Goal: Information Seeking & Learning: Learn about a topic

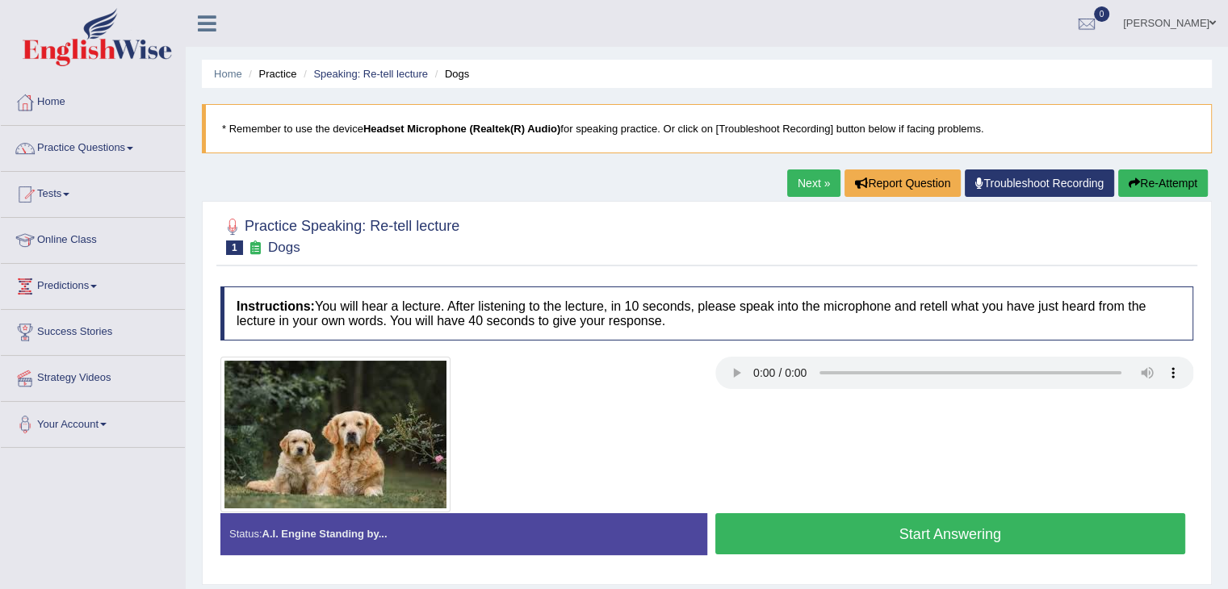
click at [904, 520] on button "Start Answering" at bounding box center [950, 534] width 471 height 41
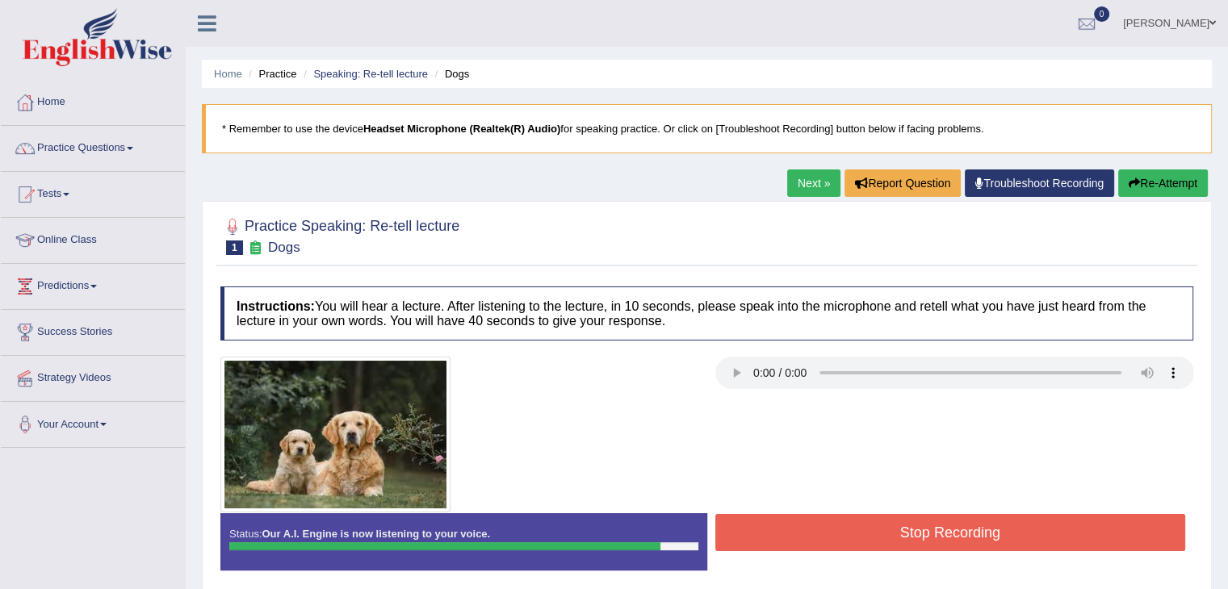
click at [904, 520] on button "Stop Recording" at bounding box center [950, 532] width 471 height 37
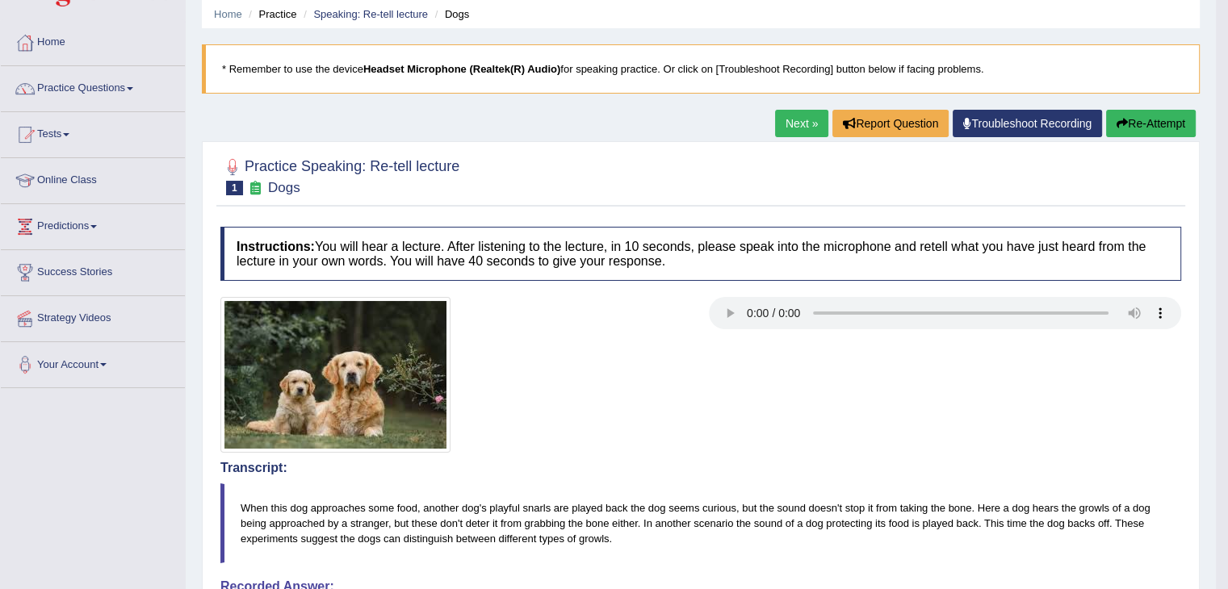
scroll to position [52, 0]
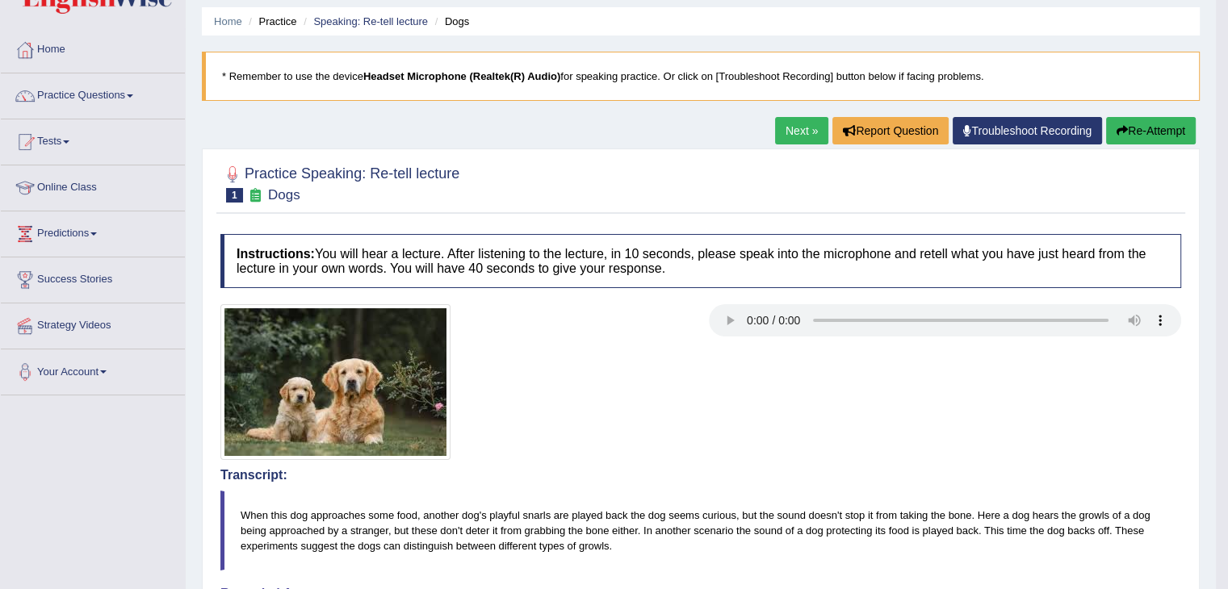
click at [790, 133] on link "Next »" at bounding box center [801, 130] width 53 height 27
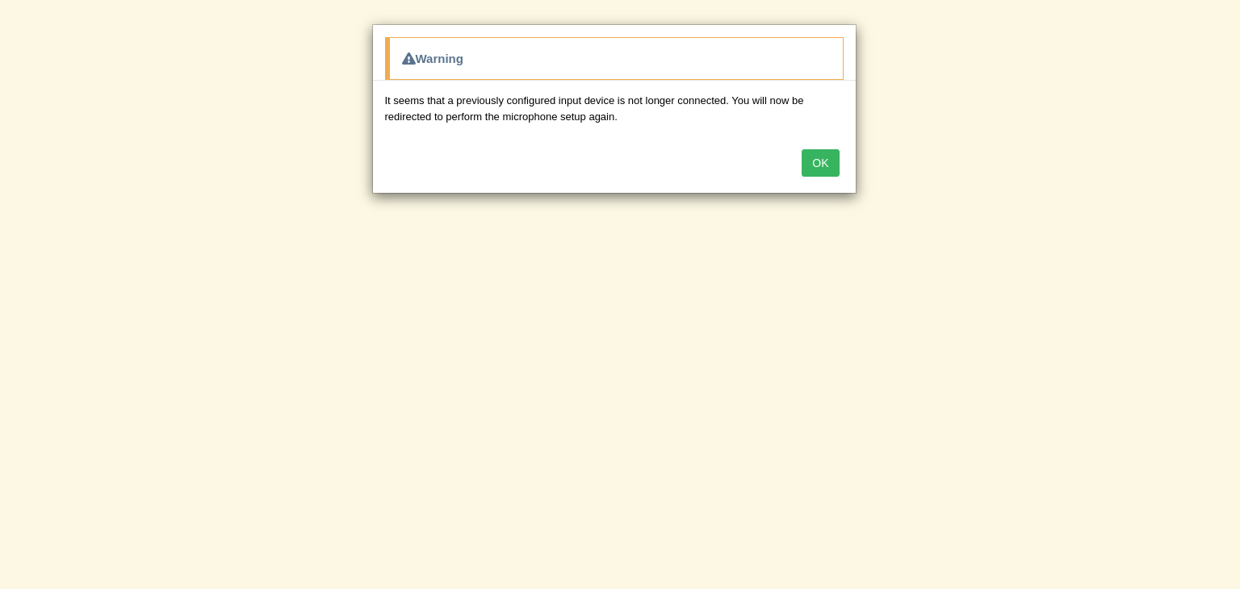
click at [807, 157] on button "OK" at bounding box center [820, 162] width 37 height 27
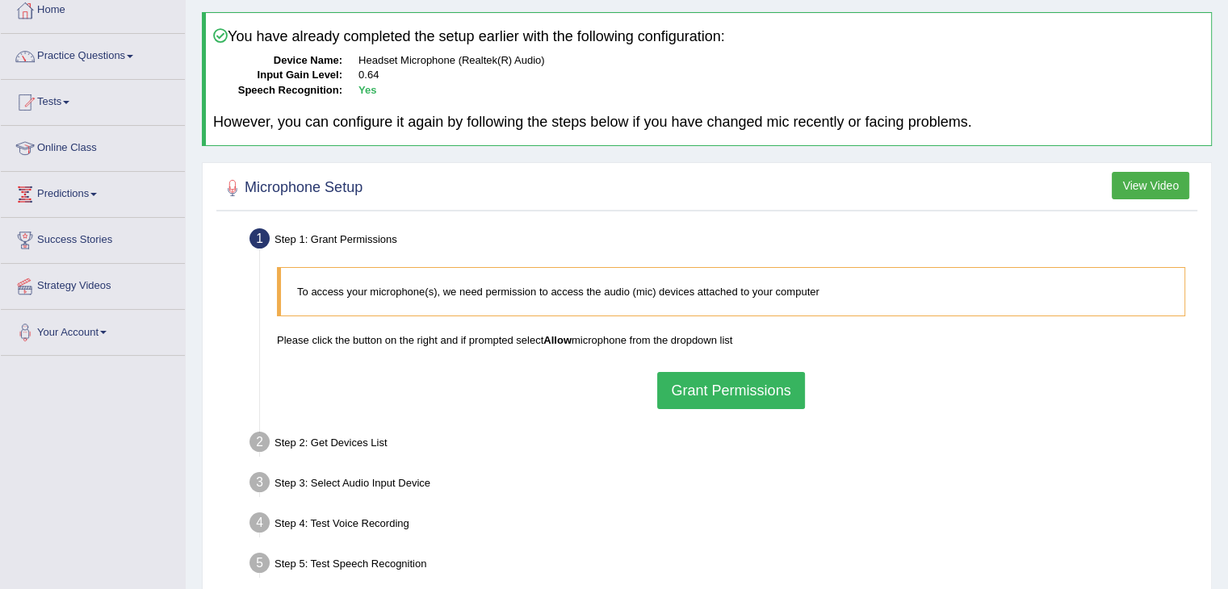
scroll to position [161, 0]
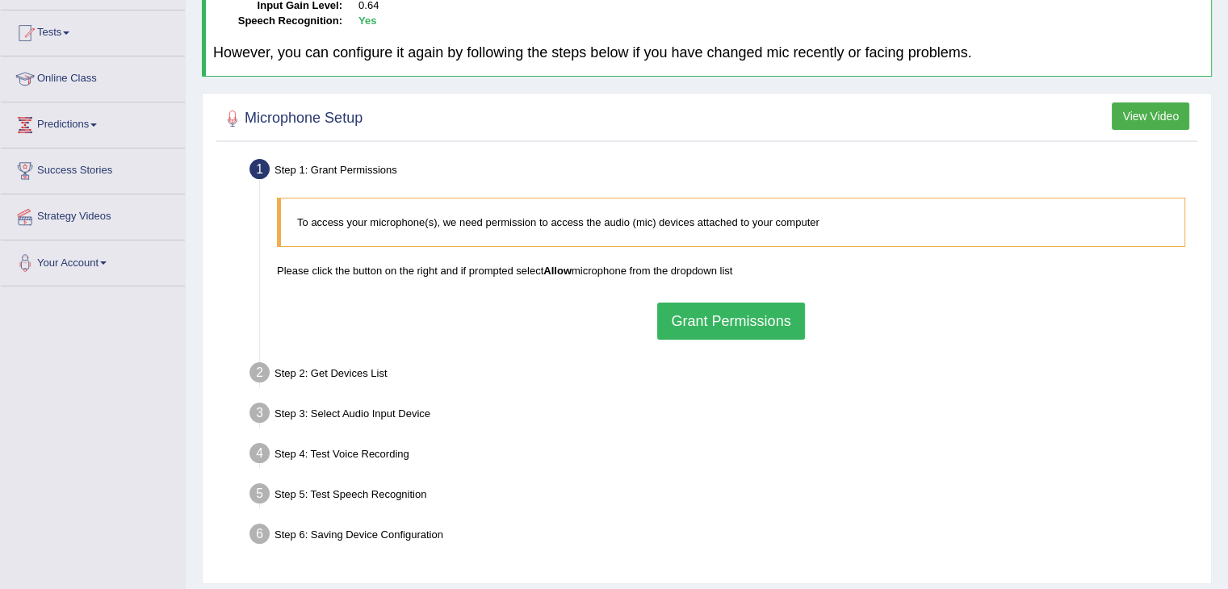
click at [699, 321] on button "Grant Permissions" at bounding box center [730, 321] width 147 height 37
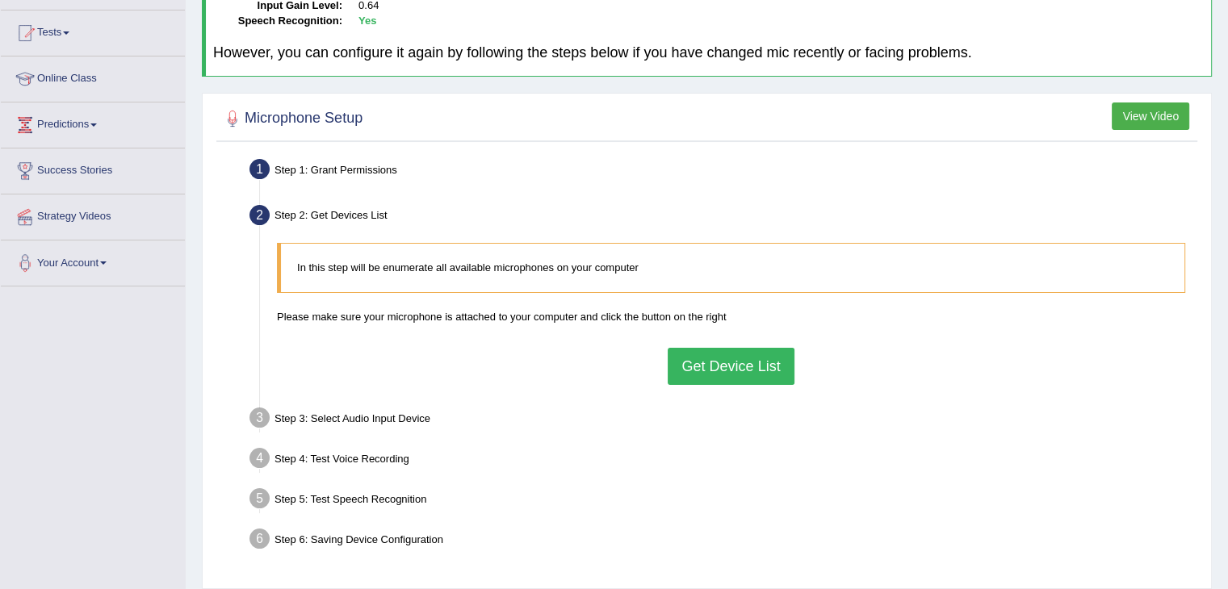
click at [711, 360] on button "Get Device List" at bounding box center [731, 366] width 126 height 37
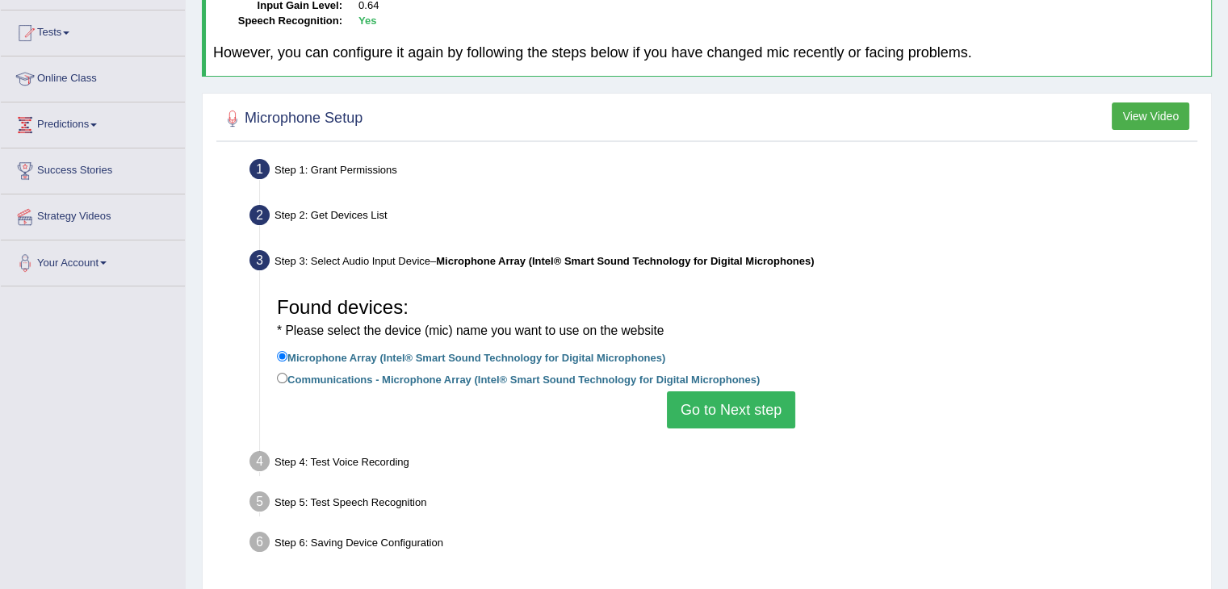
click at [756, 406] on button "Go to Next step" at bounding box center [731, 410] width 128 height 37
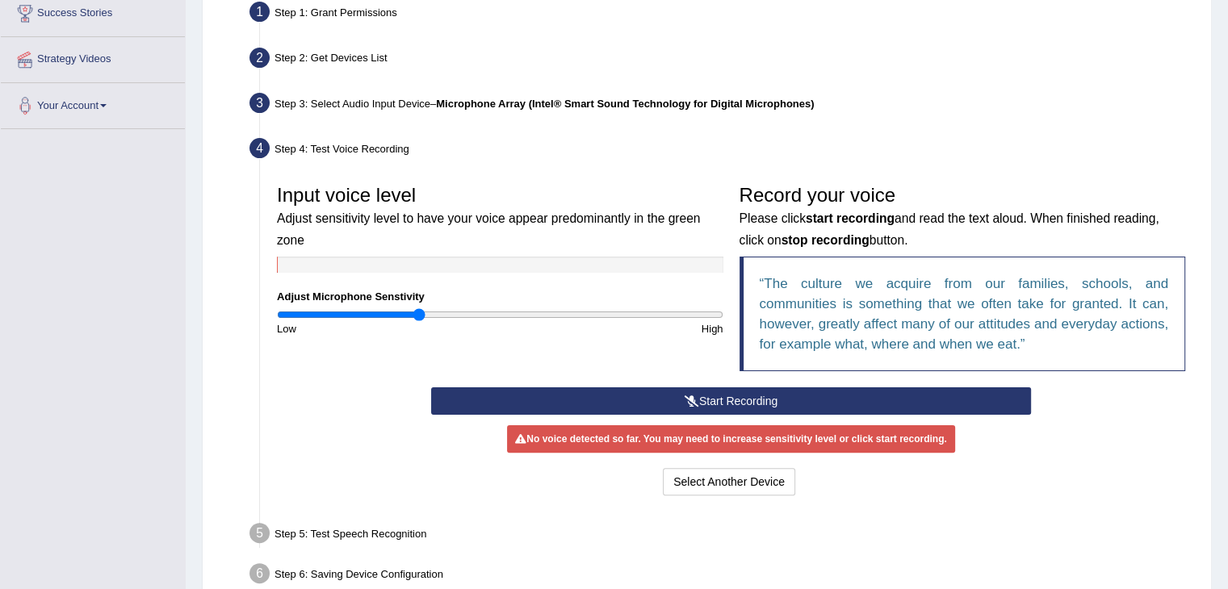
scroll to position [323, 0]
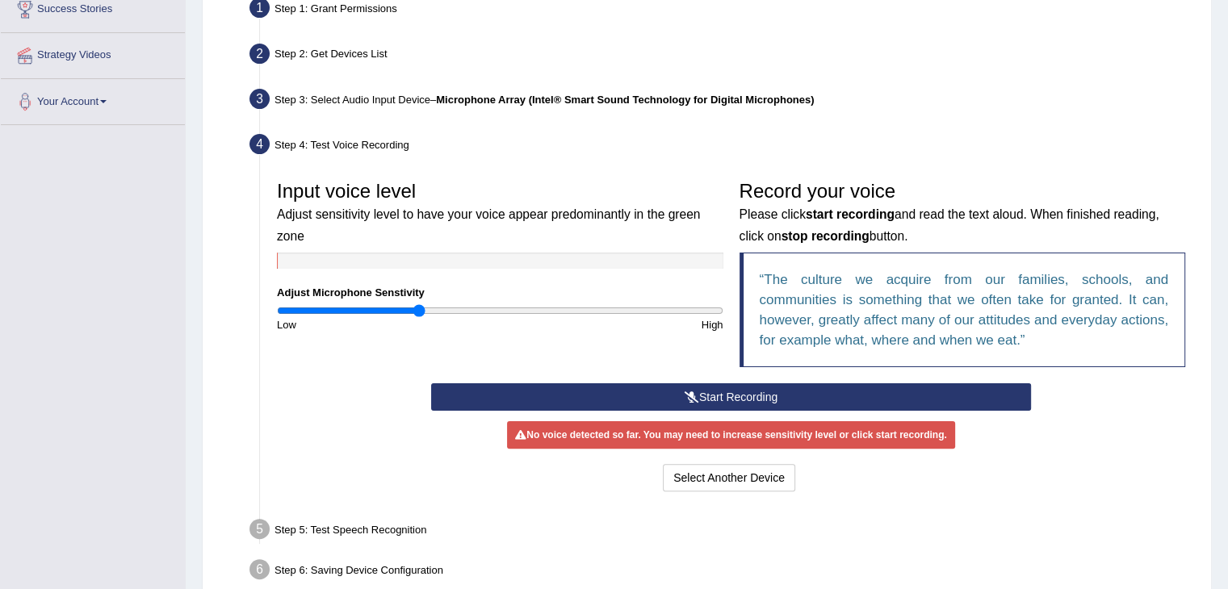
click at [572, 398] on button "Start Recording" at bounding box center [731, 397] width 600 height 27
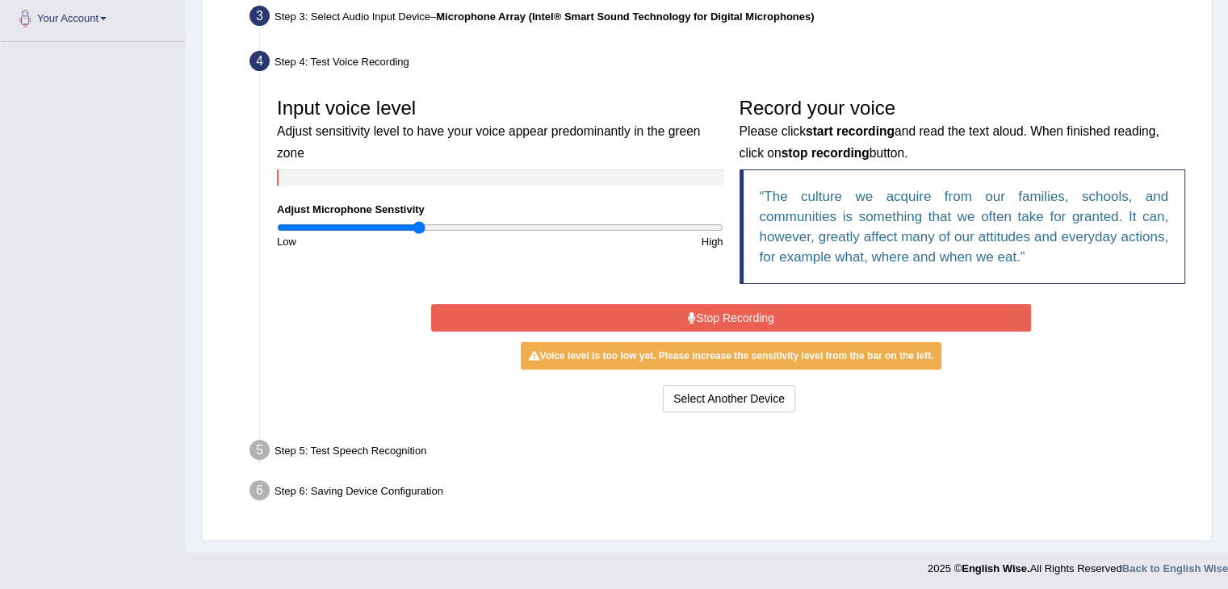
scroll to position [408, 0]
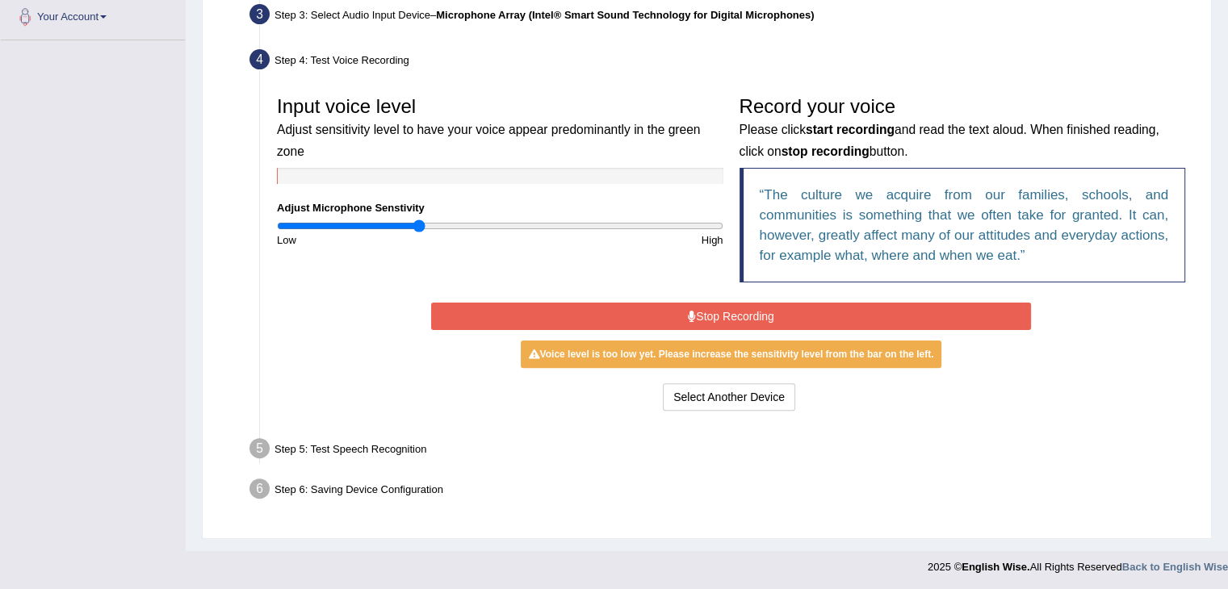
click at [367, 320] on div "Start Recording Stop Recording Note: Please listen to the recording till the en…" at bounding box center [731, 357] width 924 height 116
click at [643, 308] on button "Stop Recording" at bounding box center [731, 316] width 600 height 27
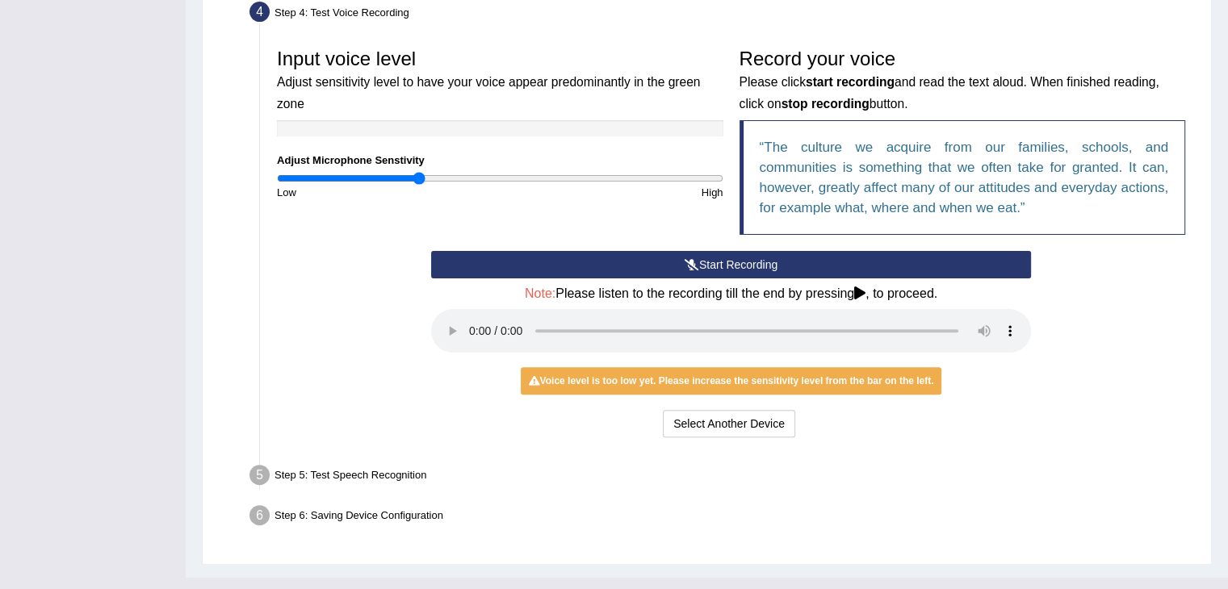
scroll to position [482, 0]
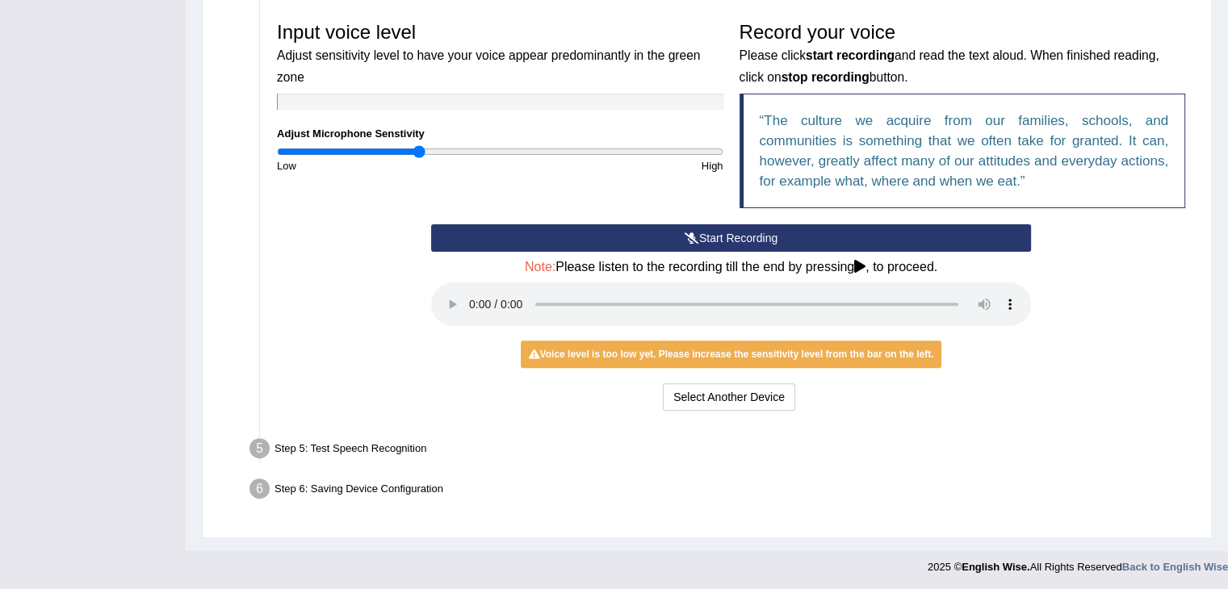
click at [1021, 427] on ul "Step 1: Grant Permissions To access your microphone(s), we need permission to a…" at bounding box center [706, 171] width 973 height 675
drag, startPoint x: 281, startPoint y: 434, endPoint x: 279, endPoint y: 442, distance: 8.2
click at [281, 436] on div "Step 5: Test Speech Recognition" at bounding box center [723, 452] width 962 height 36
click at [278, 444] on div "Step 5: Test Speech Recognition" at bounding box center [723, 452] width 962 height 36
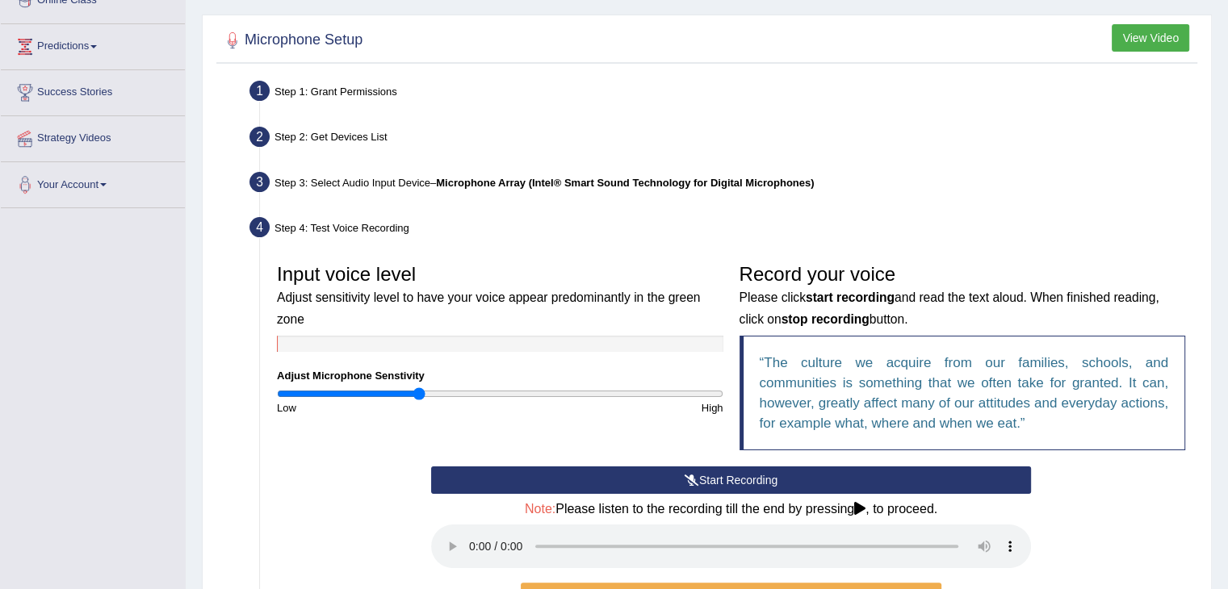
scroll to position [159, 0]
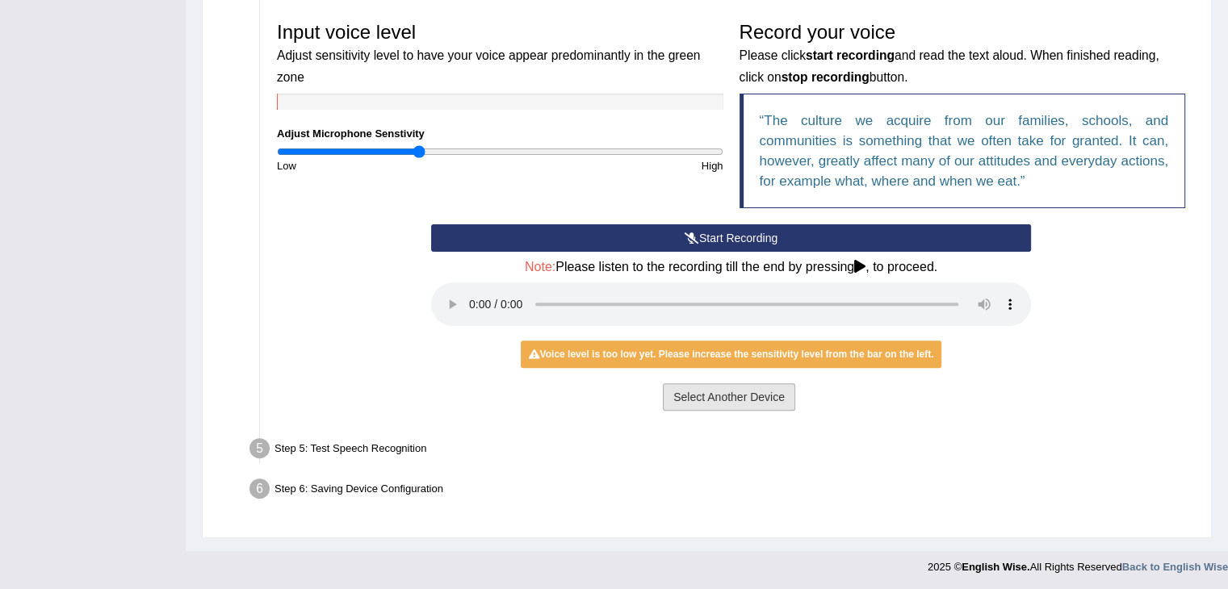
click at [717, 402] on button "Select Another Device" at bounding box center [729, 397] width 132 height 27
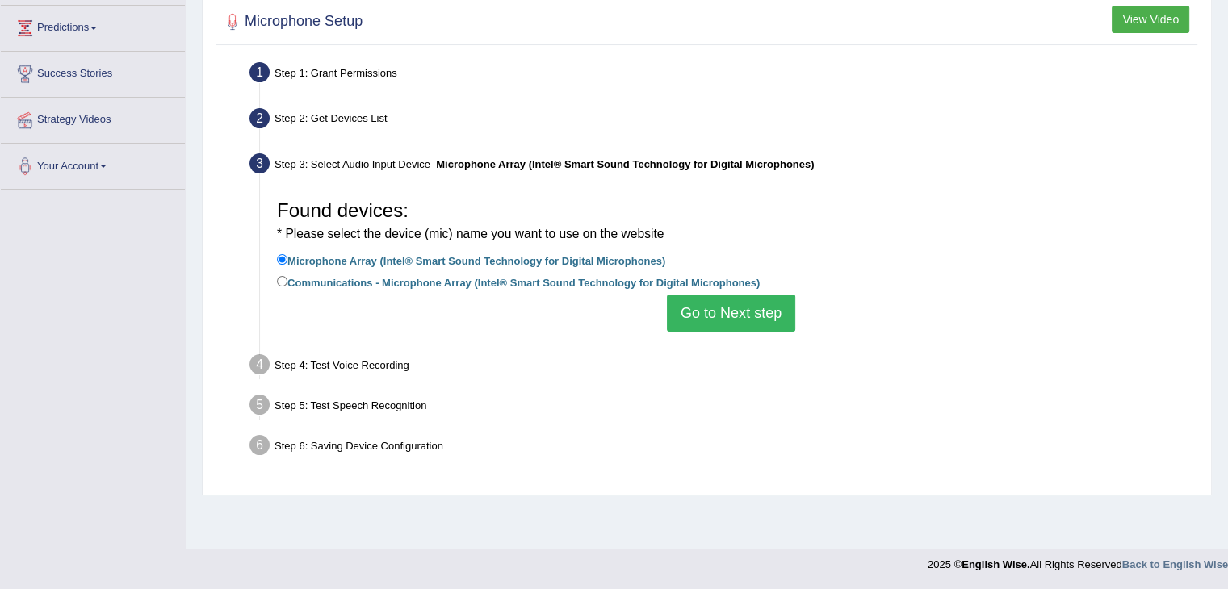
scroll to position [258, 0]
click at [727, 314] on button "Go to Next step" at bounding box center [731, 313] width 128 height 37
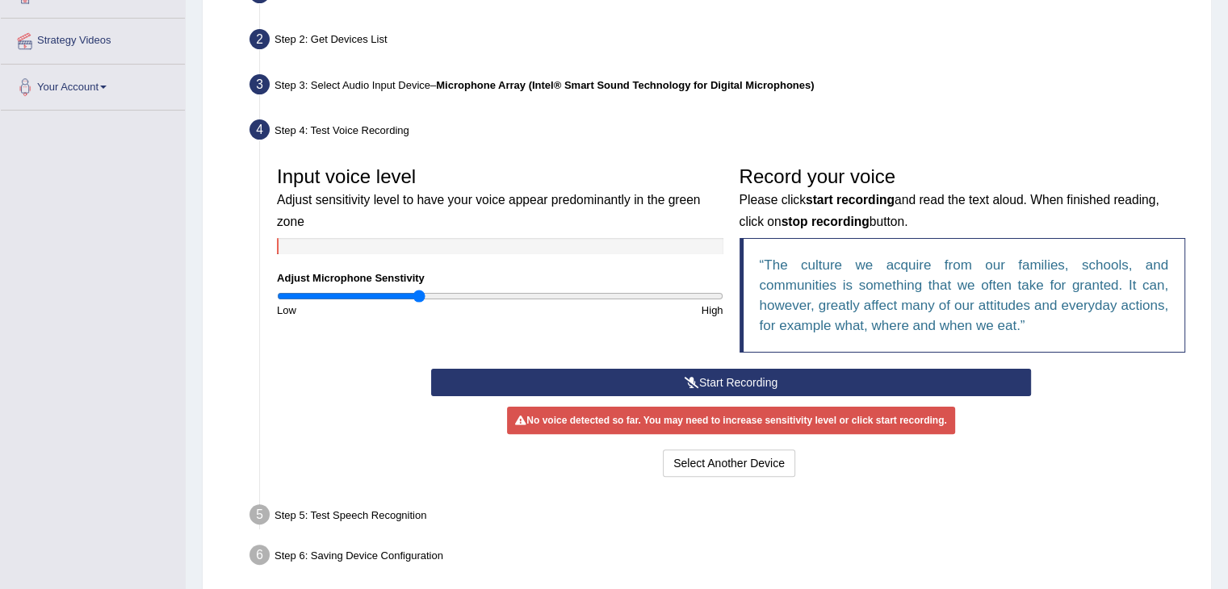
scroll to position [404, 0]
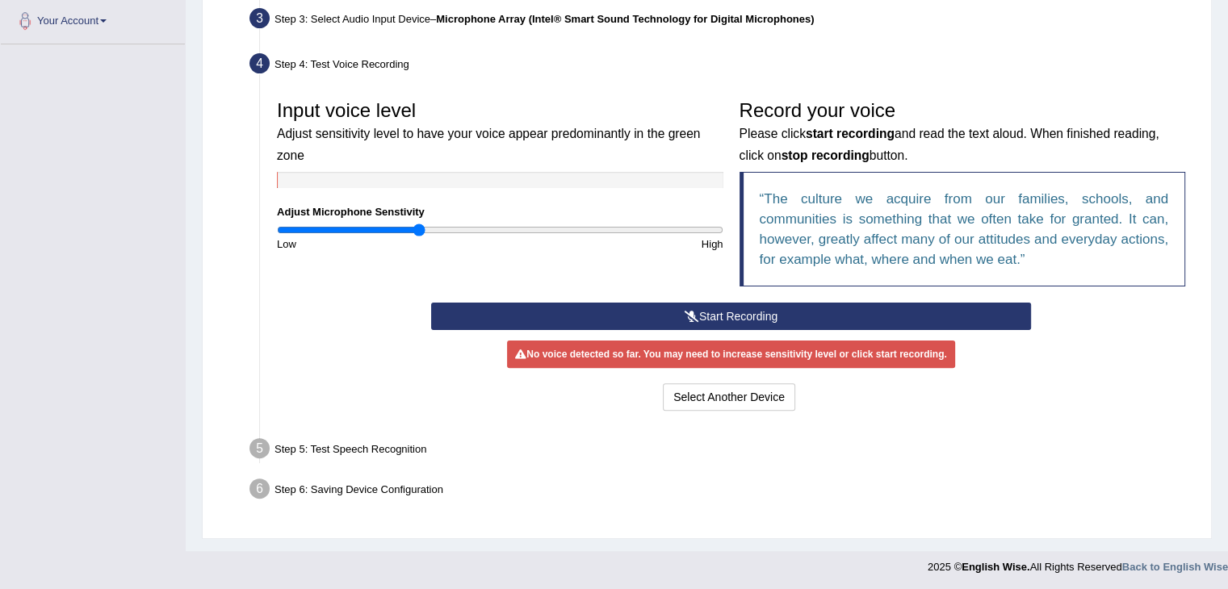
click at [549, 311] on button "Start Recording" at bounding box center [731, 316] width 600 height 27
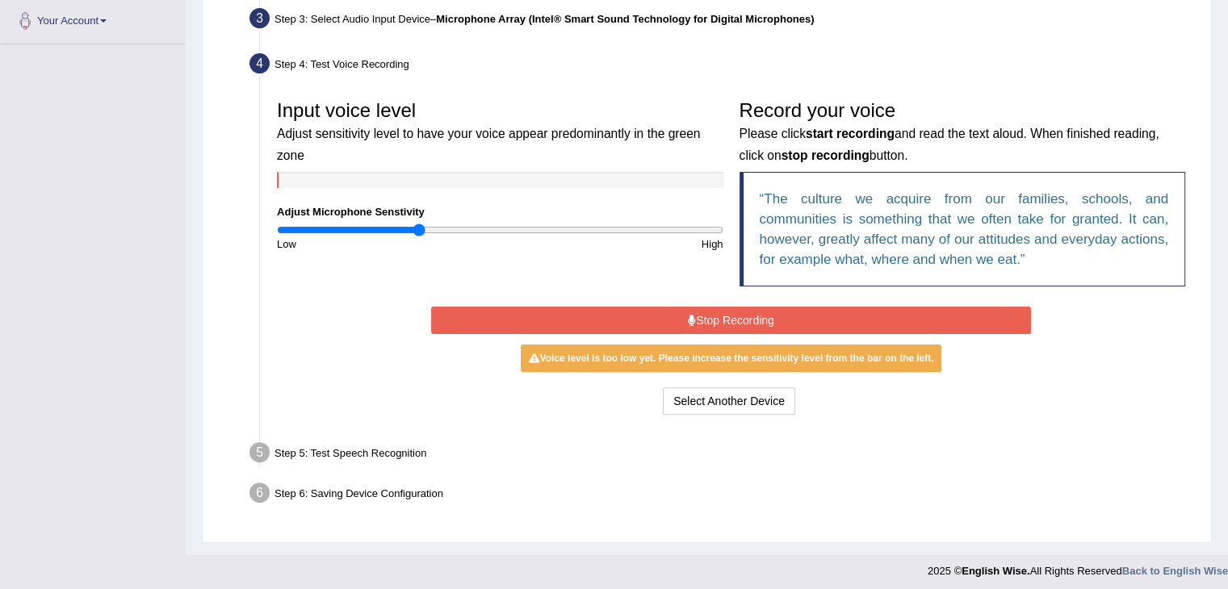
click at [549, 311] on button "Stop Recording" at bounding box center [731, 320] width 600 height 27
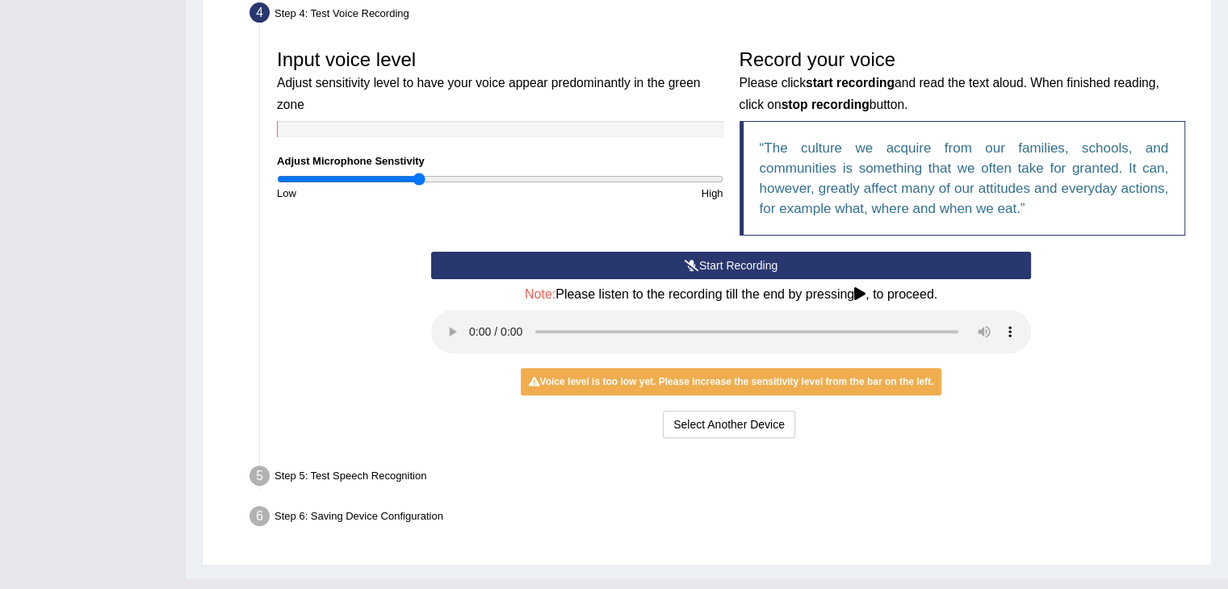
scroll to position [482, 0]
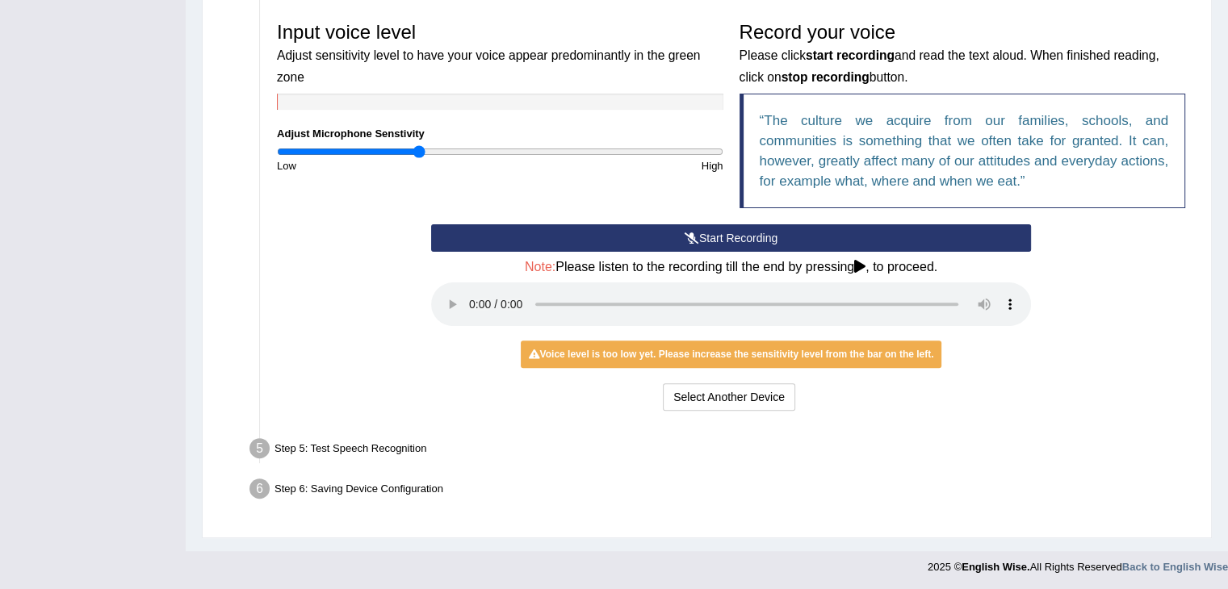
click at [991, 401] on div "Select Another Device Voice is ok. Go to Next step" at bounding box center [731, 399] width 600 height 31
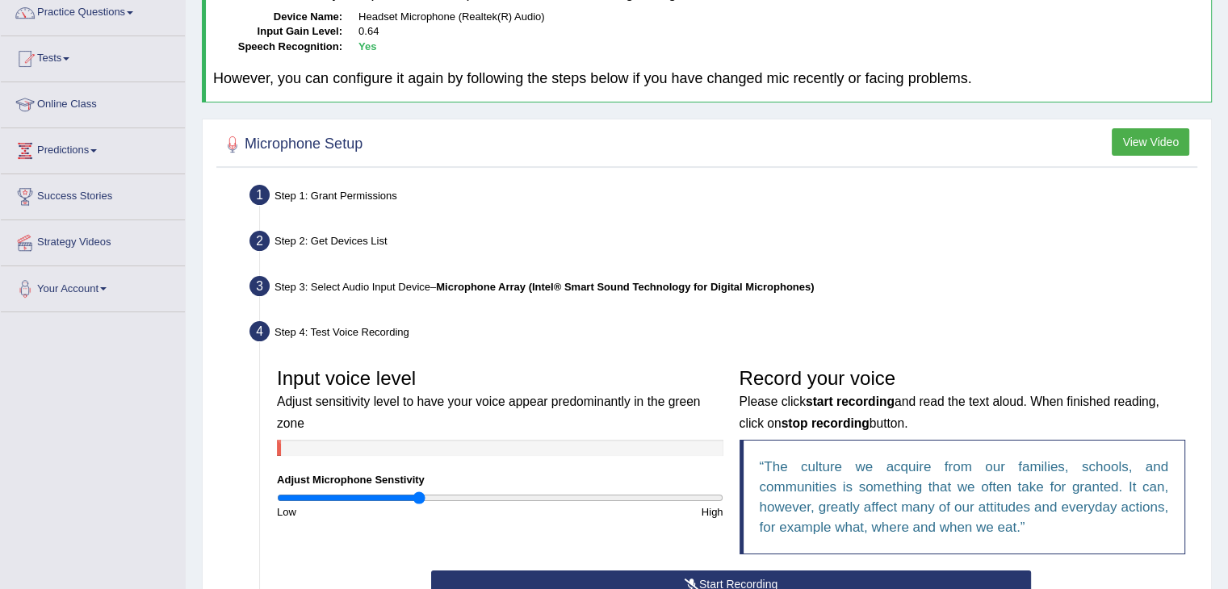
scroll to position [0, 0]
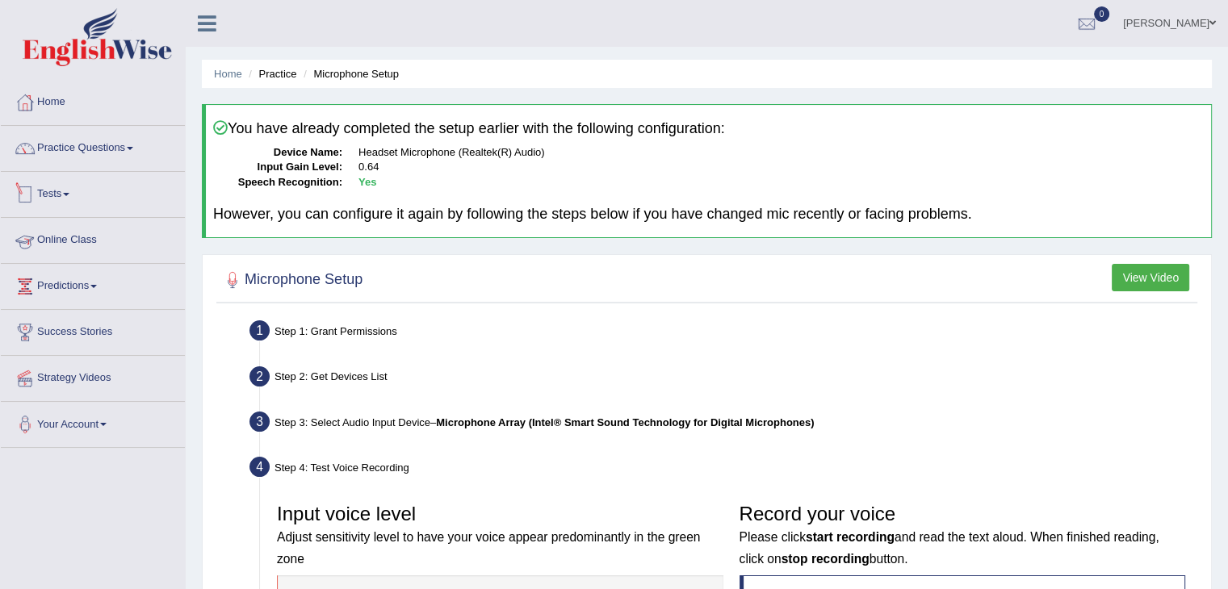
click at [69, 162] on link "Practice Questions" at bounding box center [93, 146] width 184 height 40
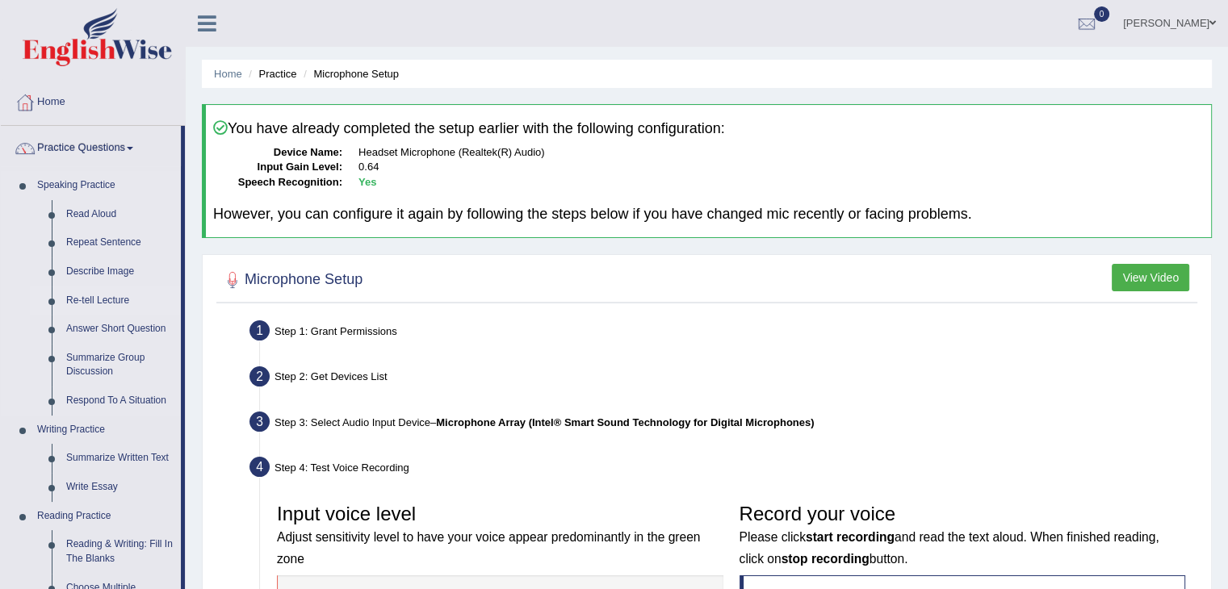
click at [96, 295] on link "Re-tell Lecture" at bounding box center [120, 301] width 122 height 29
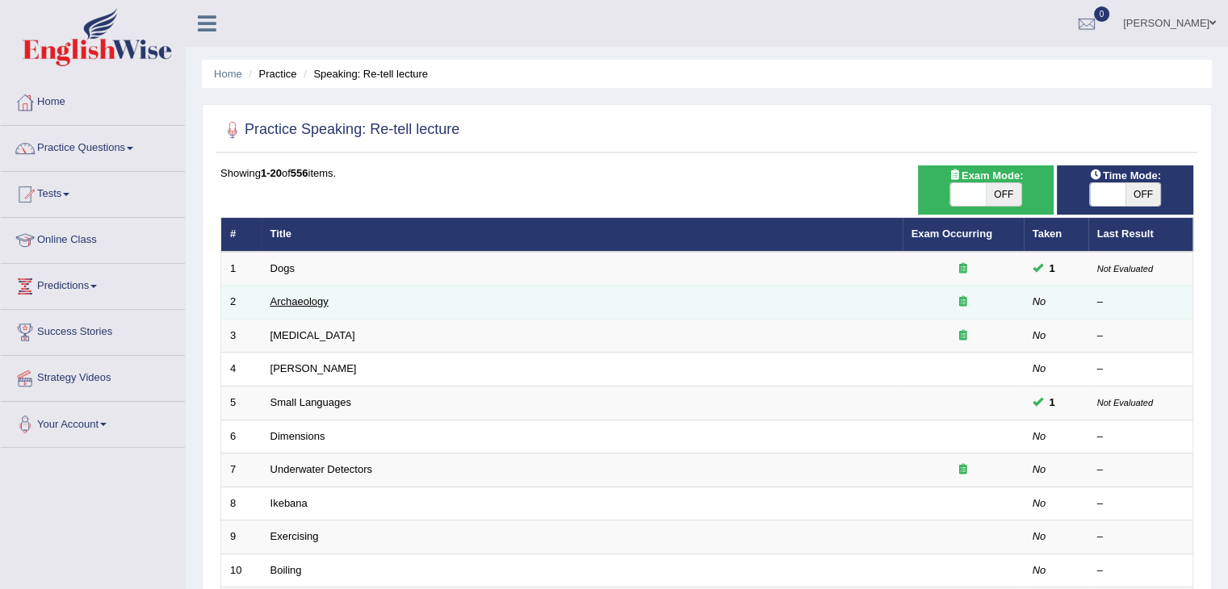
click at [312, 303] on link "Archaeology" at bounding box center [299, 302] width 58 height 12
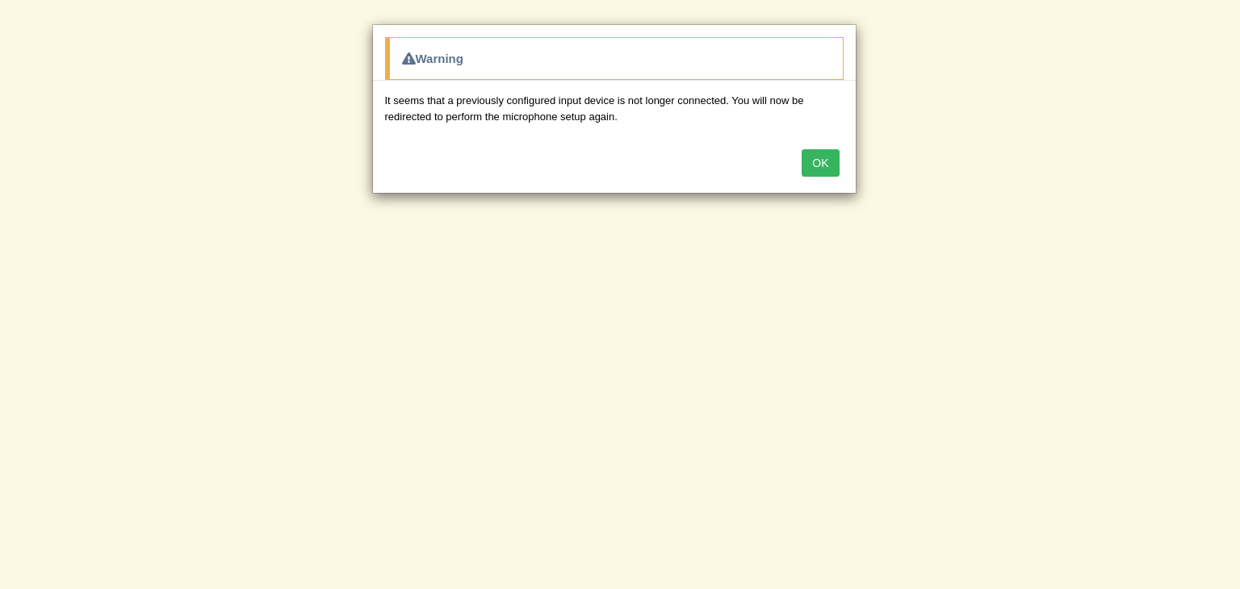
click at [815, 170] on button "OK" at bounding box center [820, 162] width 37 height 27
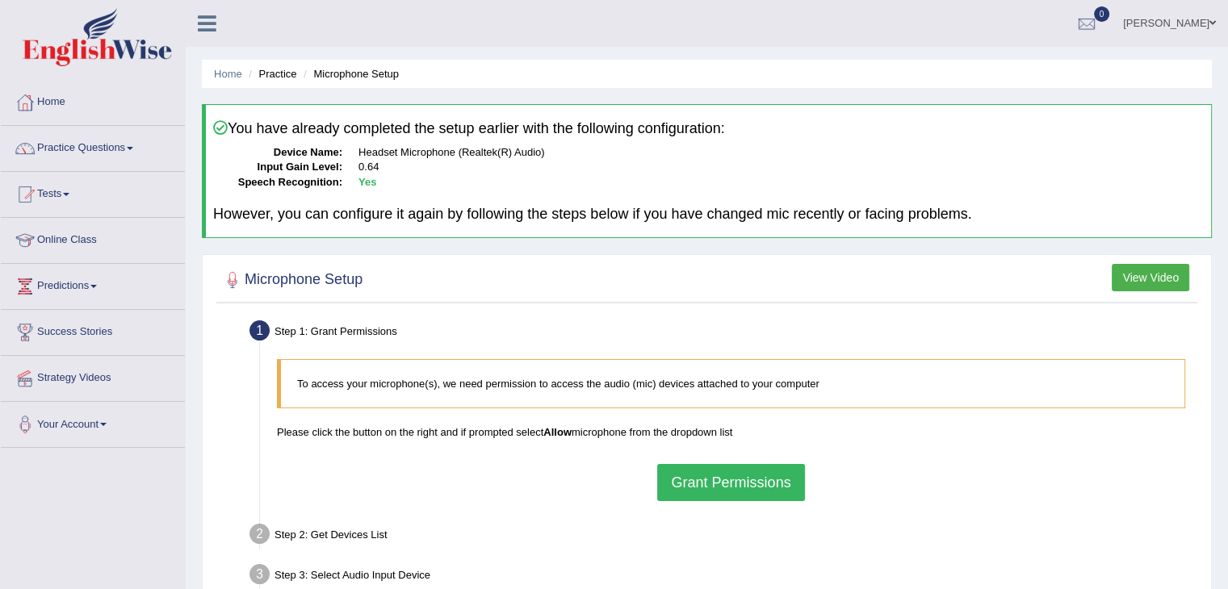
scroll to position [161, 0]
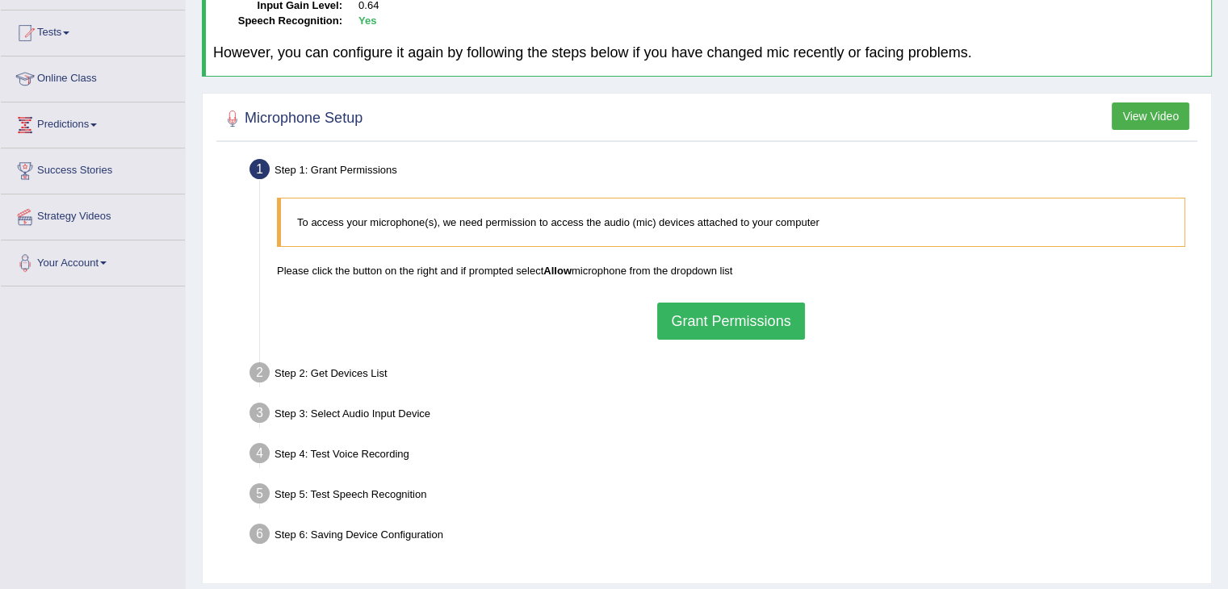
click at [719, 317] on button "Grant Permissions" at bounding box center [730, 321] width 147 height 37
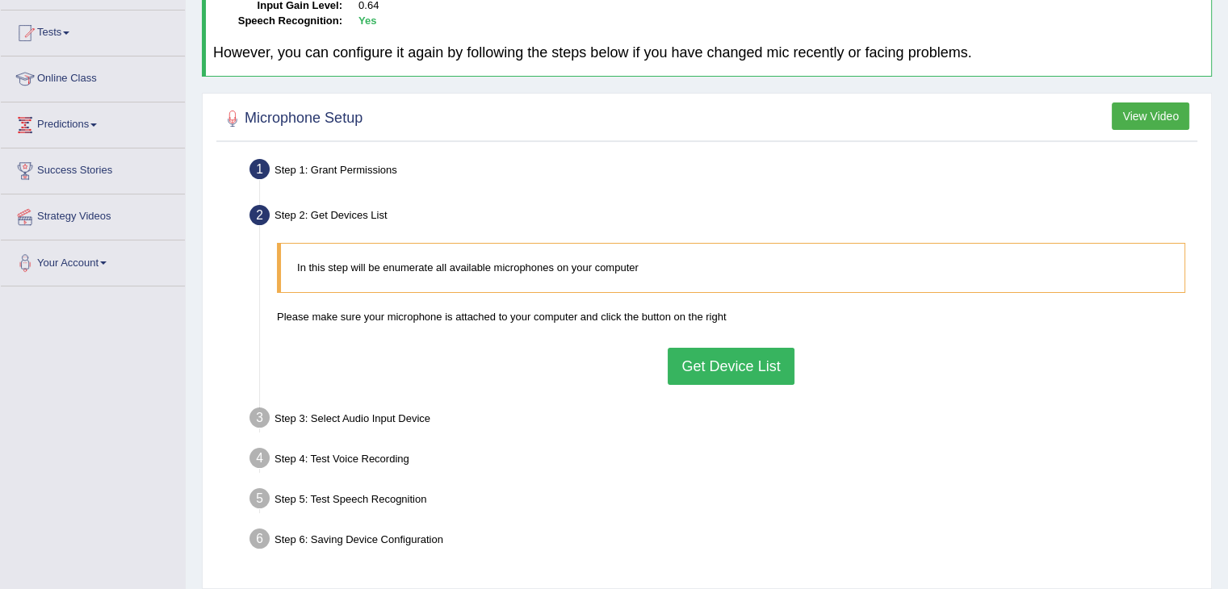
click at [697, 354] on button "Get Device List" at bounding box center [731, 366] width 126 height 37
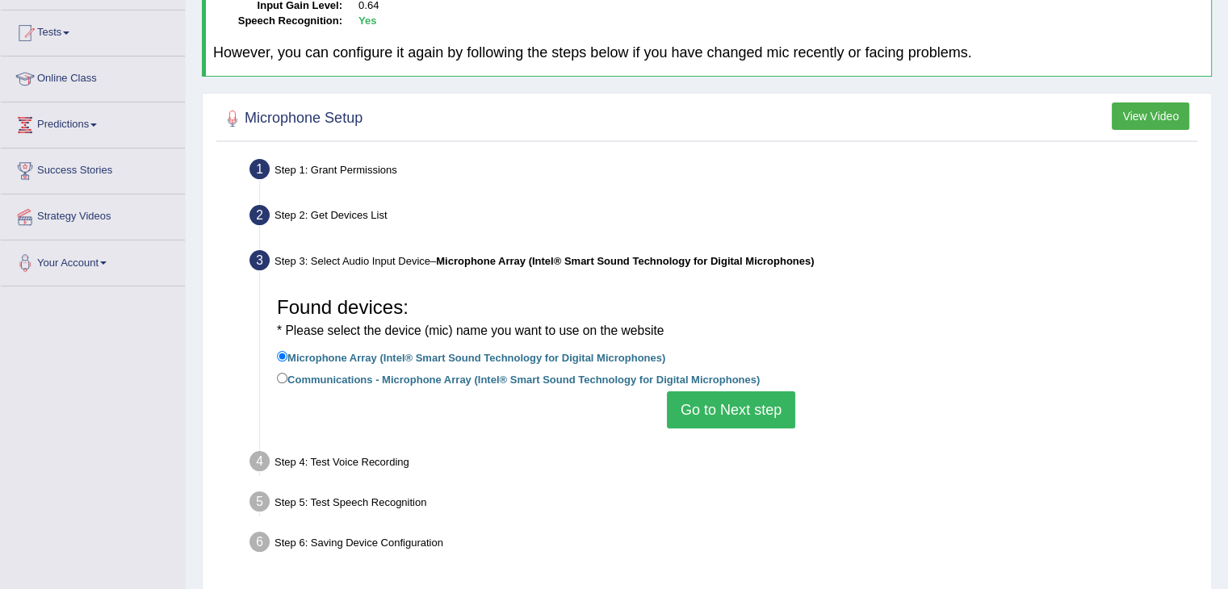
click at [707, 398] on button "Go to Next step" at bounding box center [731, 410] width 128 height 37
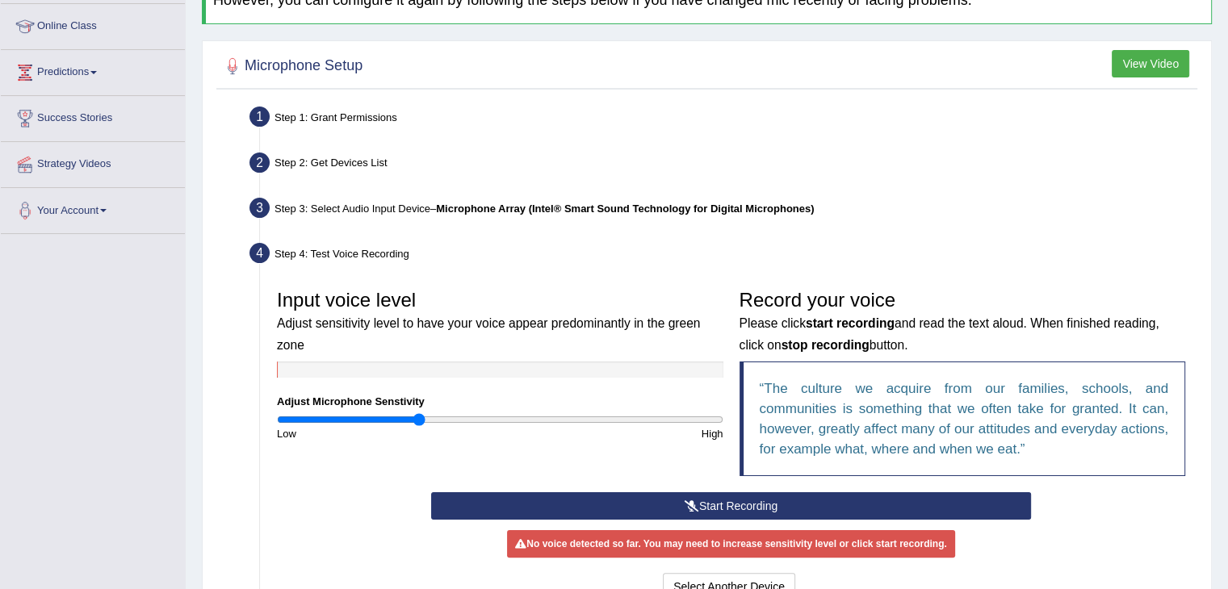
scroll to position [242, 0]
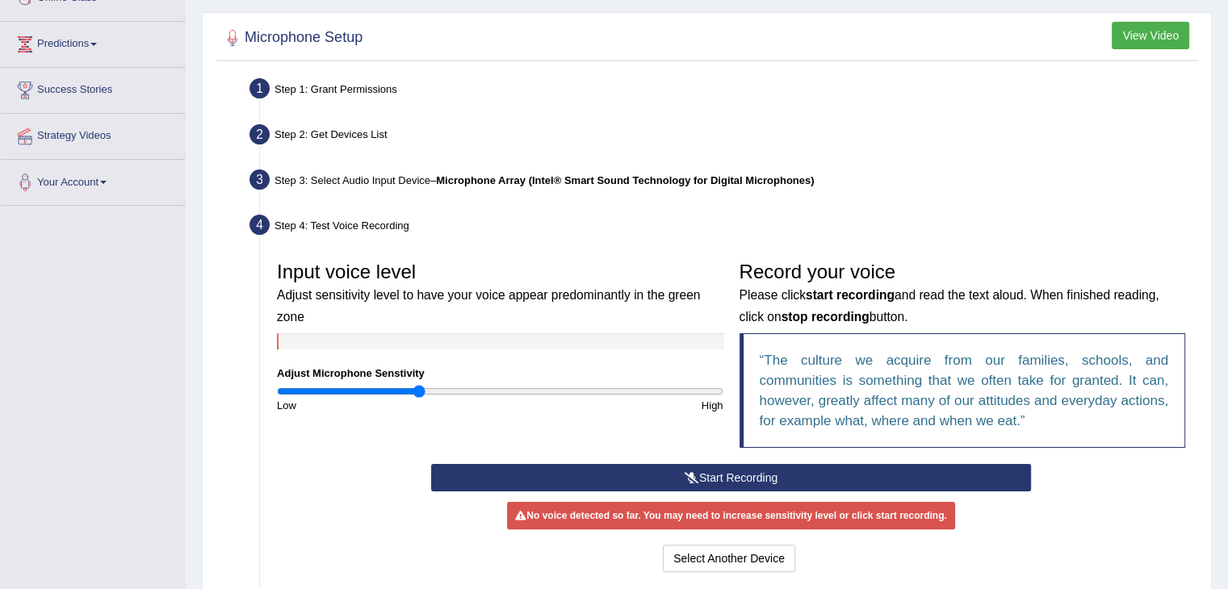
click at [559, 476] on button "Start Recording" at bounding box center [731, 477] width 600 height 27
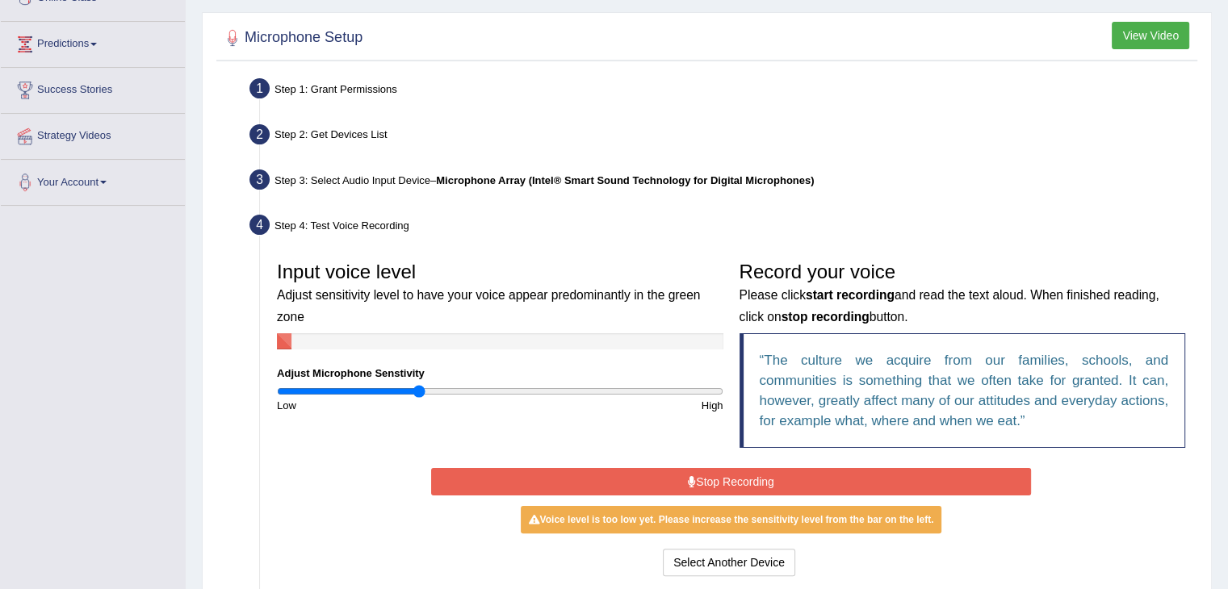
click at [704, 481] on button "Stop Recording" at bounding box center [731, 481] width 600 height 27
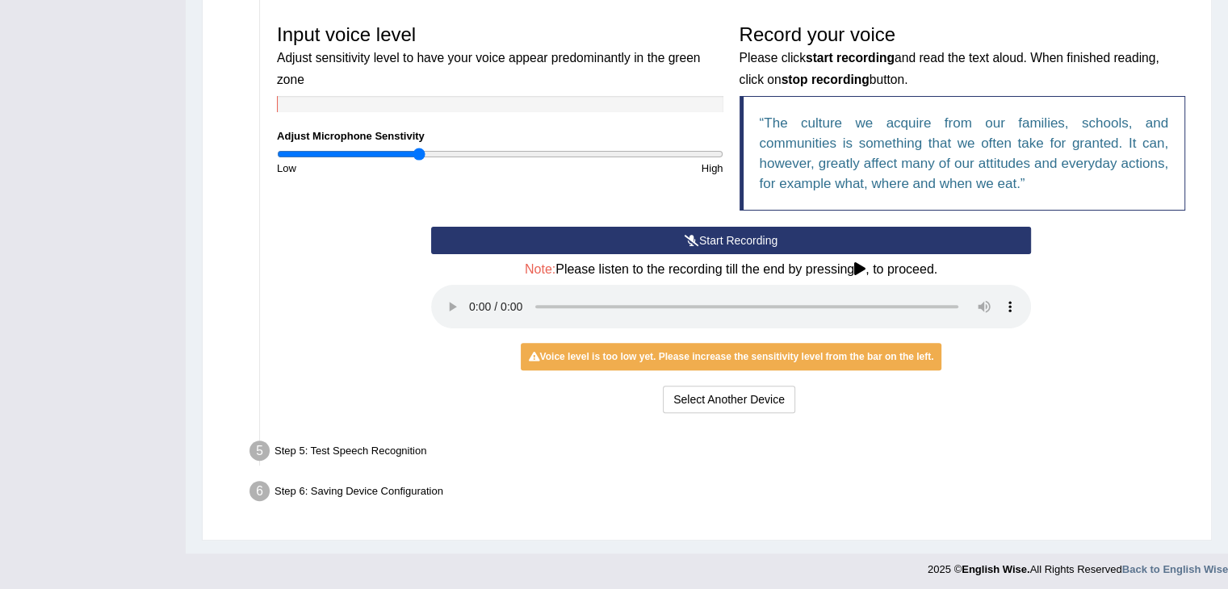
scroll to position [482, 0]
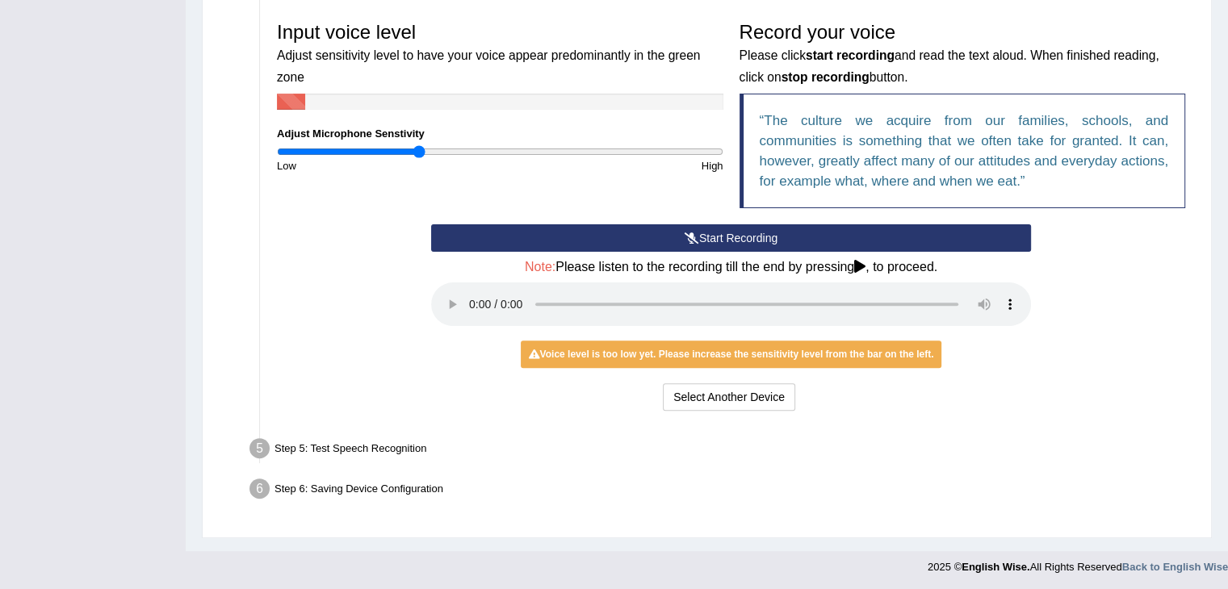
click at [478, 410] on div "Select Another Device Voice is ok. Go to Next step" at bounding box center [731, 399] width 600 height 31
click at [733, 405] on button "Select Another Device" at bounding box center [729, 397] width 132 height 27
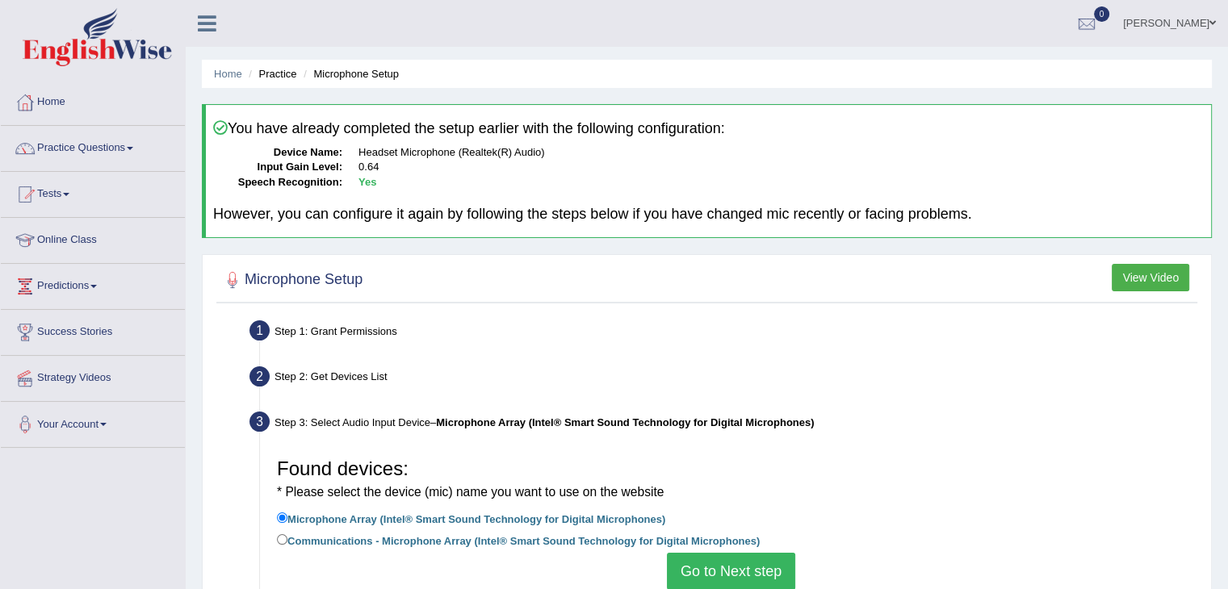
scroll to position [0, 0]
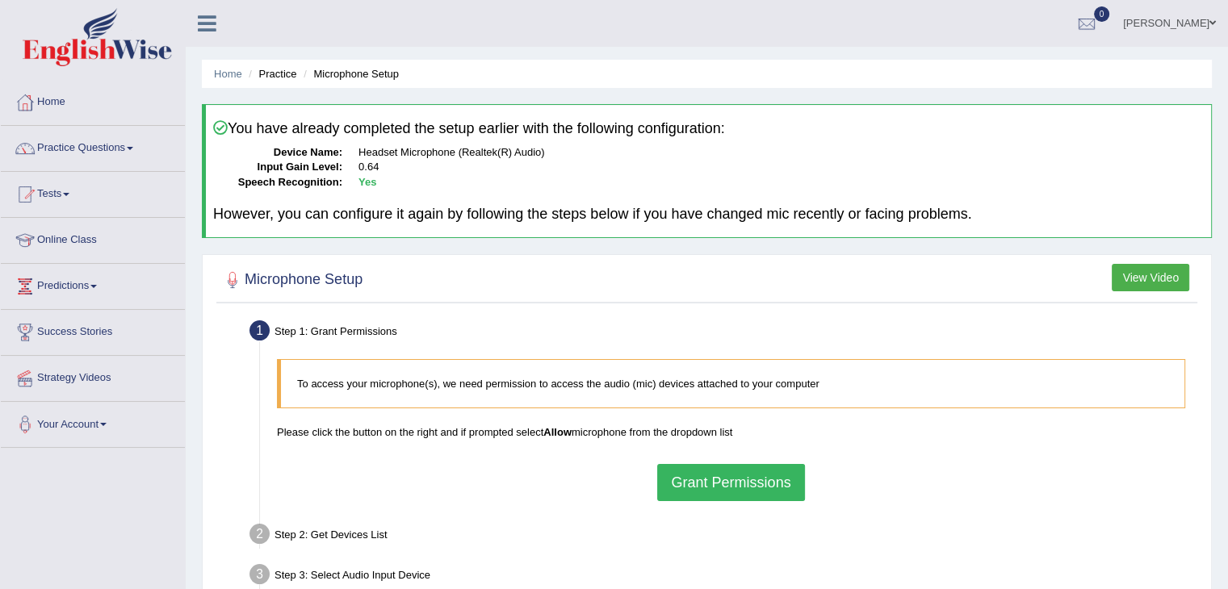
click at [725, 485] on button "Grant Permissions" at bounding box center [730, 482] width 147 height 37
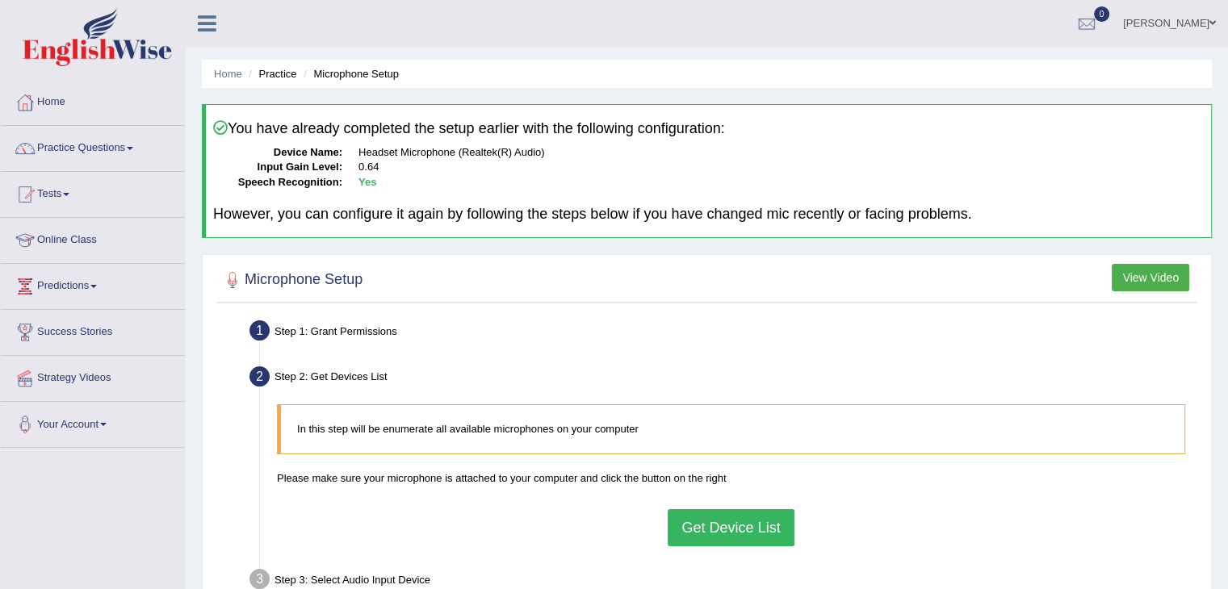
scroll to position [81, 0]
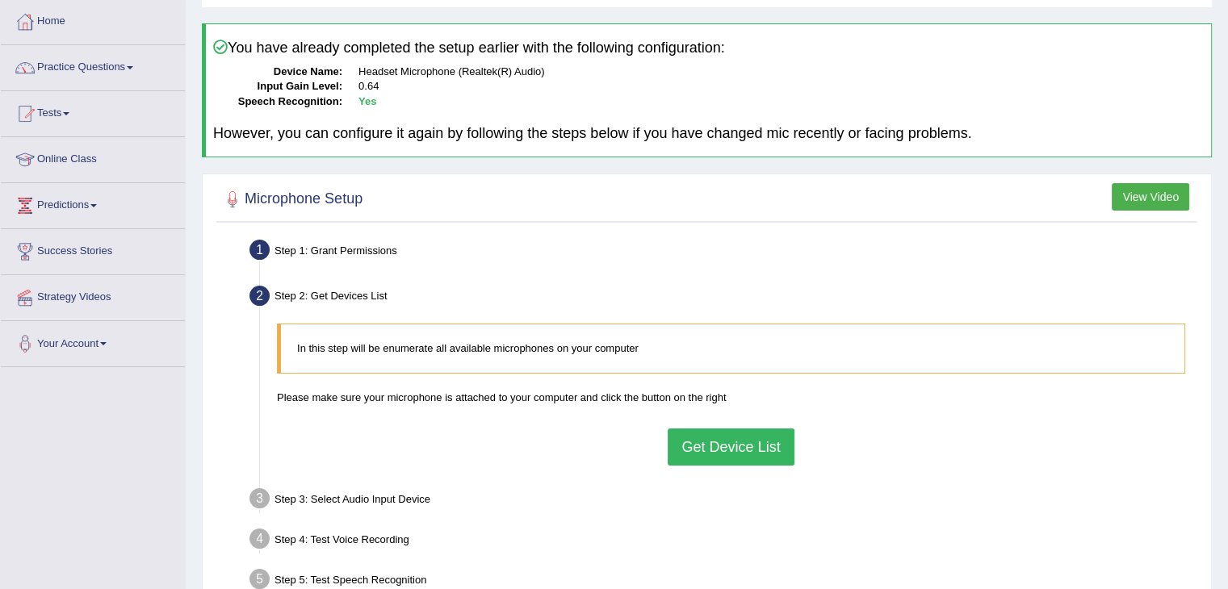
click at [710, 448] on button "Get Device List" at bounding box center [731, 447] width 126 height 37
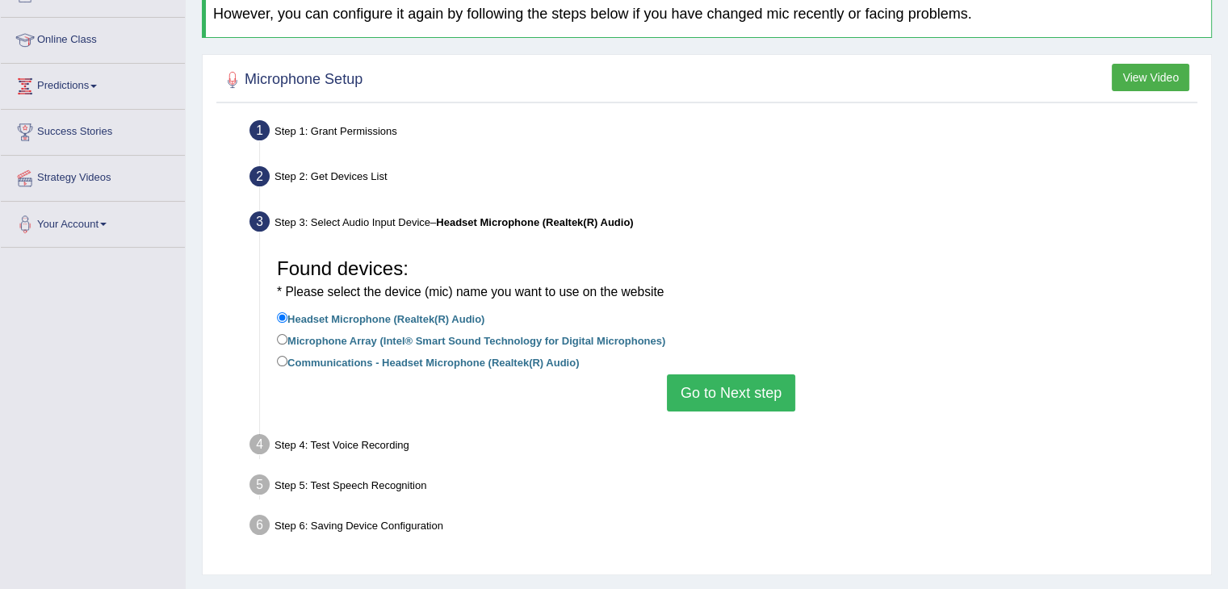
scroll to position [242, 0]
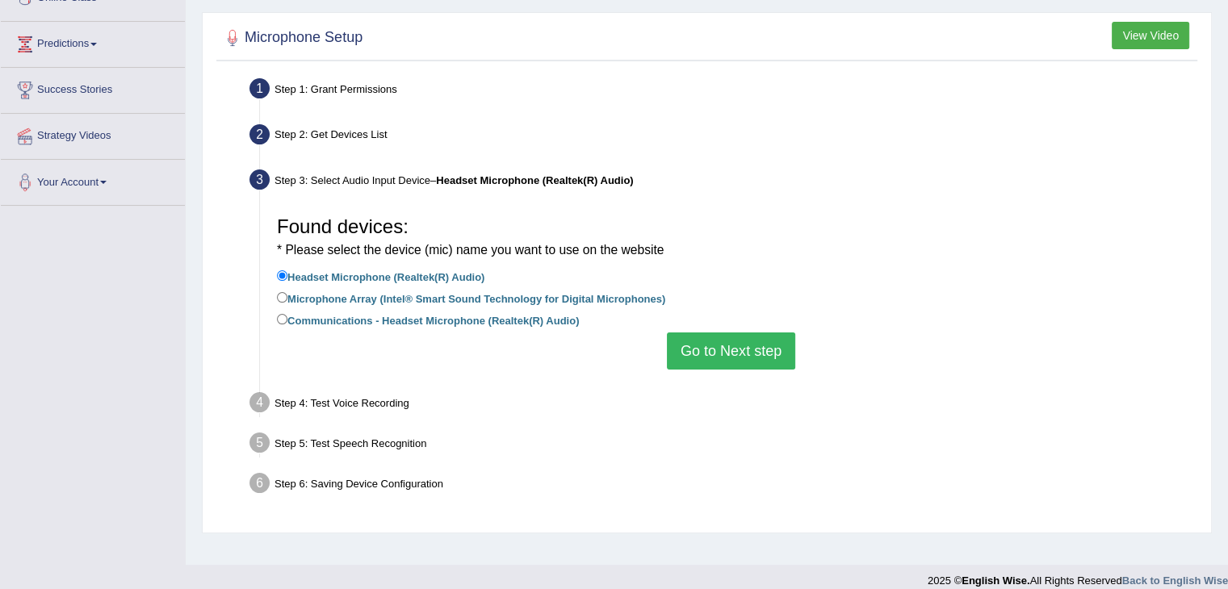
click at [736, 353] on button "Go to Next step" at bounding box center [731, 351] width 128 height 37
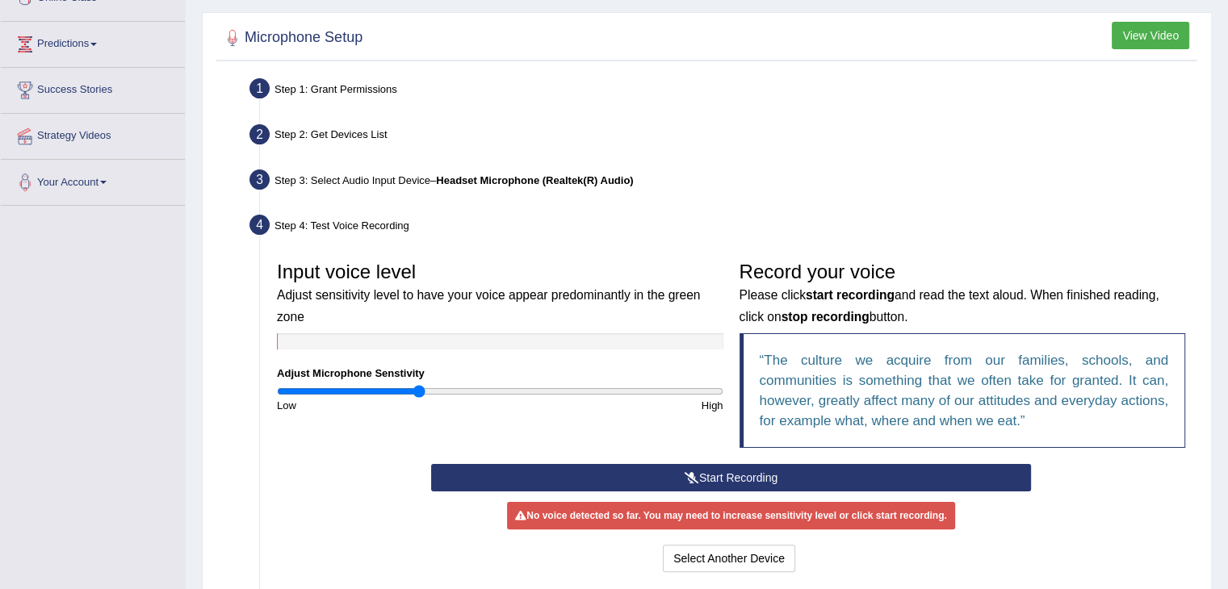
click at [551, 474] on button "Start Recording" at bounding box center [731, 477] width 600 height 27
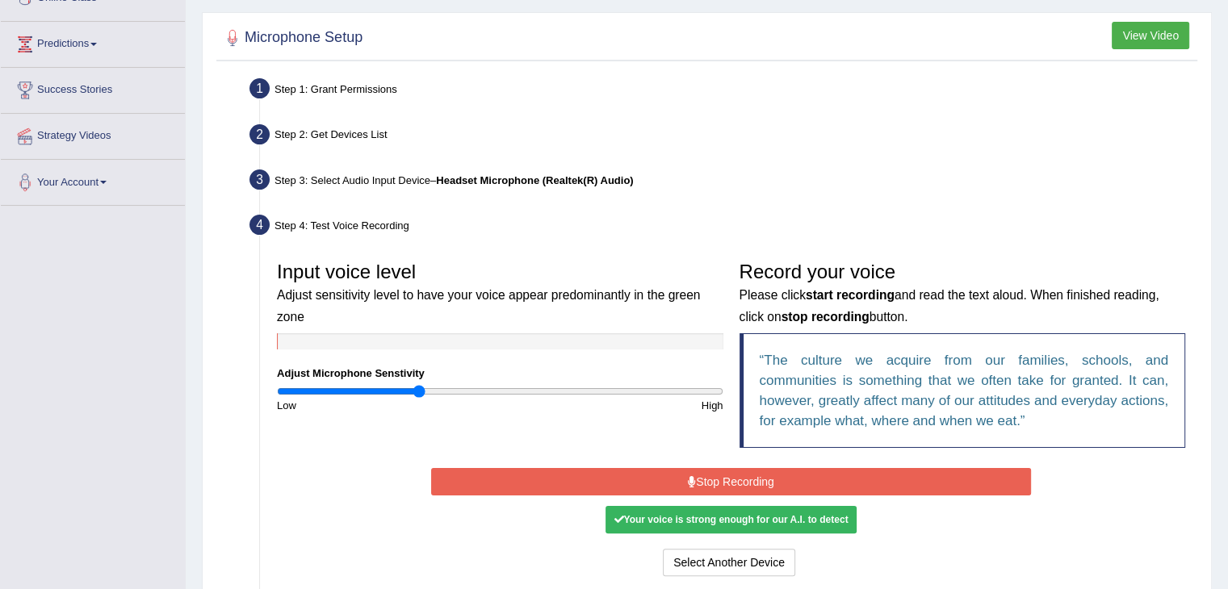
scroll to position [404, 0]
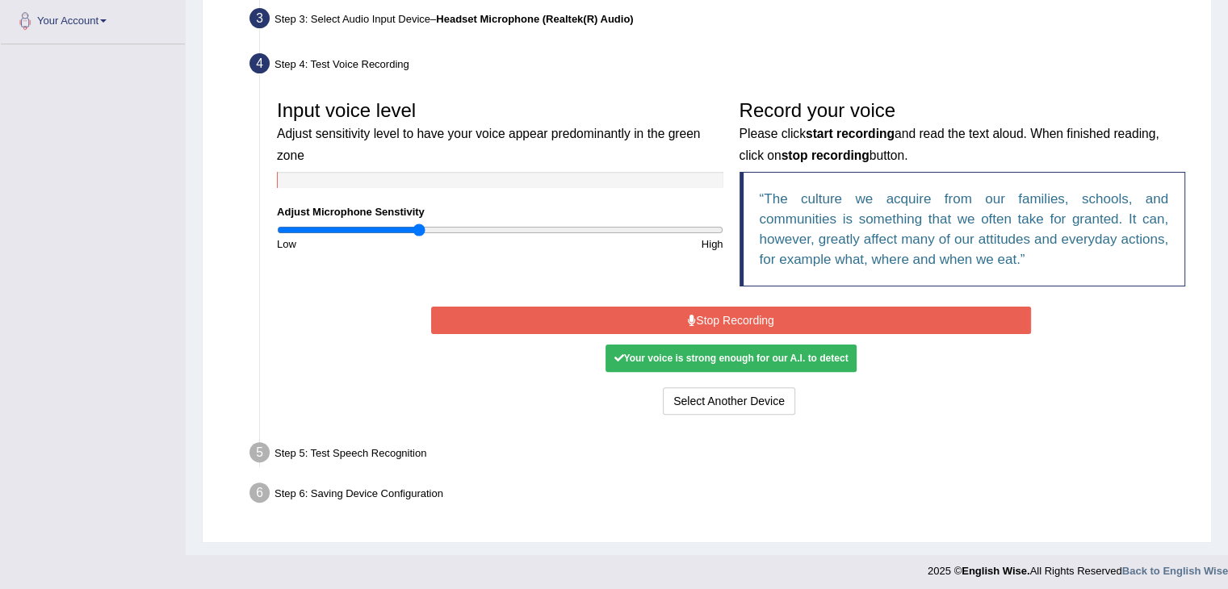
click at [634, 325] on button "Stop Recording" at bounding box center [731, 320] width 600 height 27
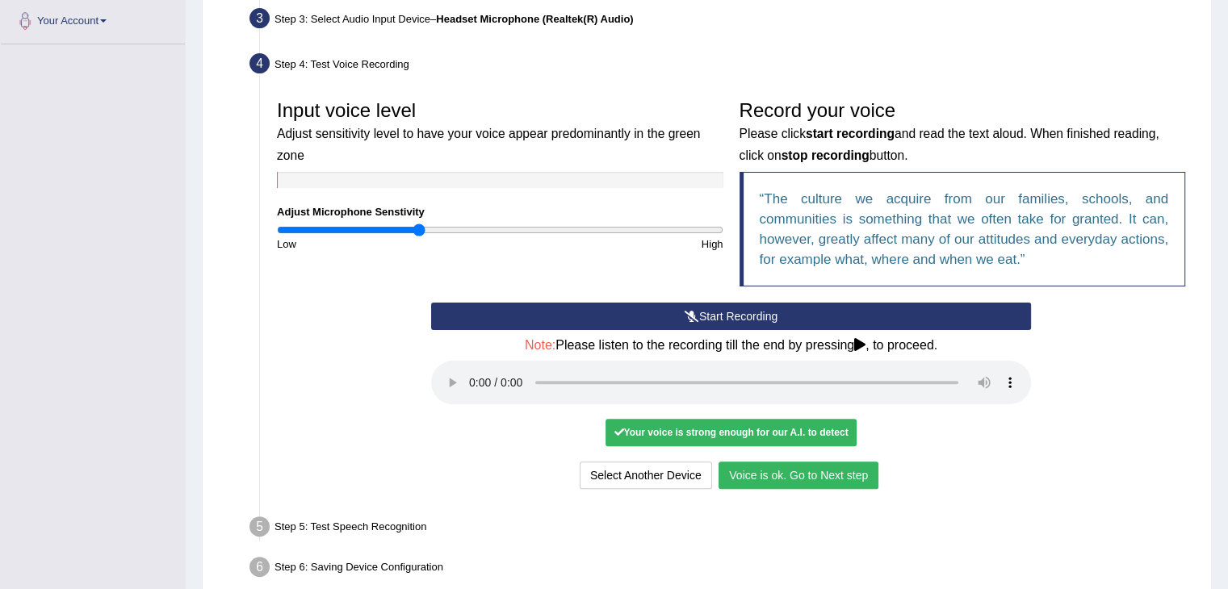
click at [795, 473] on button "Voice is ok. Go to Next step" at bounding box center [799, 475] width 160 height 27
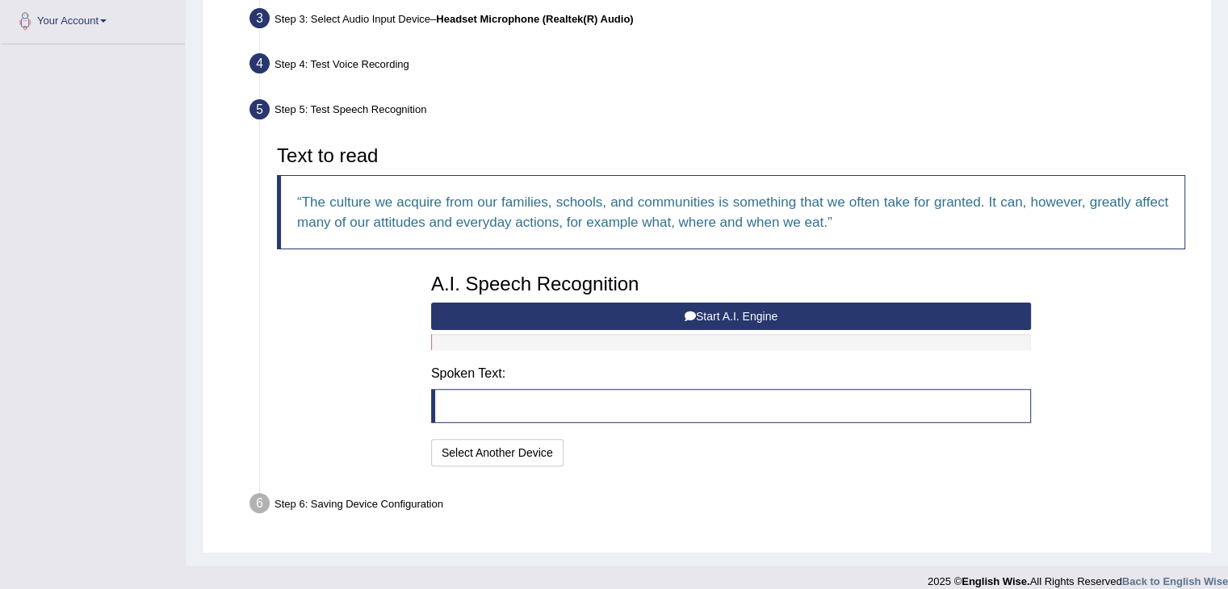
click at [493, 400] on blockquote at bounding box center [731, 406] width 600 height 34
click at [708, 311] on button "Start A.I. Engine" at bounding box center [731, 316] width 600 height 27
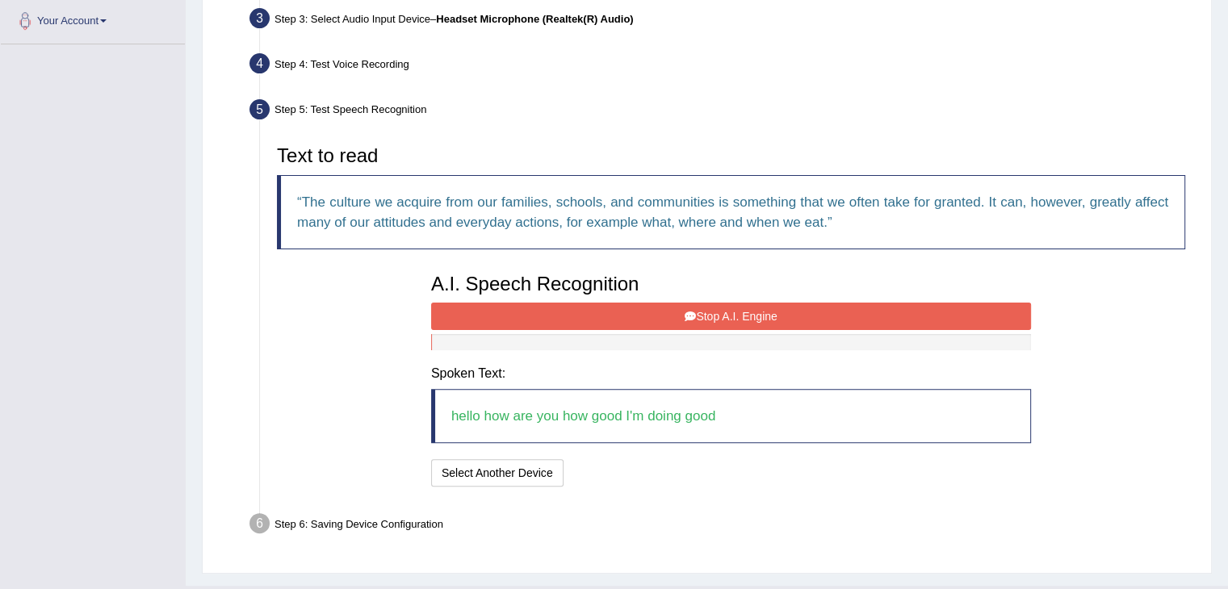
click at [703, 304] on button "Stop A.I. Engine" at bounding box center [731, 316] width 600 height 27
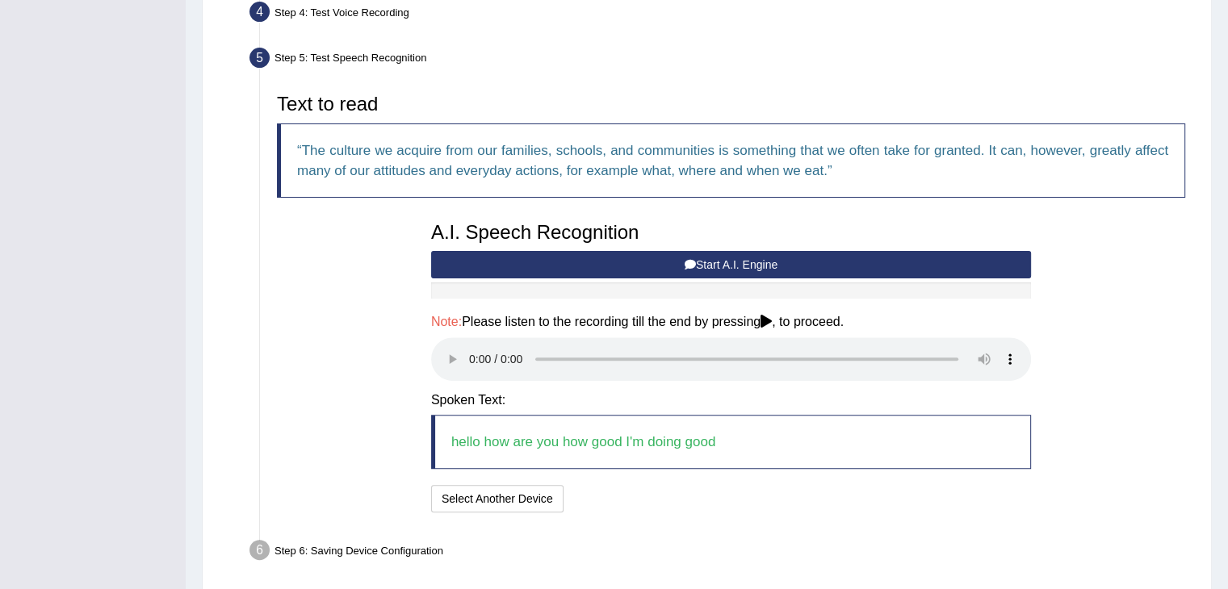
scroll to position [517, 0]
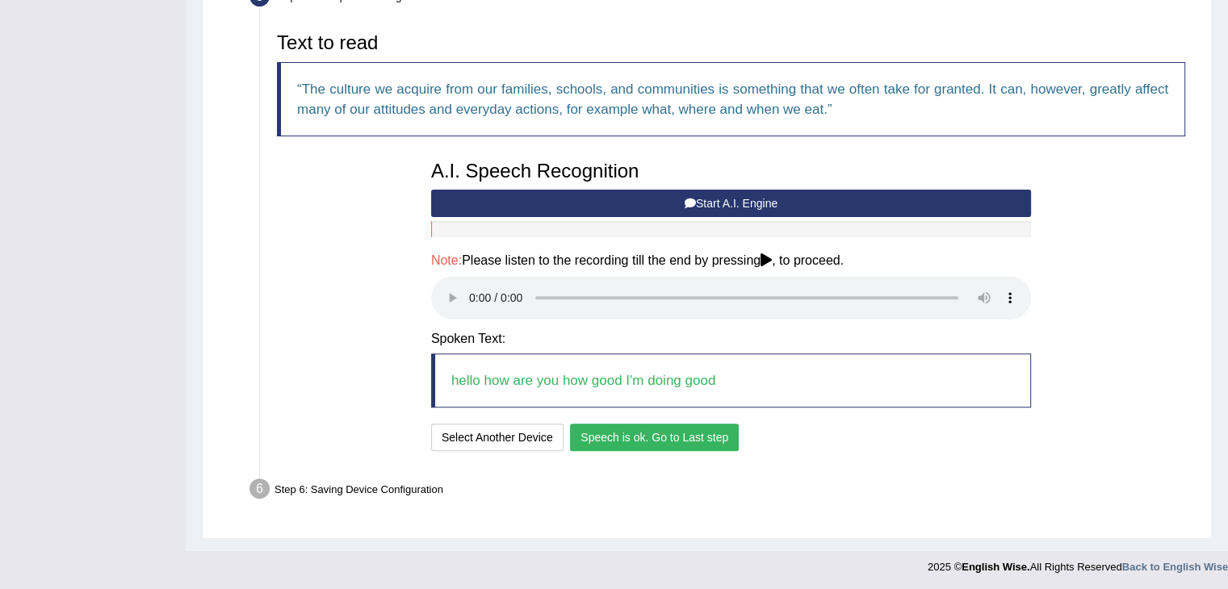
click at [668, 448] on button "Speech is ok. Go to Last step" at bounding box center [654, 437] width 169 height 27
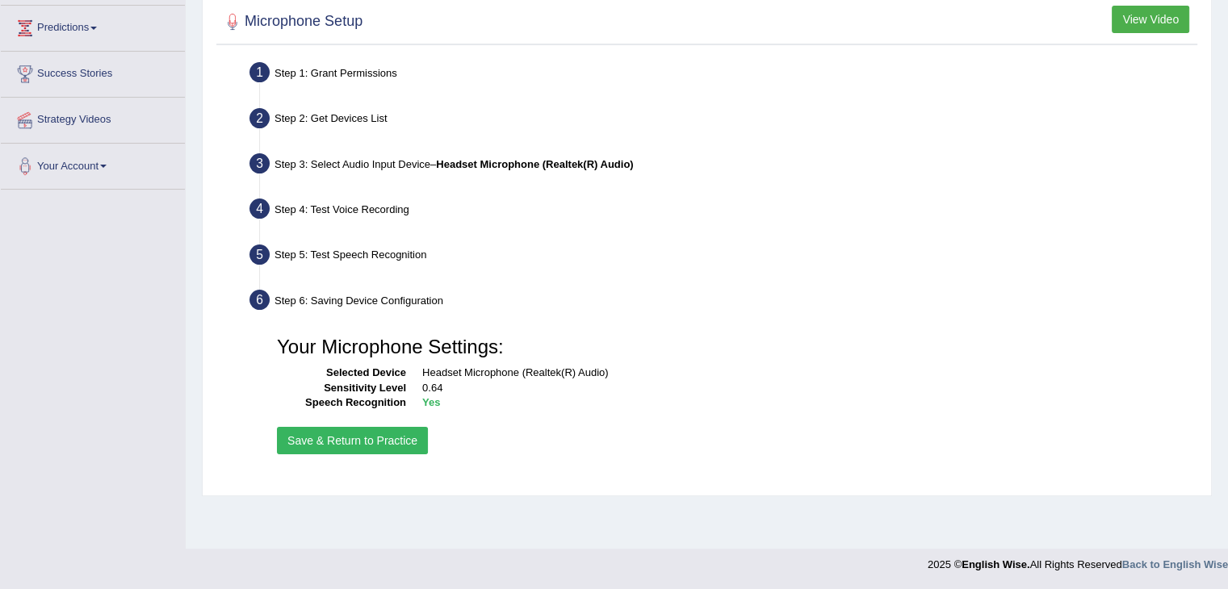
scroll to position [258, 0]
click at [363, 437] on button "Save & Return to Practice" at bounding box center [352, 440] width 151 height 27
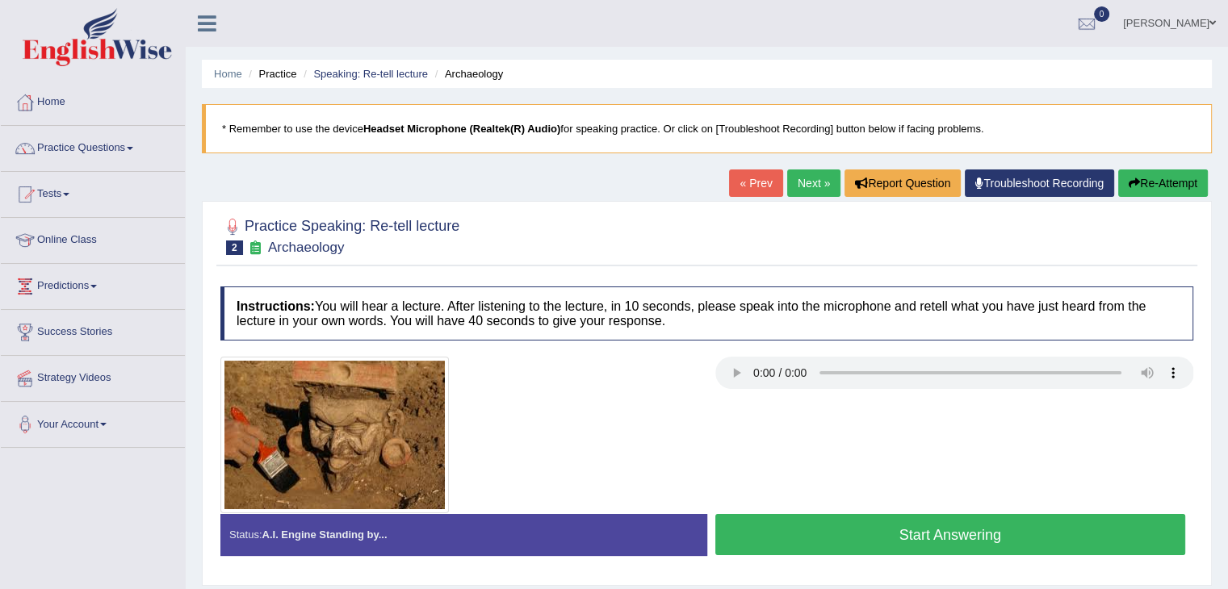
click at [865, 533] on button "Start Answering" at bounding box center [950, 534] width 471 height 41
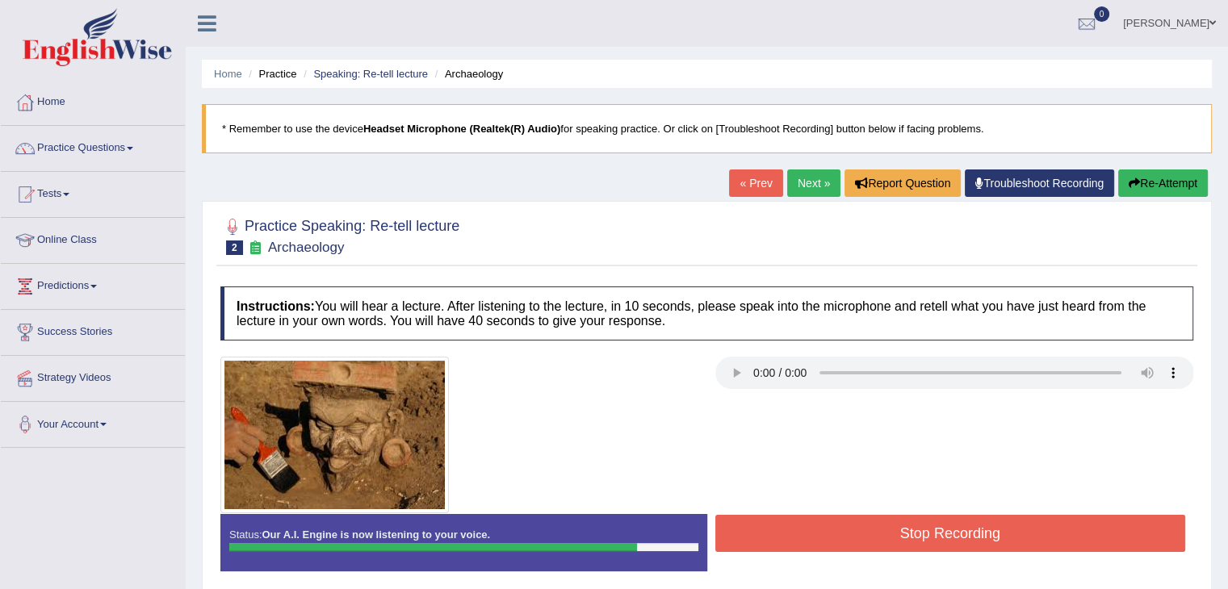
click at [865, 533] on button "Stop Recording" at bounding box center [950, 533] width 471 height 37
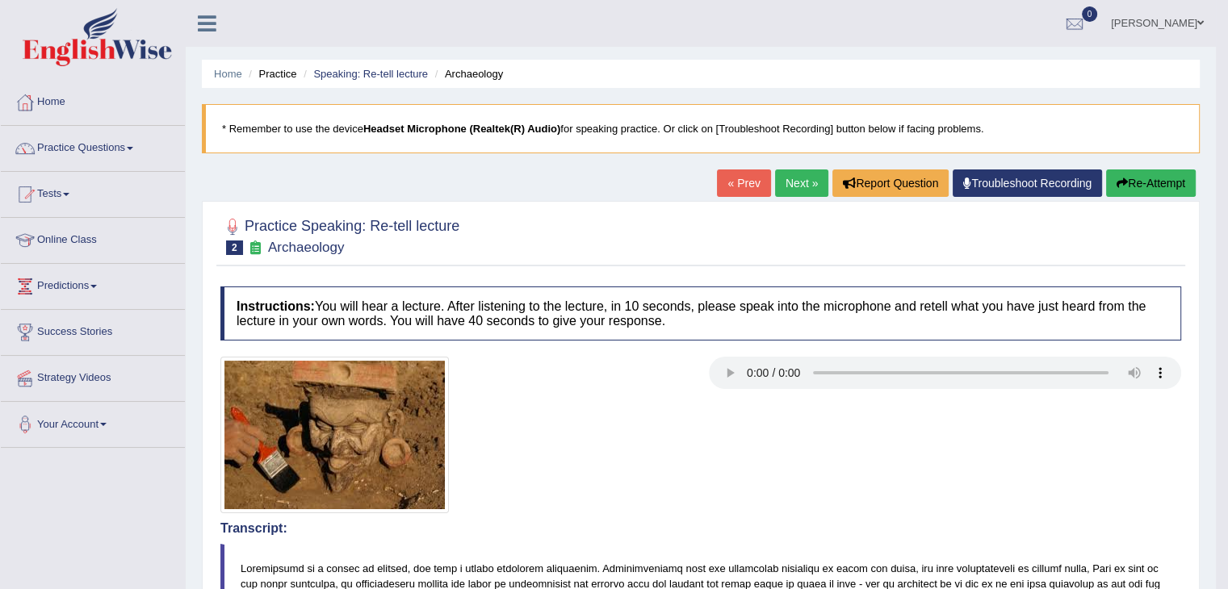
click at [800, 185] on link "Next »" at bounding box center [801, 183] width 53 height 27
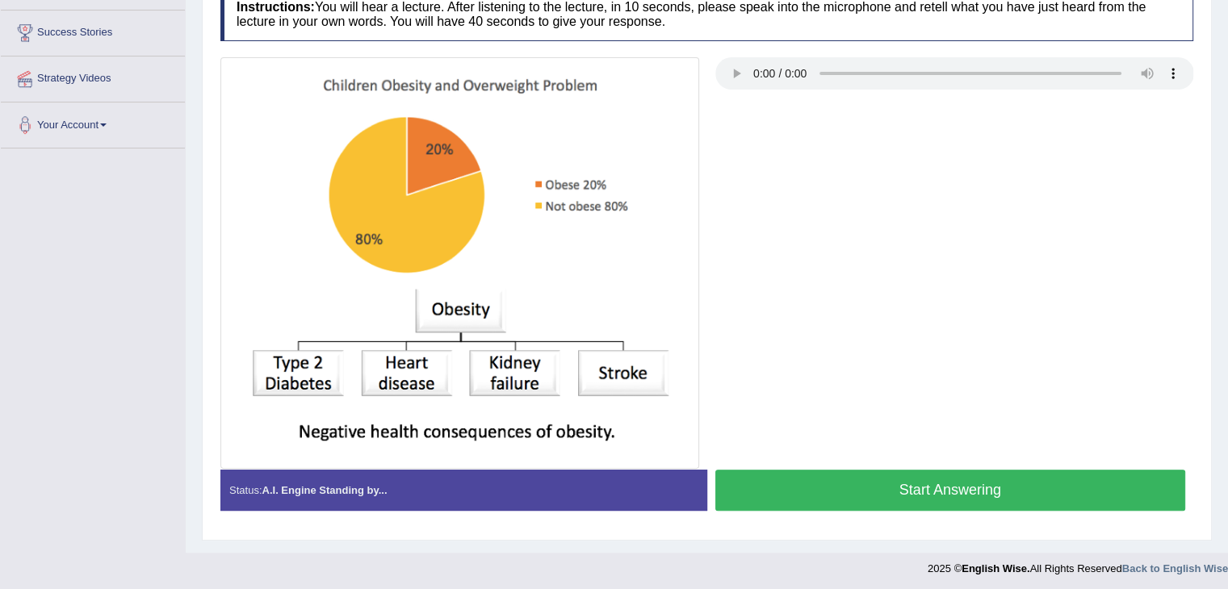
scroll to position [302, 0]
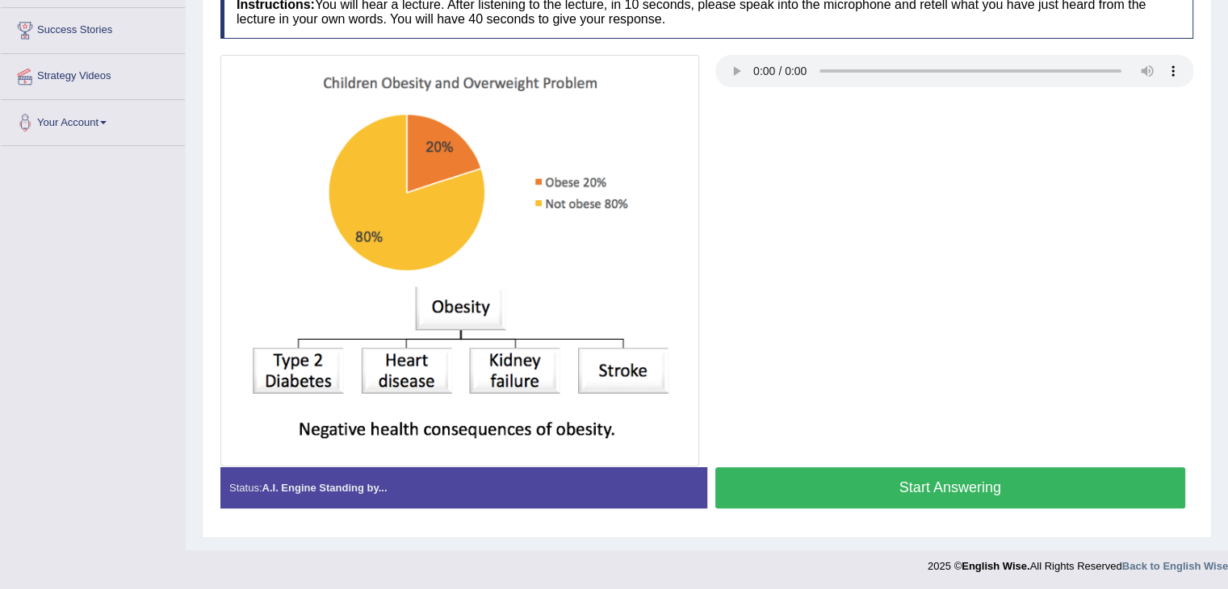
click at [838, 478] on button "Start Answering" at bounding box center [950, 487] width 471 height 41
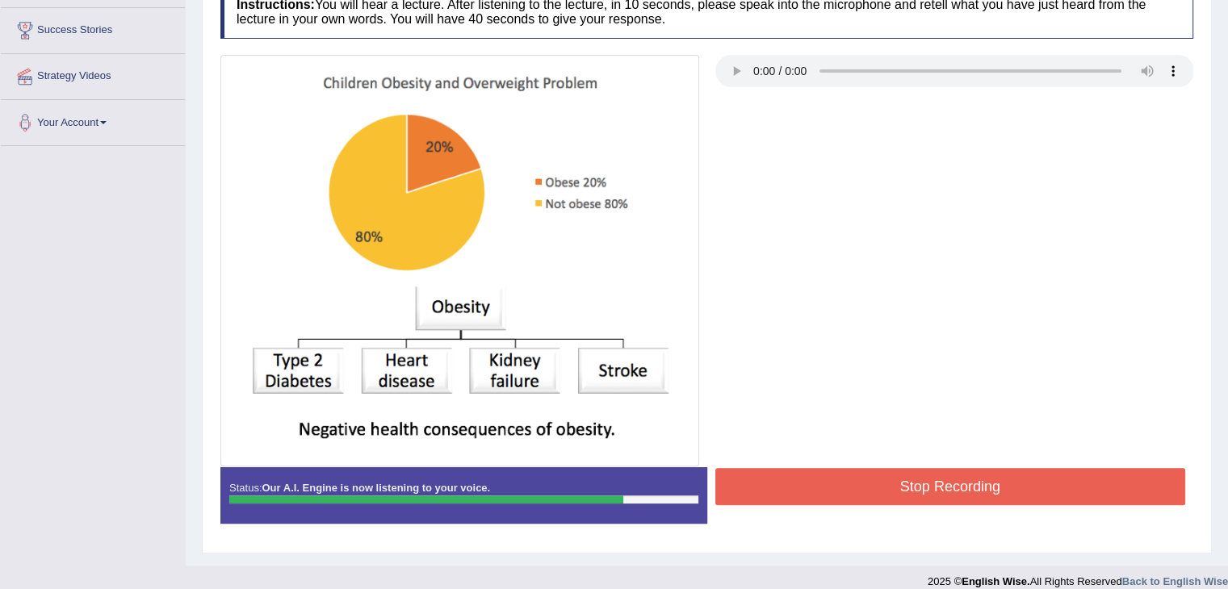
click at [941, 486] on button "Stop Recording" at bounding box center [950, 486] width 471 height 37
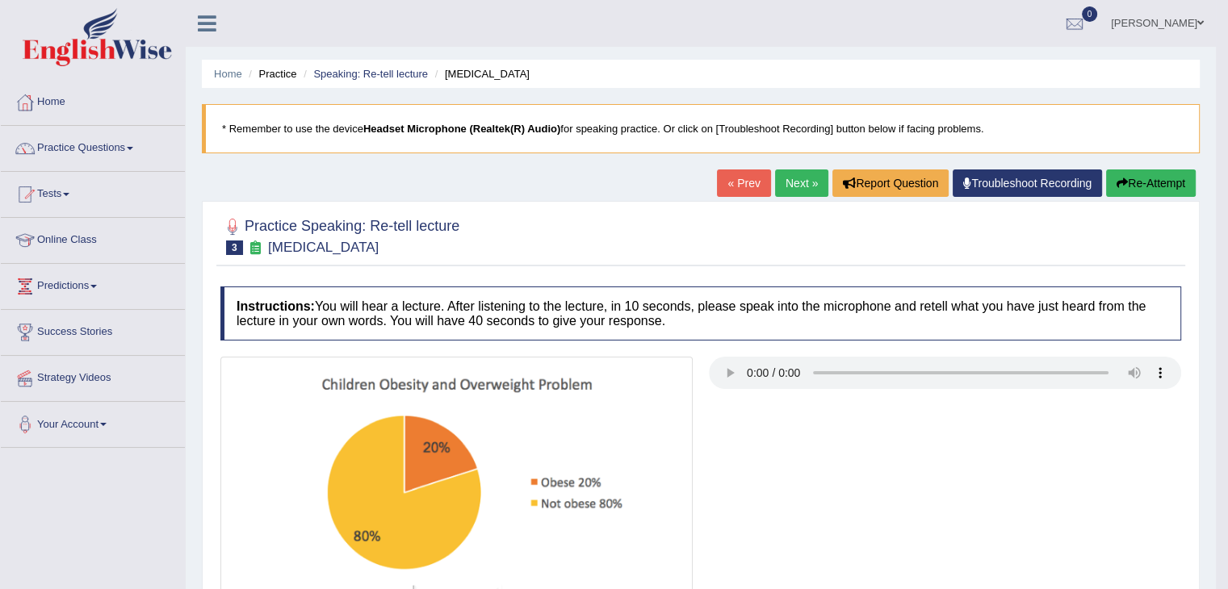
scroll to position [0, 0]
click at [796, 195] on link "Next »" at bounding box center [801, 183] width 53 height 27
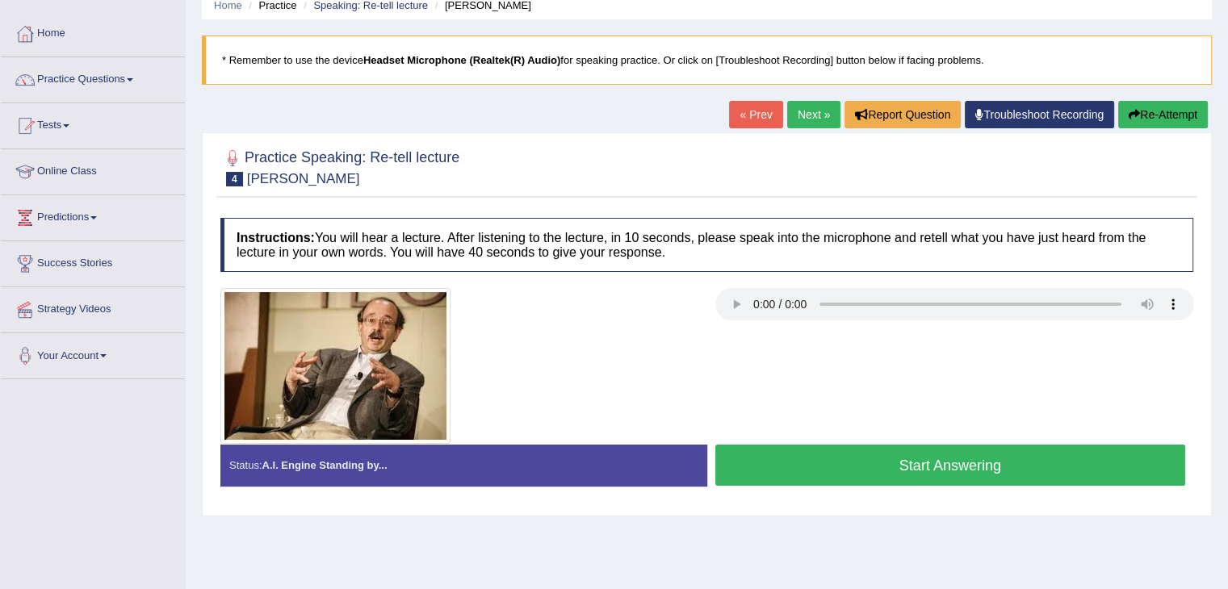
scroll to position [161, 0]
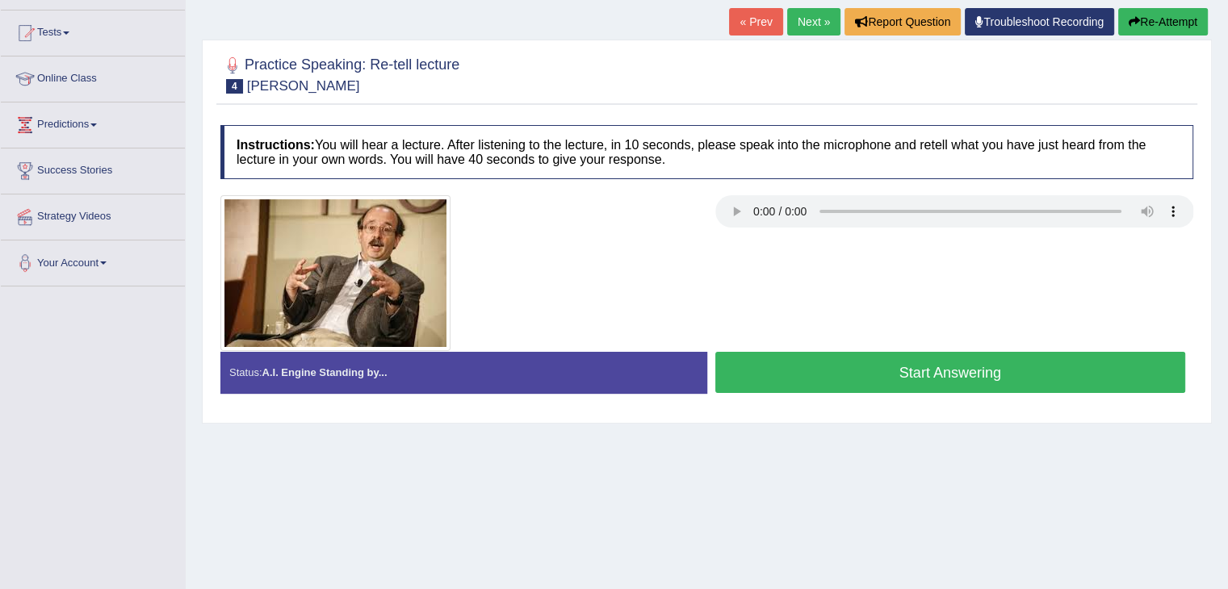
click at [736, 249] on div at bounding box center [706, 273] width 989 height 156
click at [856, 366] on button "Start Answering" at bounding box center [950, 372] width 471 height 41
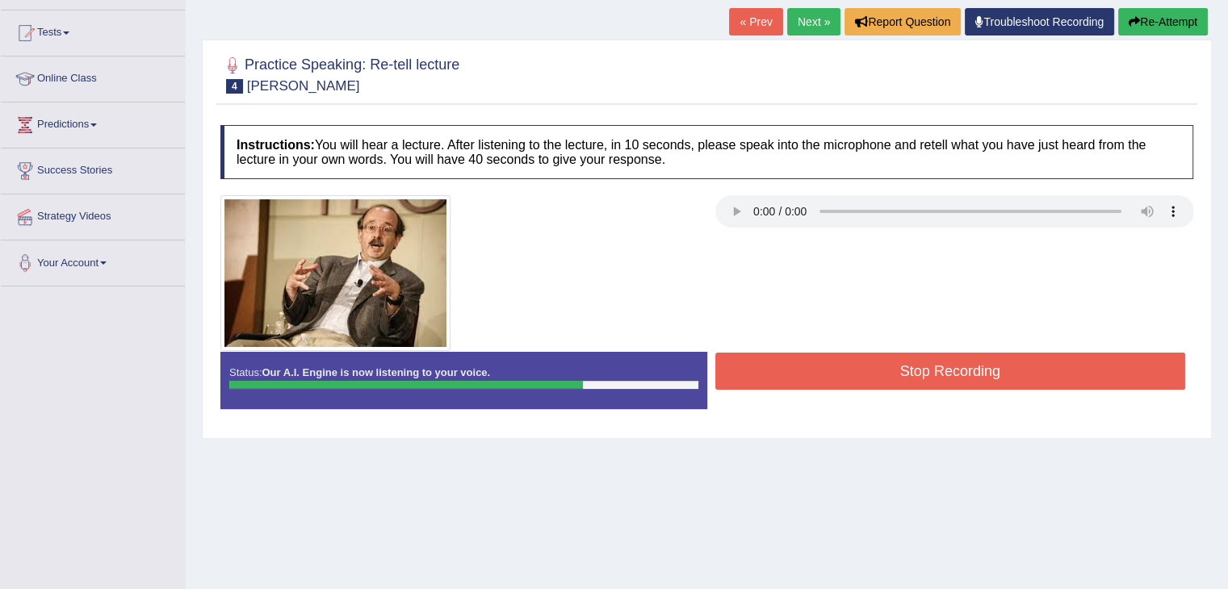
click at [881, 369] on button "Stop Recording" at bounding box center [950, 371] width 471 height 37
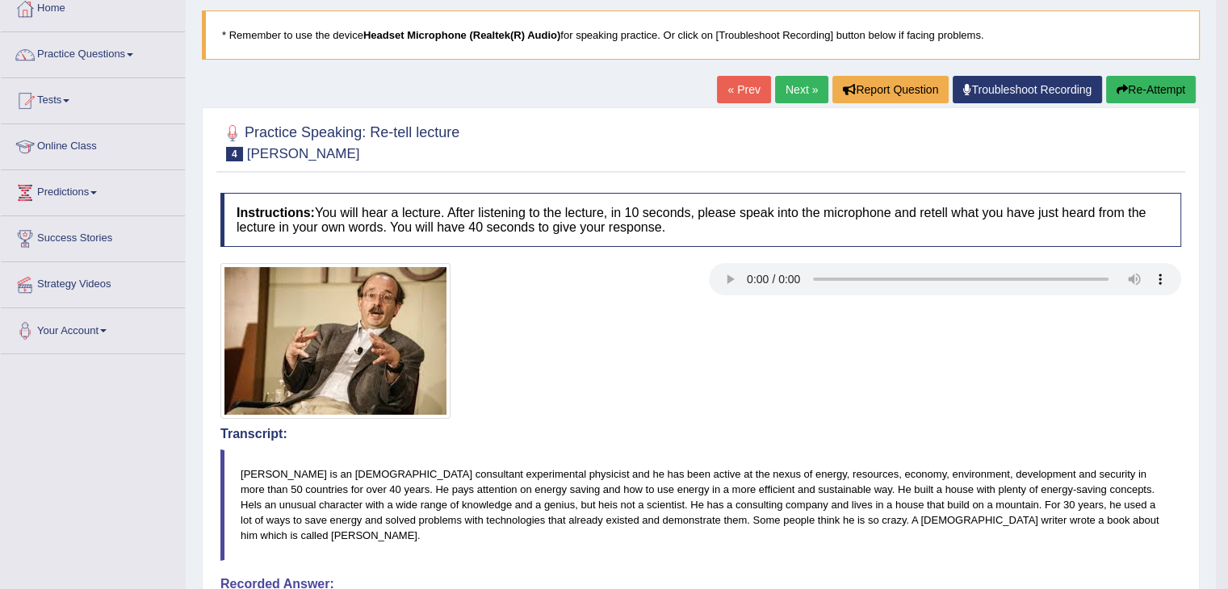
scroll to position [0, 0]
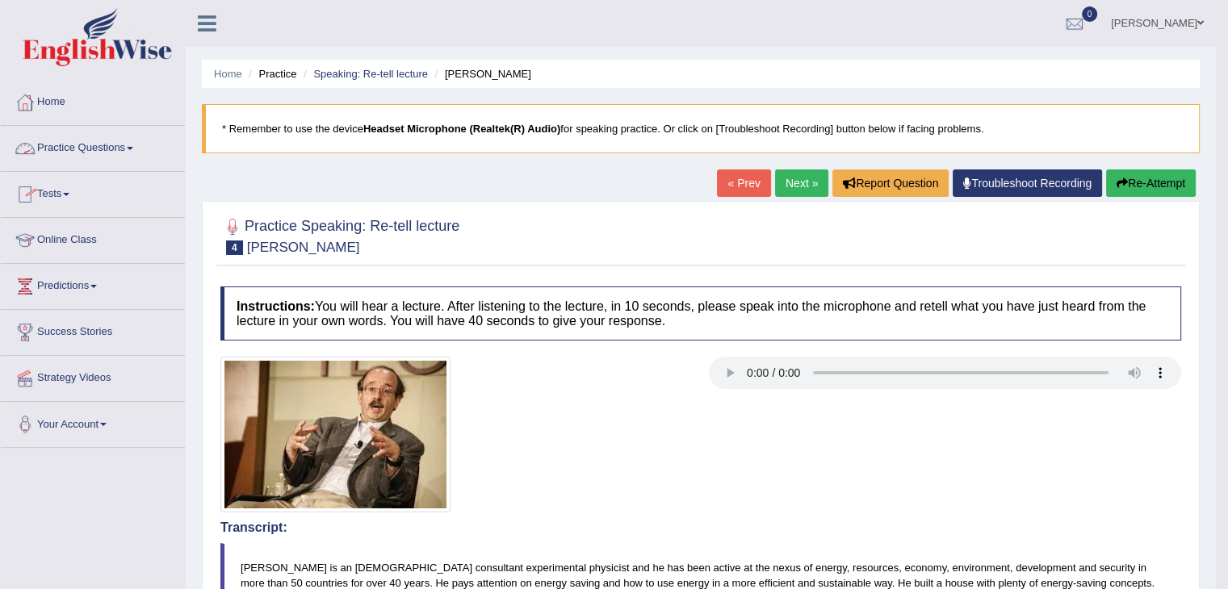
click at [101, 143] on link "Practice Questions" at bounding box center [93, 146] width 184 height 40
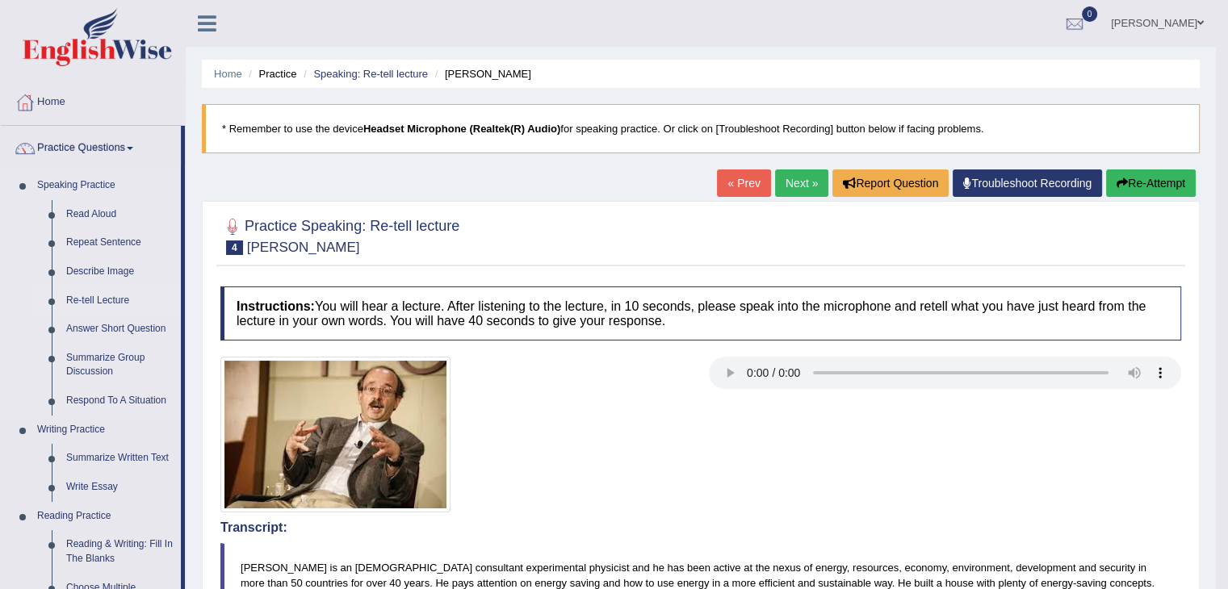
click at [95, 300] on link "Re-tell Lecture" at bounding box center [120, 301] width 122 height 29
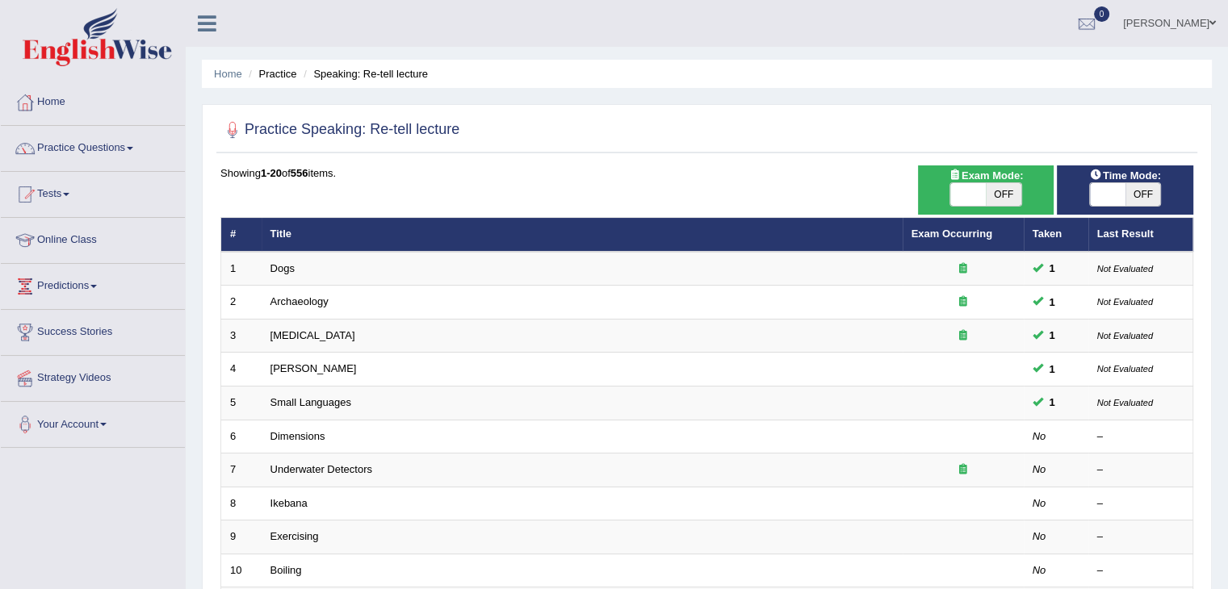
click at [57, 203] on link "Tests" at bounding box center [93, 192] width 184 height 40
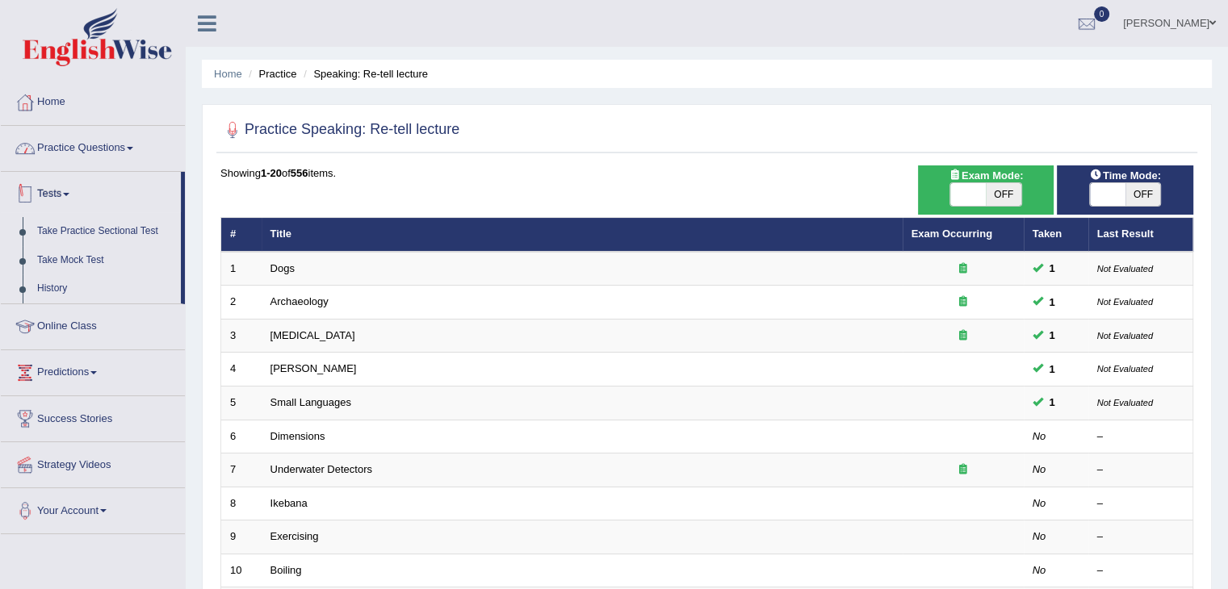
click at [81, 156] on link "Practice Questions" at bounding box center [93, 146] width 184 height 40
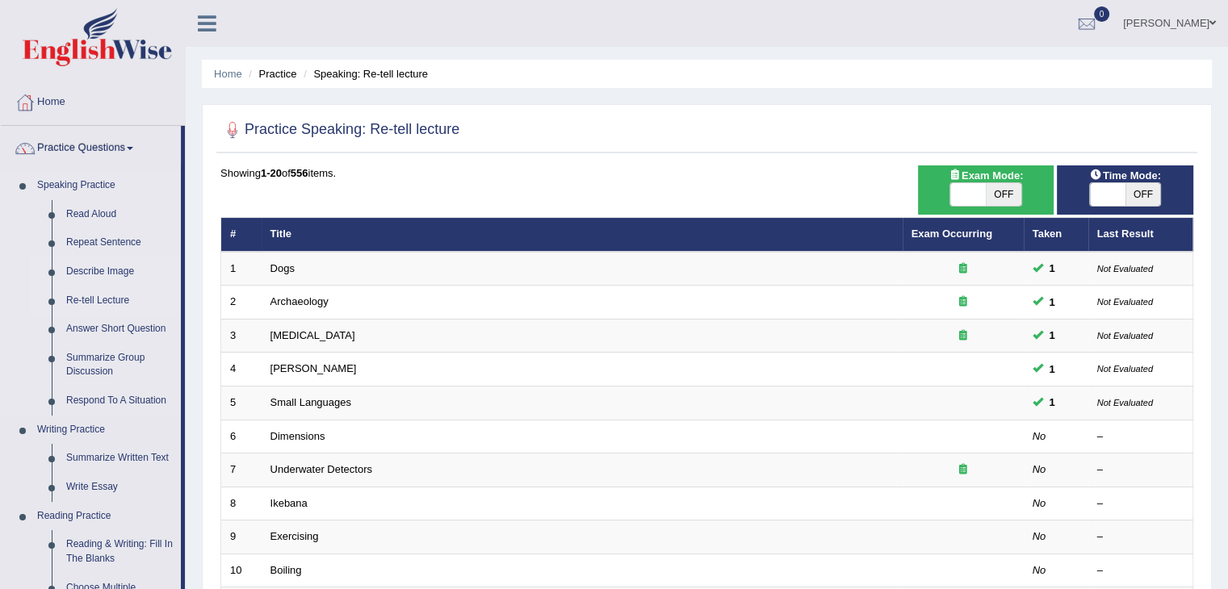
click at [115, 273] on link "Describe Image" at bounding box center [120, 272] width 122 height 29
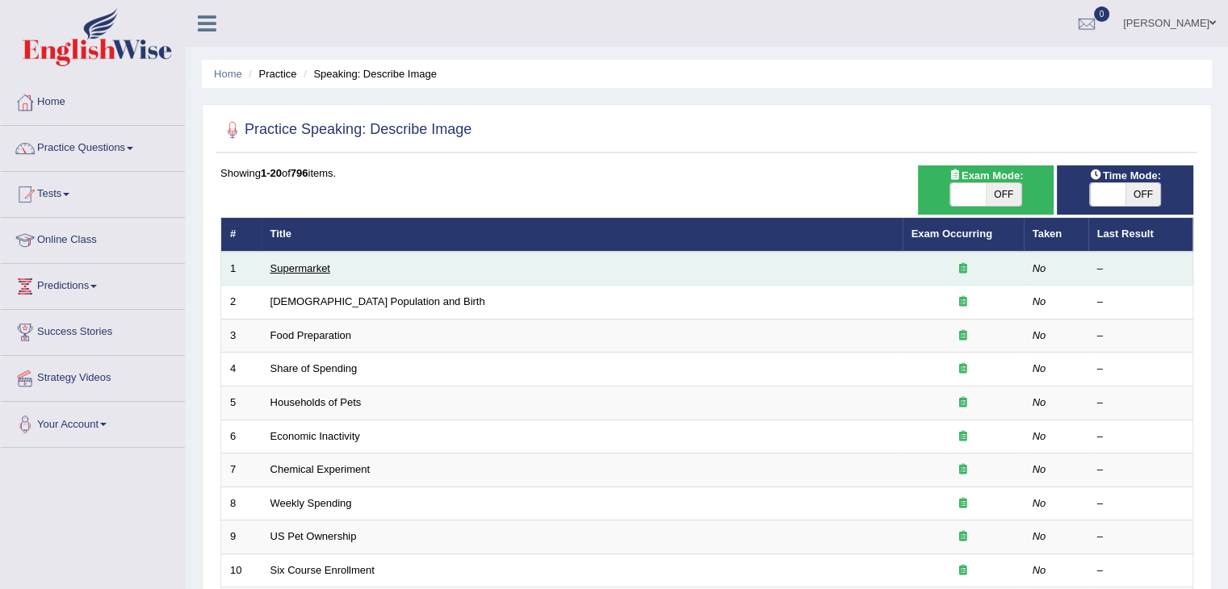
click at [325, 270] on link "Supermarket" at bounding box center [300, 268] width 60 height 12
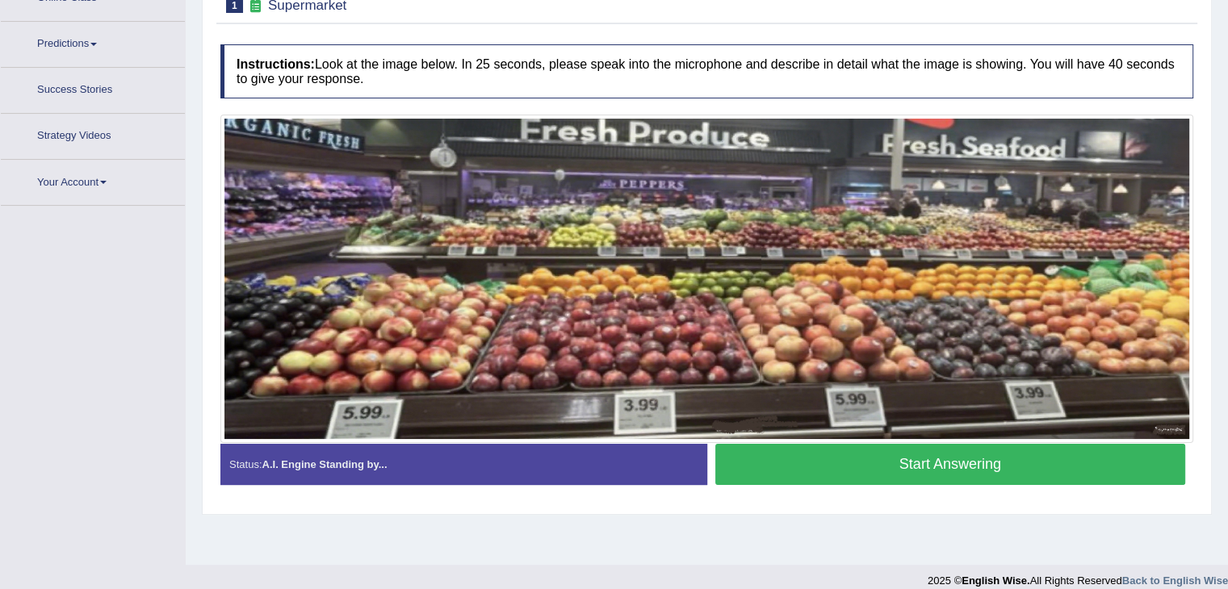
scroll to position [258, 0]
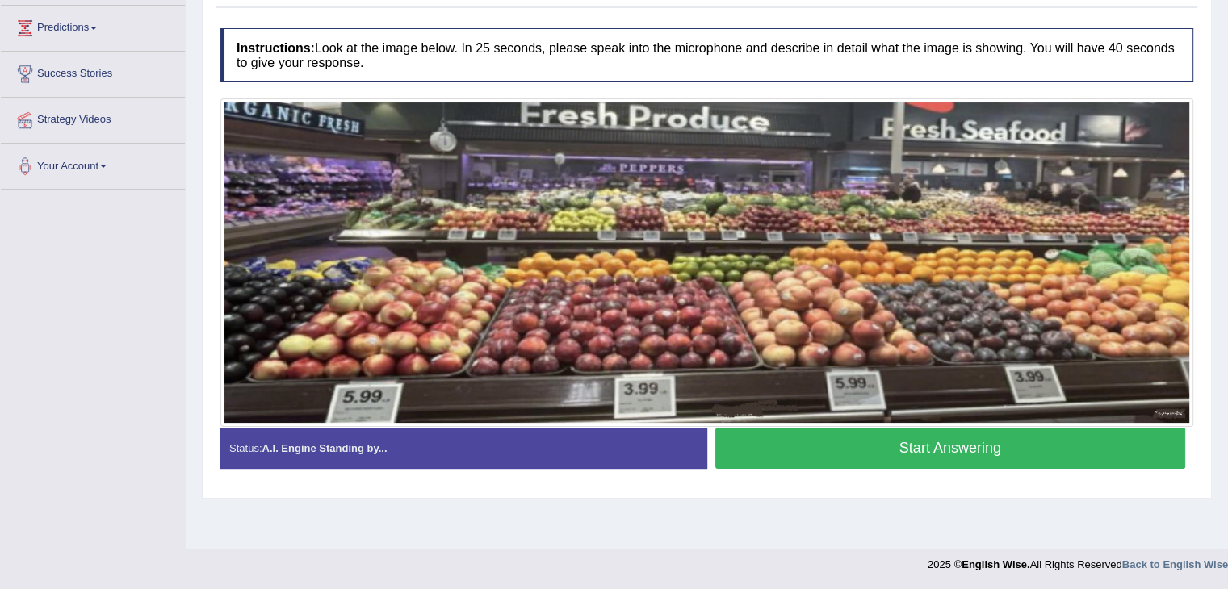
click at [824, 435] on button "Start Answering" at bounding box center [950, 448] width 471 height 41
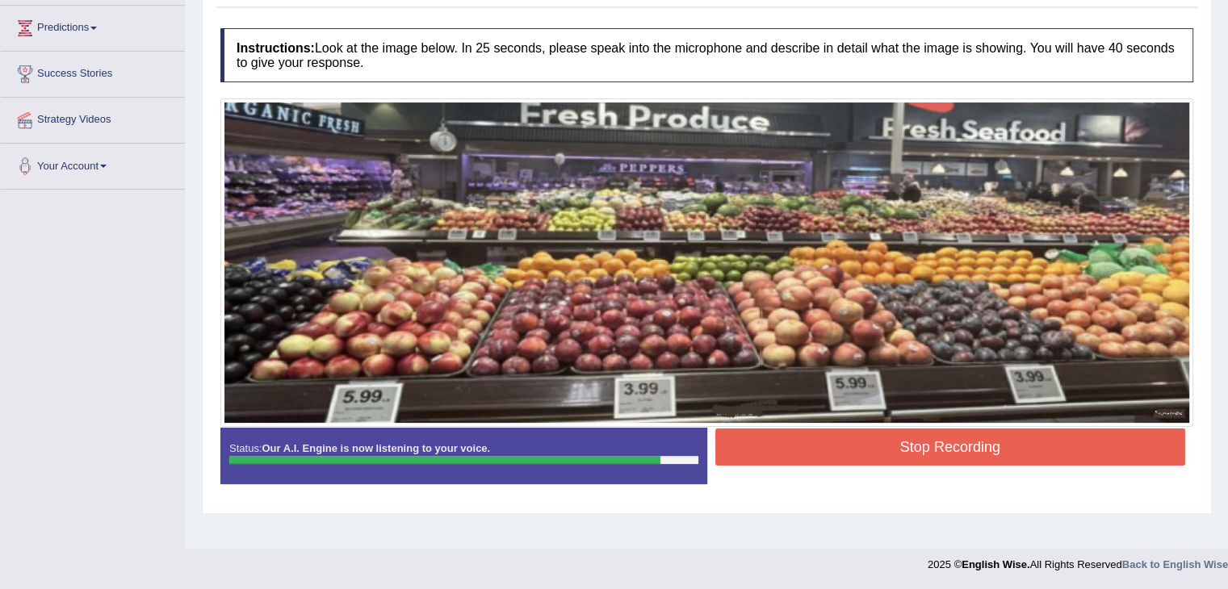
click at [791, 453] on button "Stop Recording" at bounding box center [950, 447] width 471 height 37
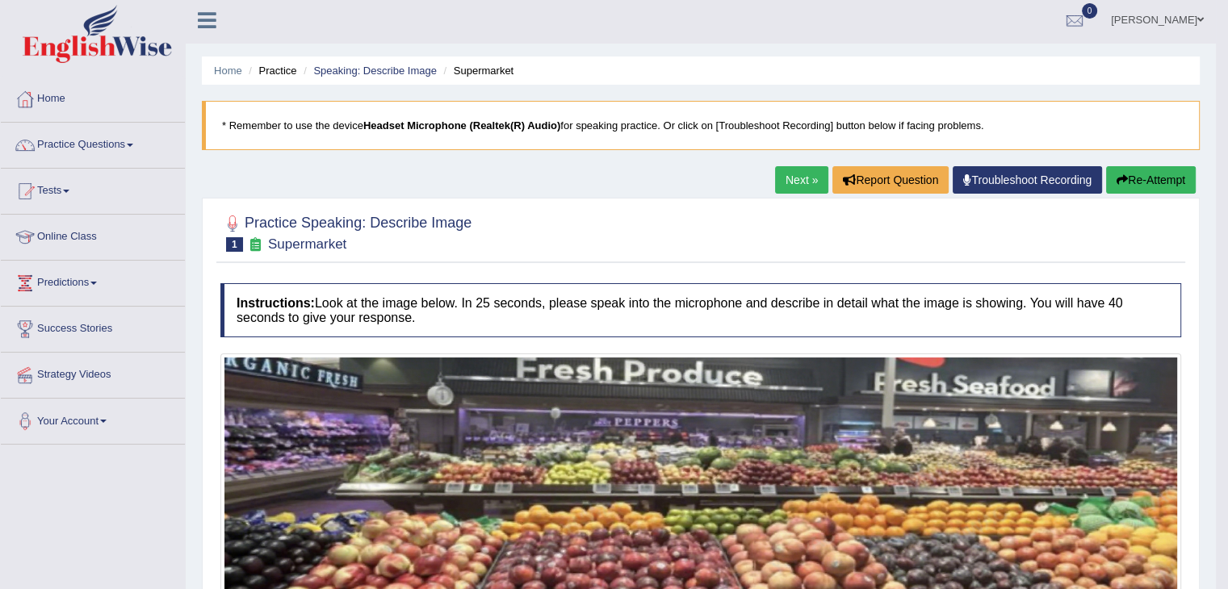
scroll to position [0, 0]
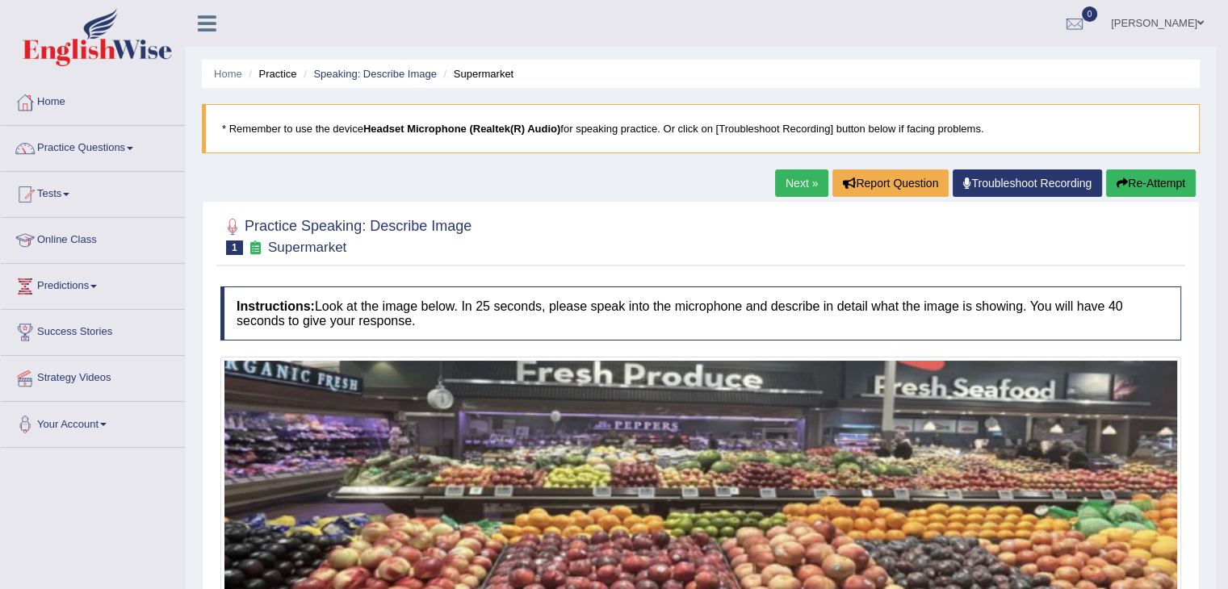
click at [799, 191] on link "Next »" at bounding box center [801, 183] width 53 height 27
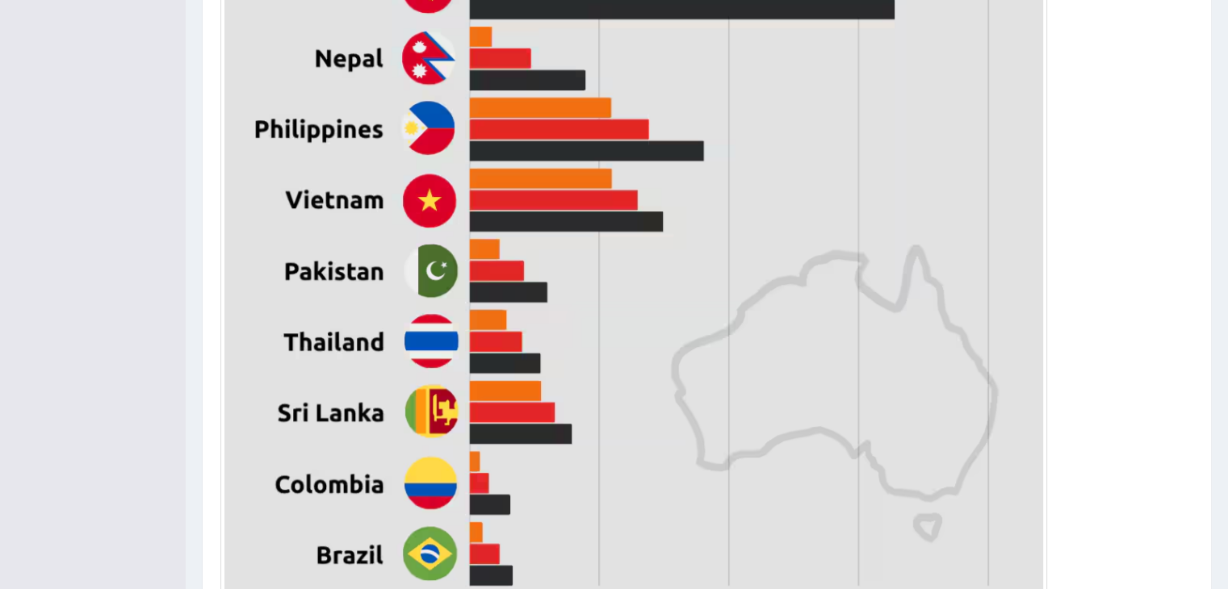
scroll to position [888, 0]
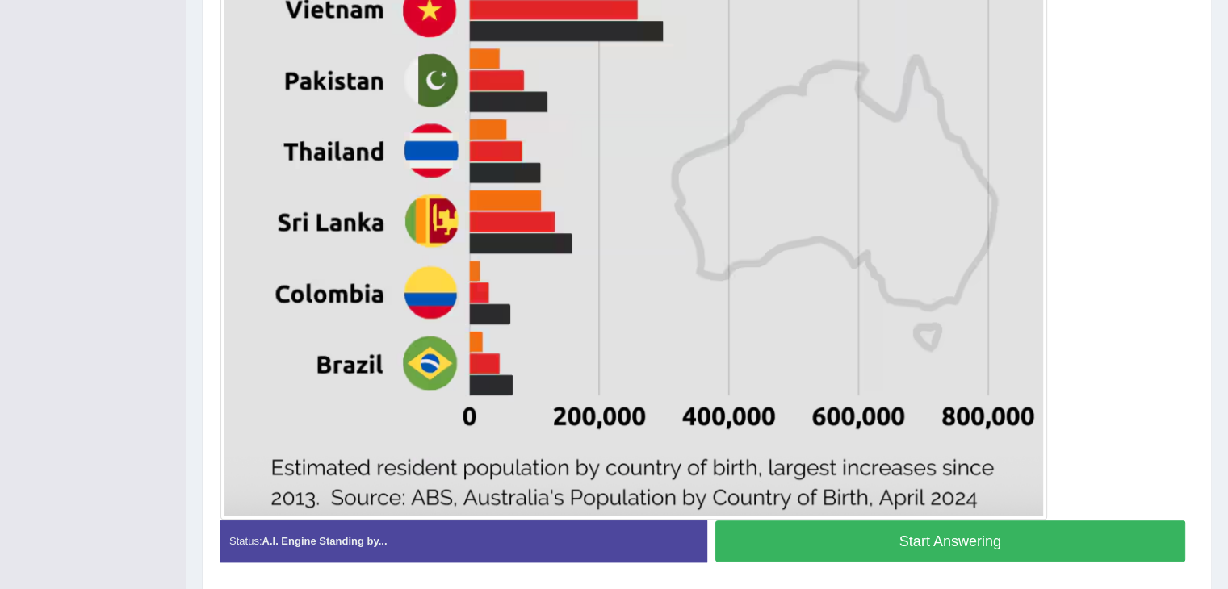
click at [874, 538] on button "Start Answering" at bounding box center [950, 541] width 471 height 41
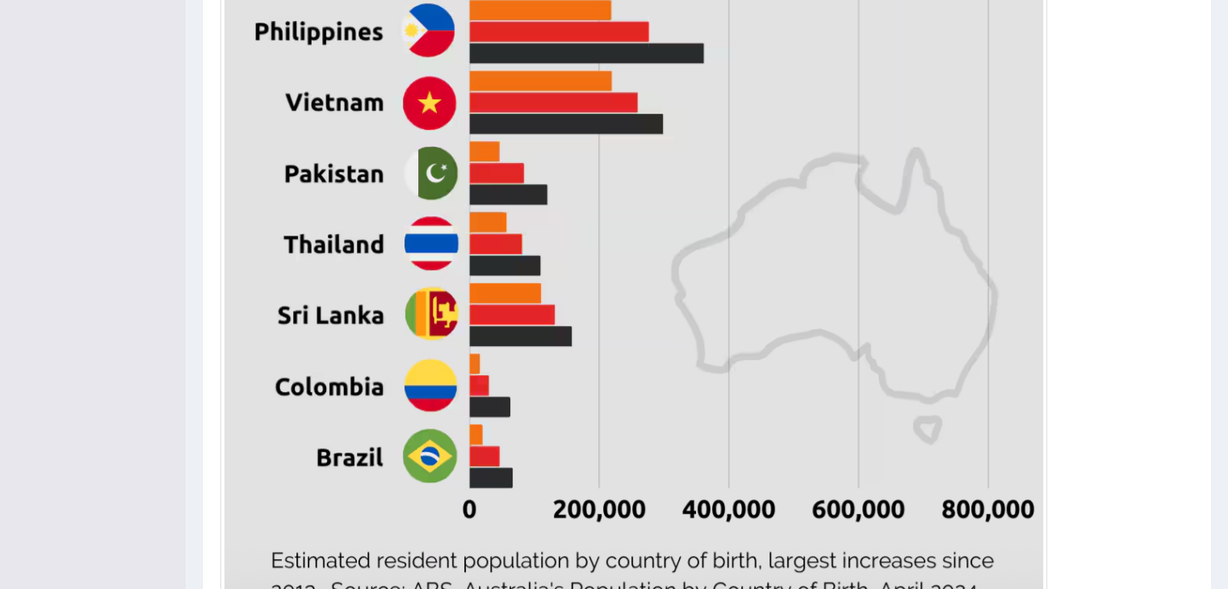
scroll to position [957, 0]
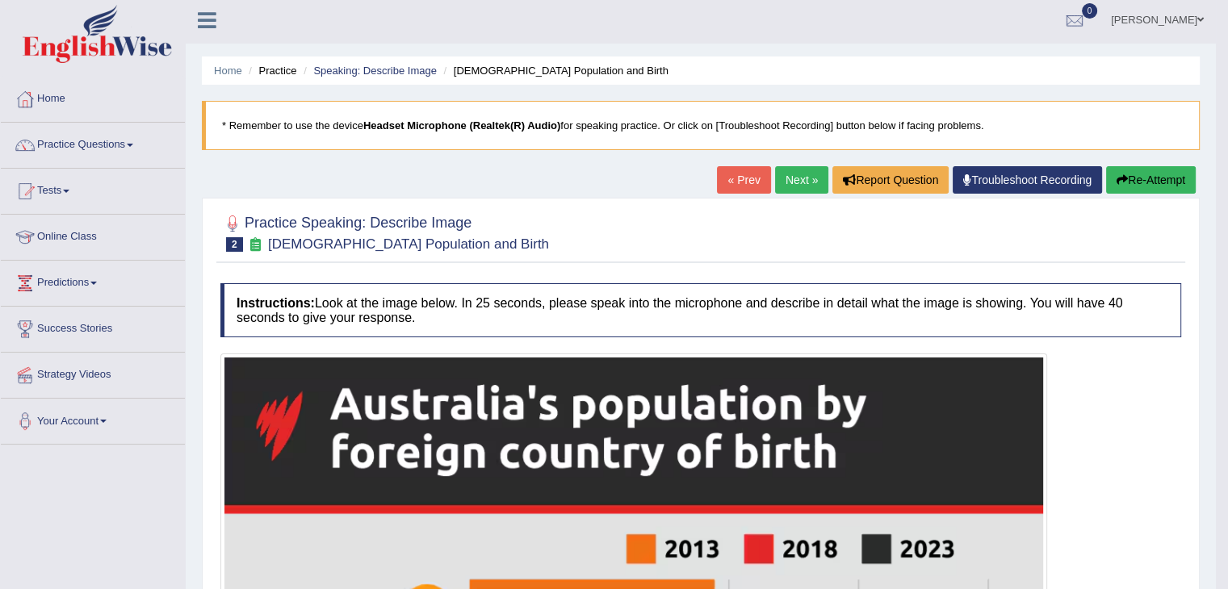
scroll to position [0, 0]
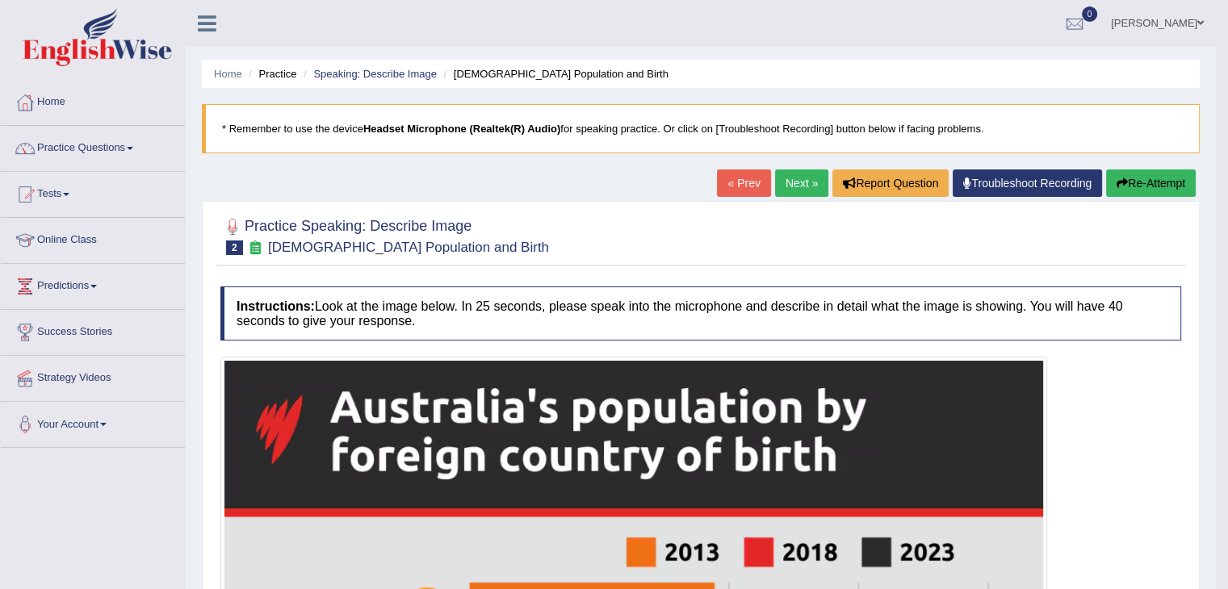
click at [807, 188] on link "Next »" at bounding box center [801, 183] width 53 height 27
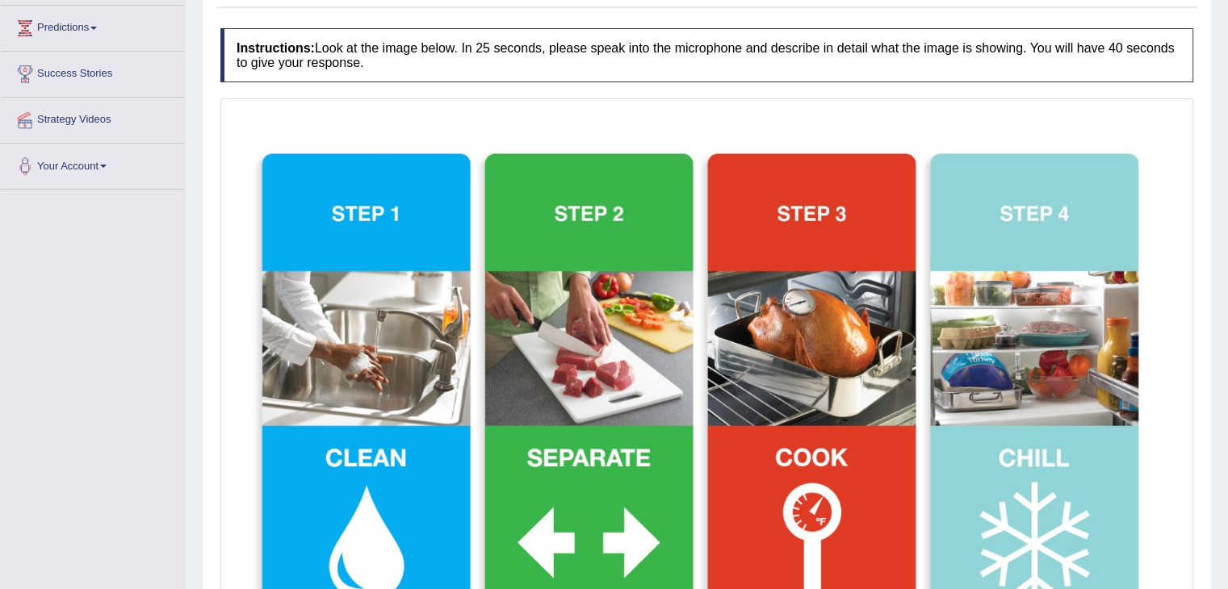
scroll to position [404, 0]
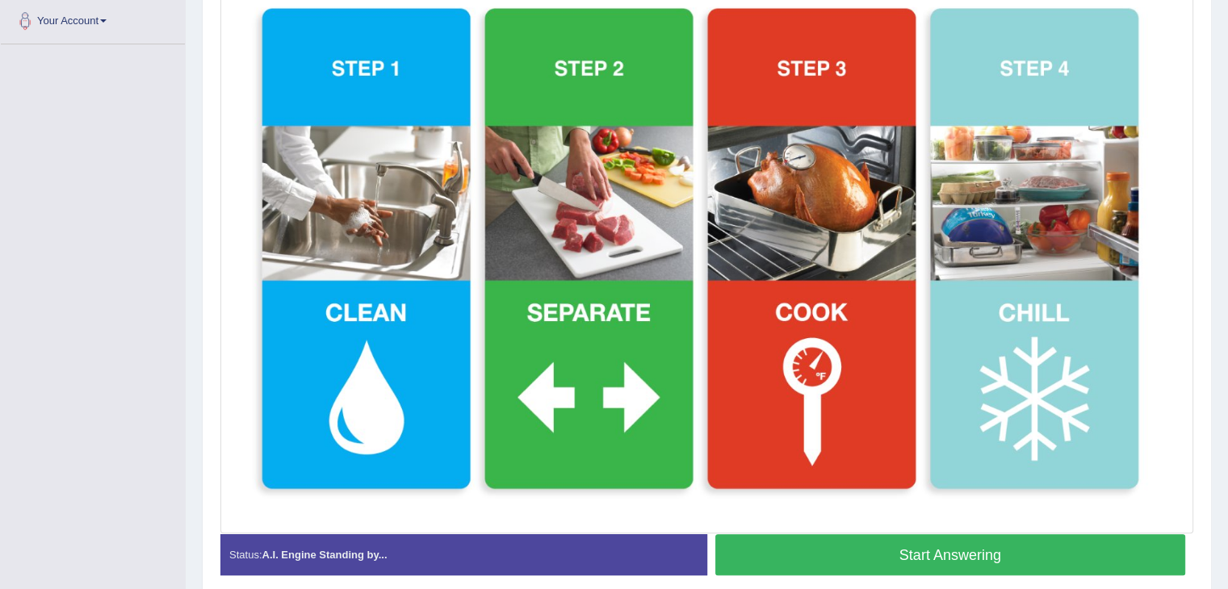
click at [862, 553] on button "Start Answering" at bounding box center [950, 554] width 471 height 41
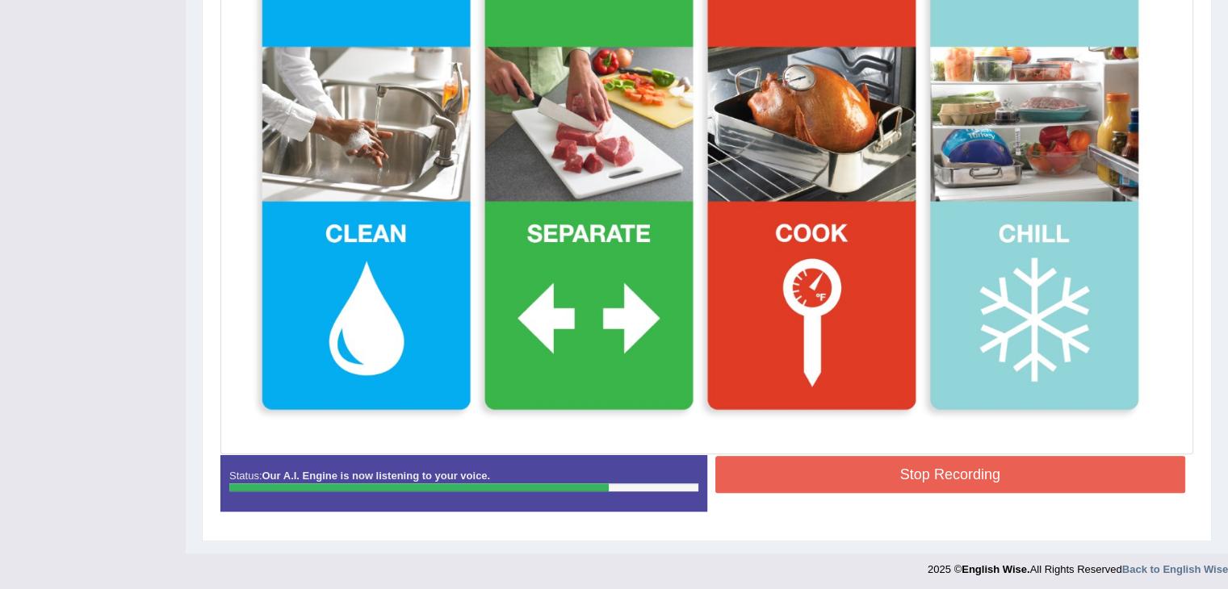
scroll to position [484, 0]
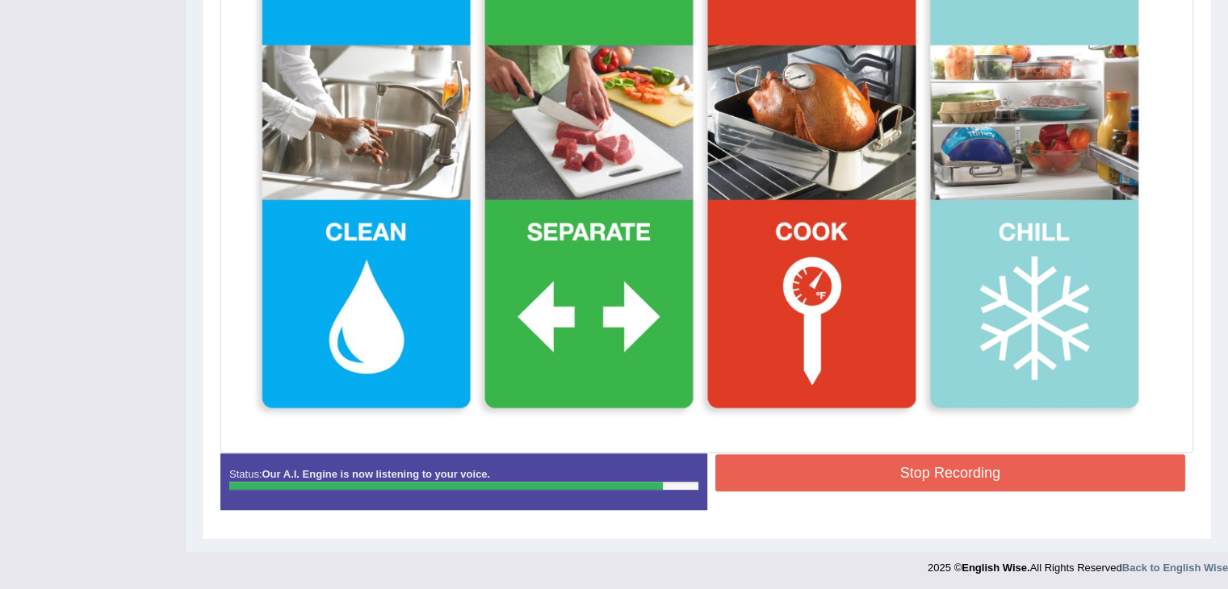
click at [946, 467] on button "Stop Recording" at bounding box center [950, 473] width 471 height 37
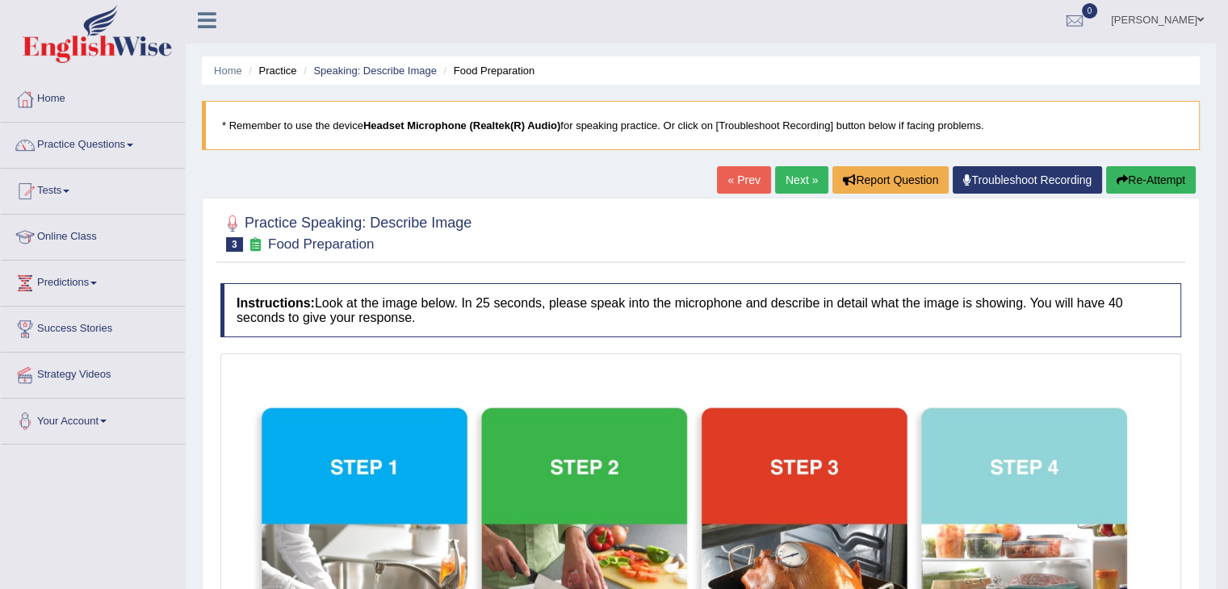
scroll to position [0, 0]
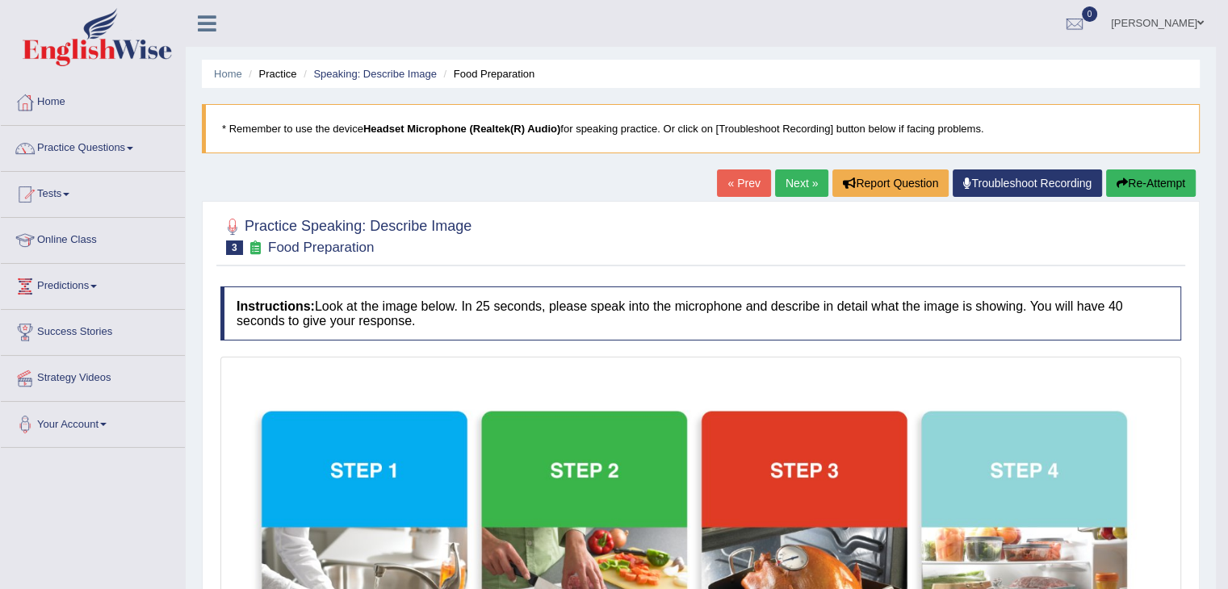
click at [785, 185] on link "Next »" at bounding box center [801, 183] width 53 height 27
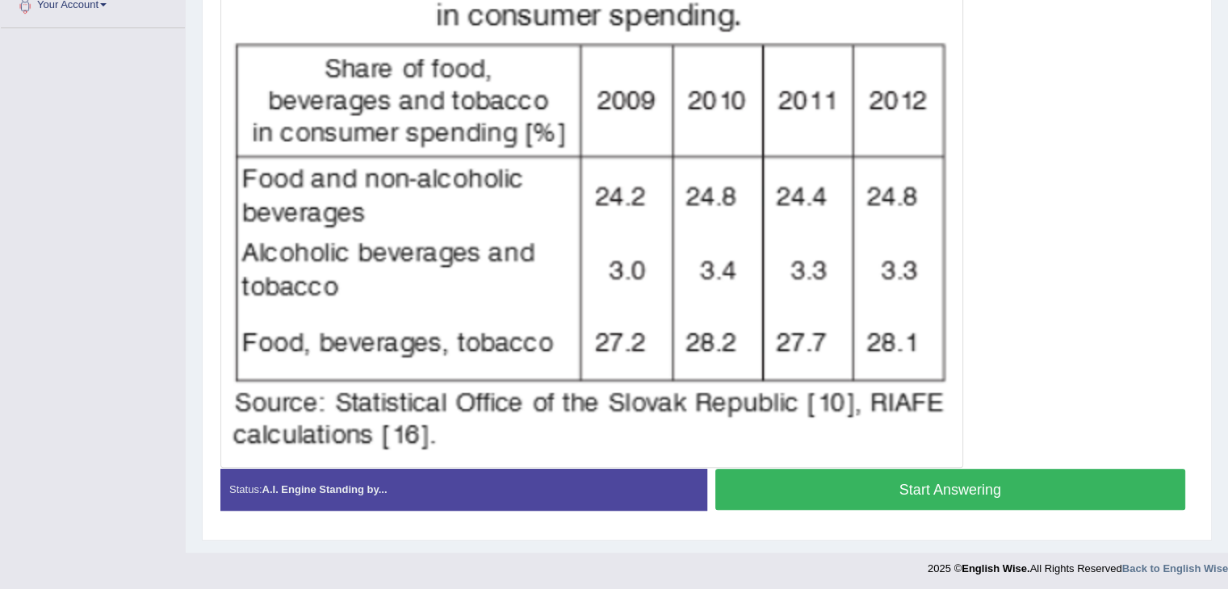
scroll to position [421, 0]
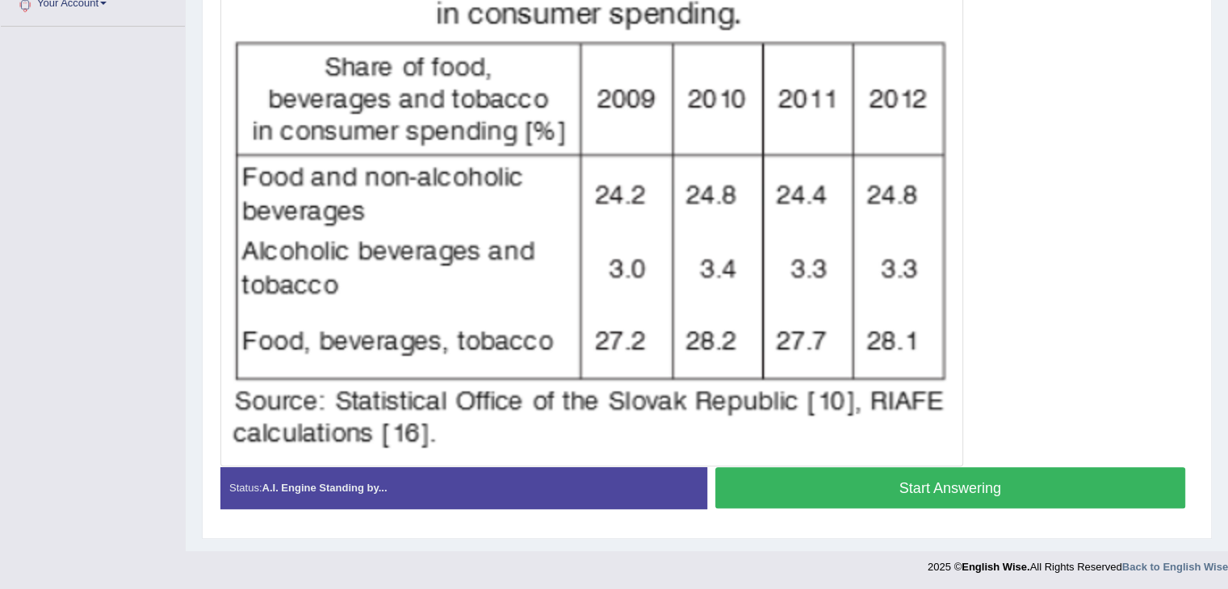
click at [870, 484] on button "Start Answering" at bounding box center [950, 487] width 471 height 41
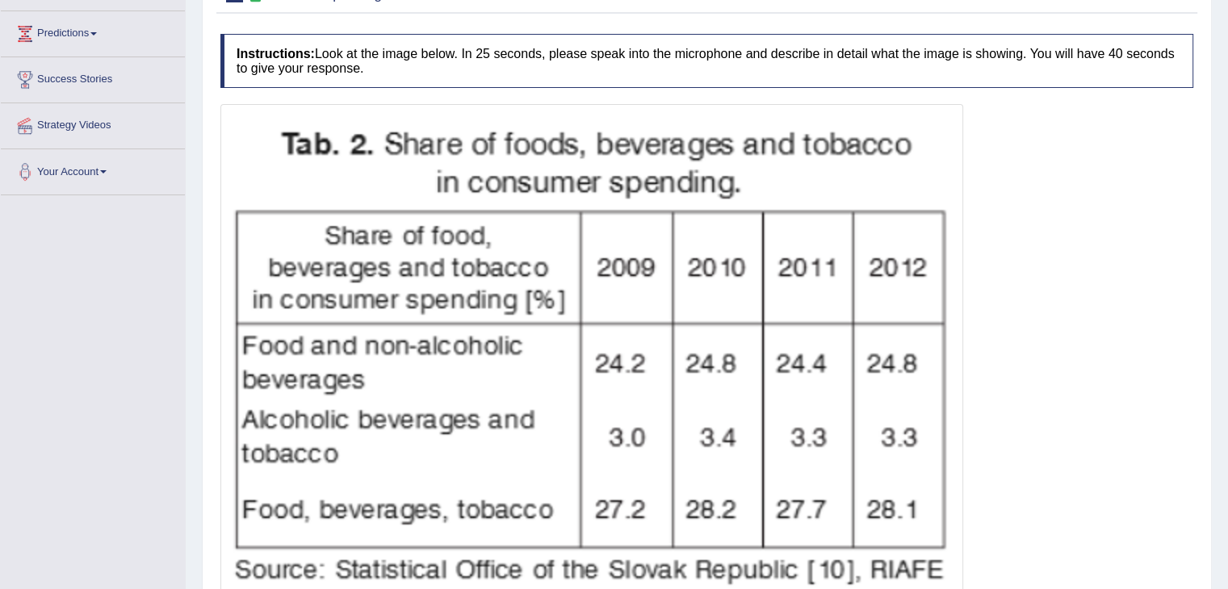
scroll to position [341, 0]
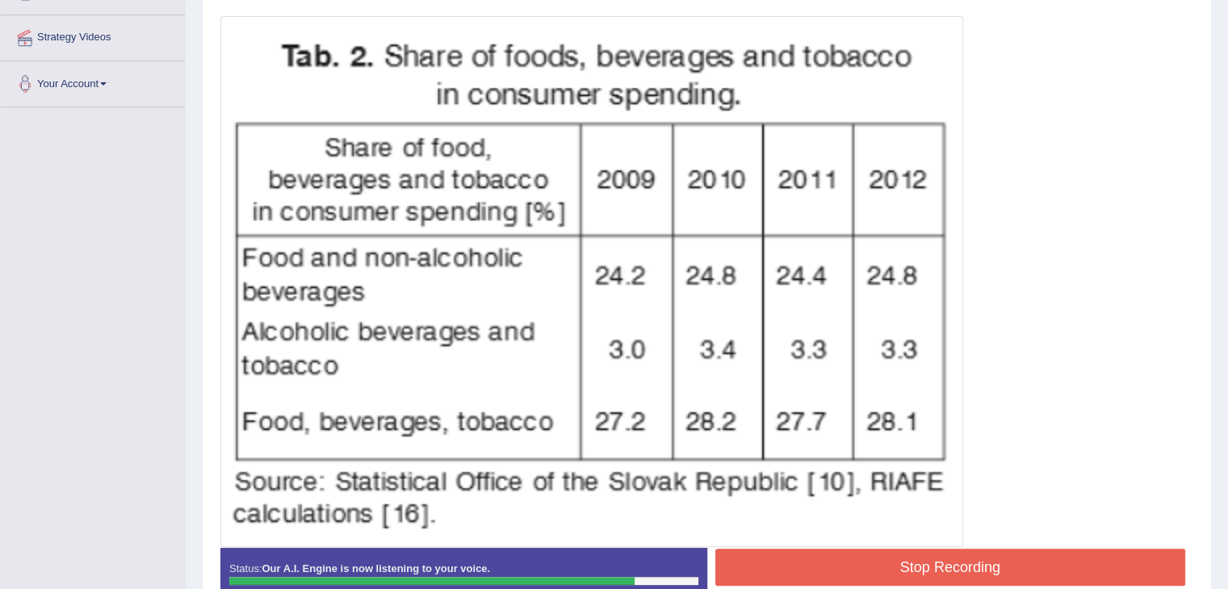
click at [856, 560] on button "Stop Recording" at bounding box center [950, 567] width 471 height 37
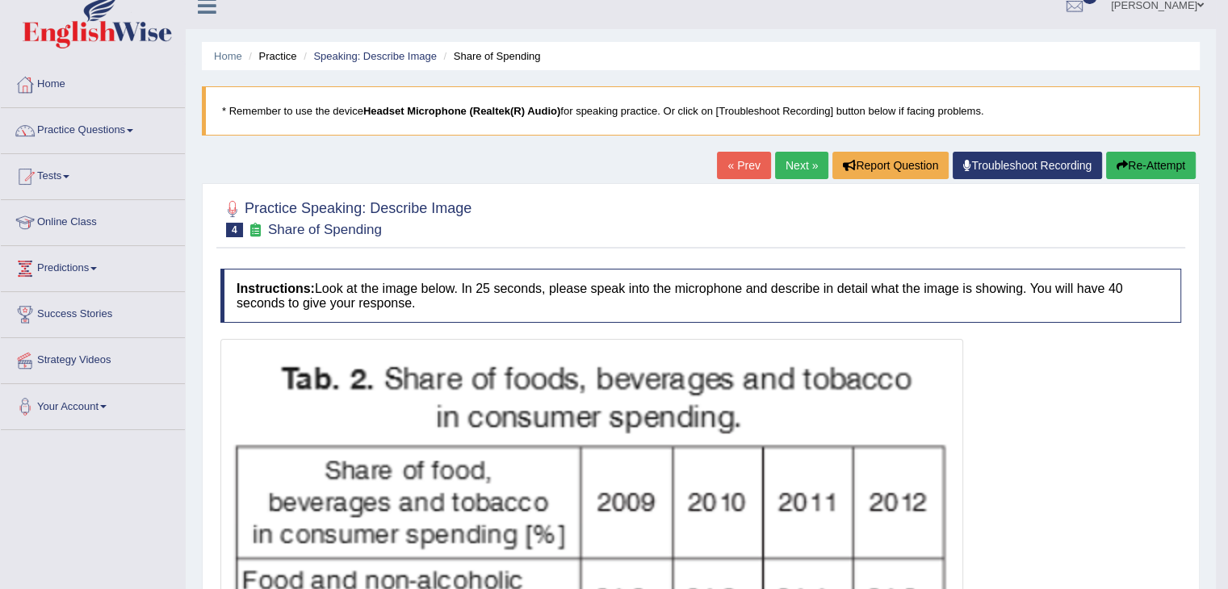
scroll to position [0, 0]
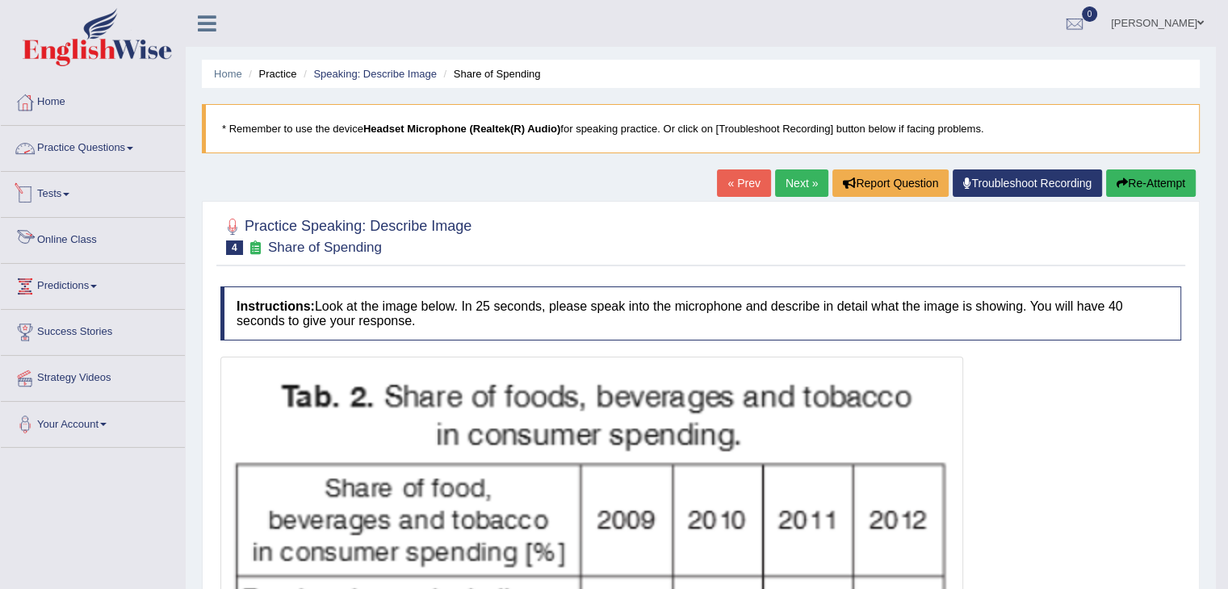
click at [81, 149] on link "Practice Questions" at bounding box center [93, 146] width 184 height 40
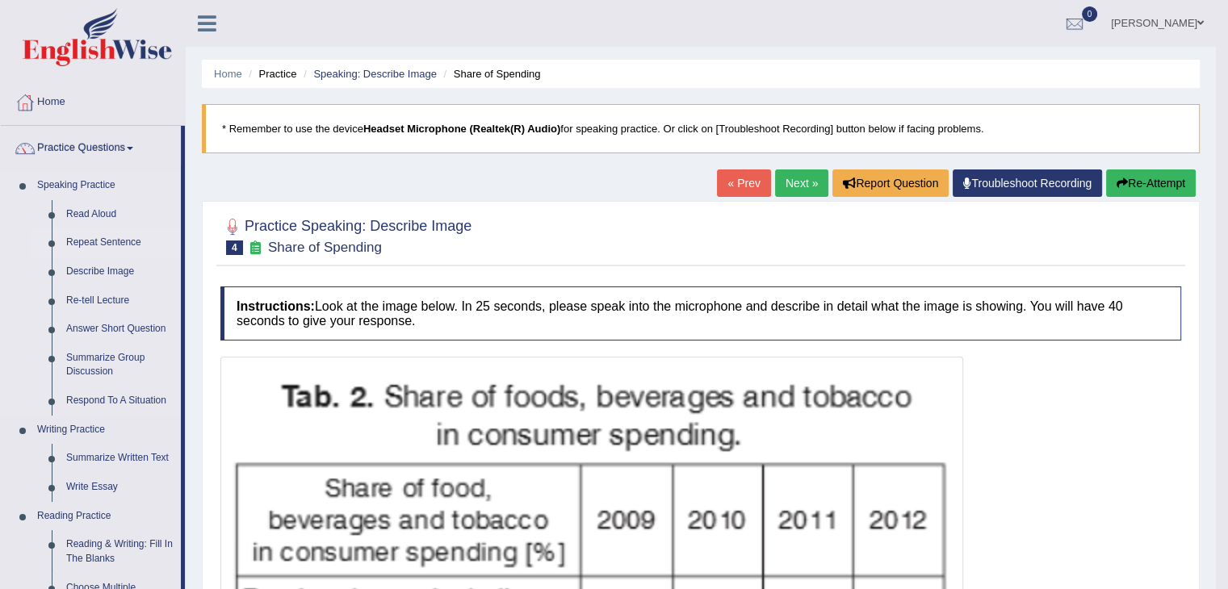
click at [128, 244] on link "Repeat Sentence" at bounding box center [120, 242] width 122 height 29
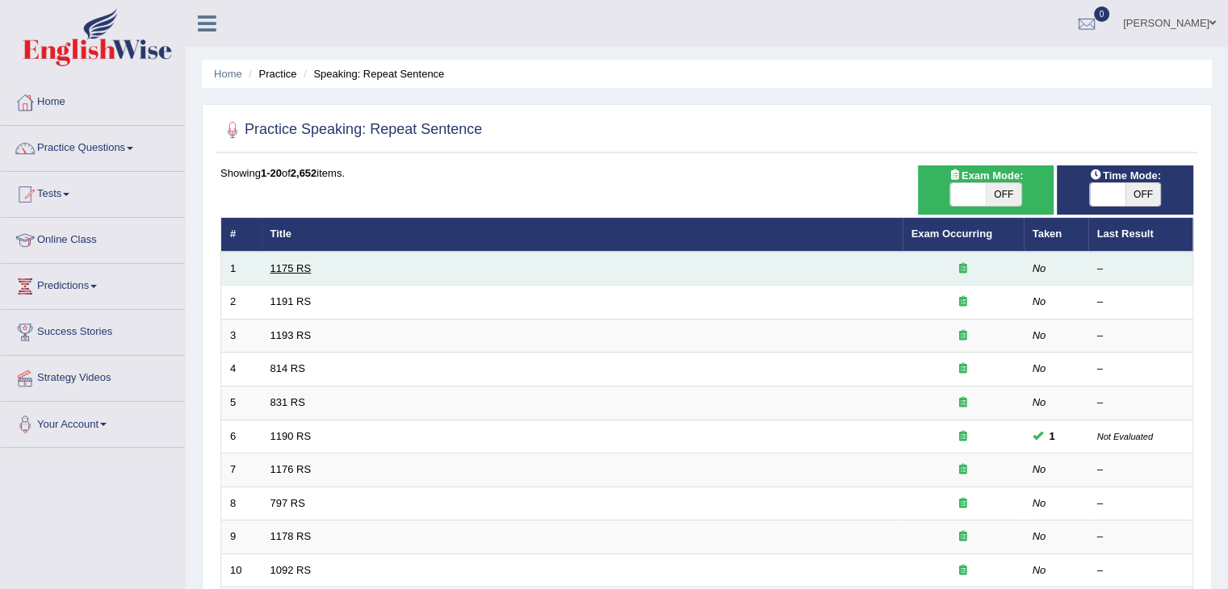
click at [288, 266] on link "1175 RS" at bounding box center [290, 268] width 41 height 12
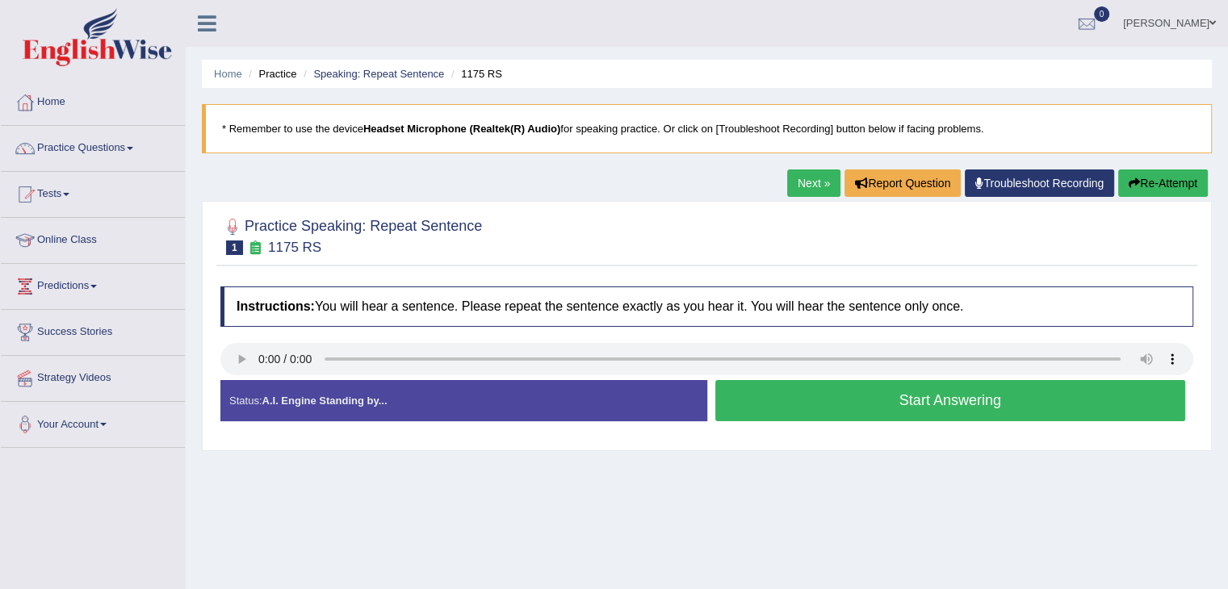
click at [845, 395] on button "Start Answering" at bounding box center [950, 400] width 471 height 41
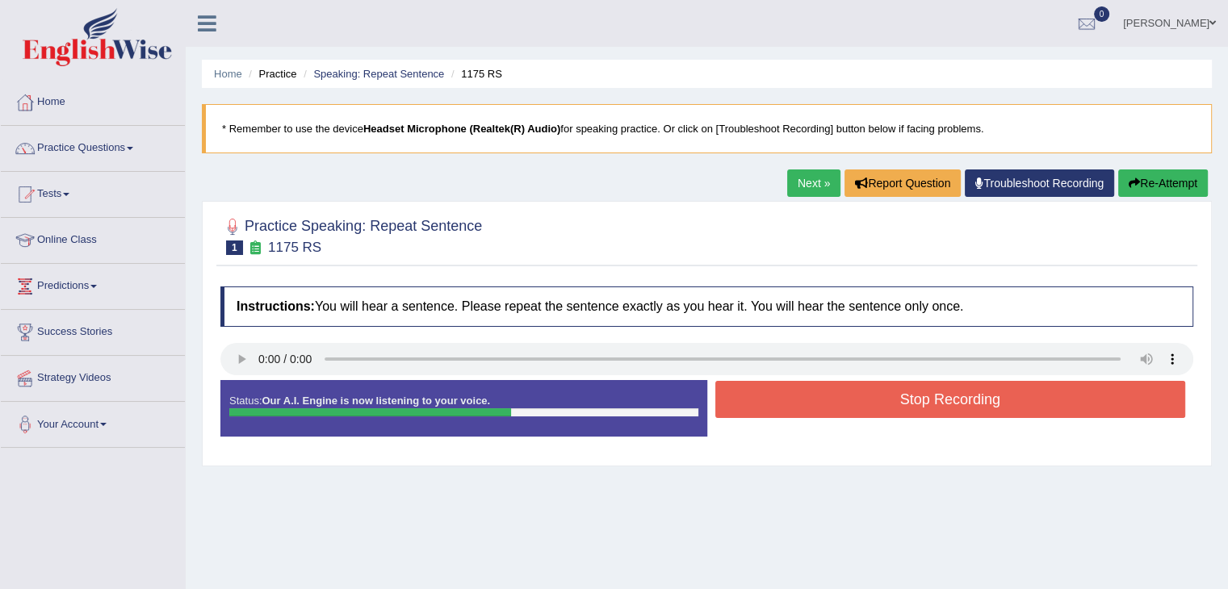
click at [845, 395] on button "Stop Recording" at bounding box center [950, 399] width 471 height 37
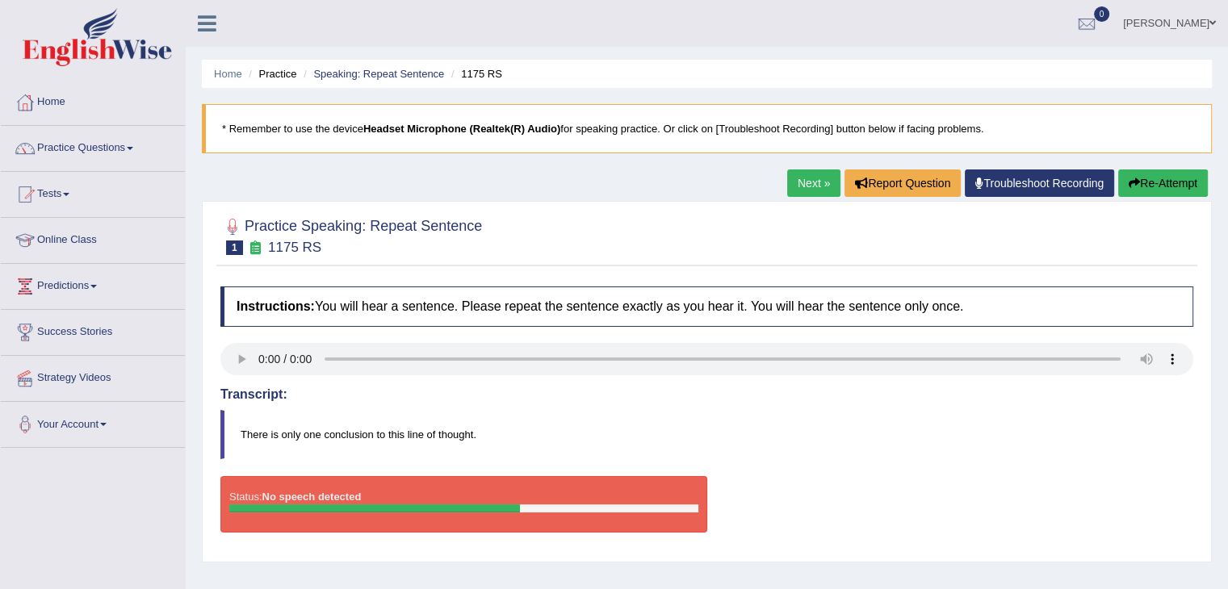
drag, startPoint x: 1159, startPoint y: 187, endPoint x: 1151, endPoint y: 188, distance: 8.1
click at [1159, 187] on button "Re-Attempt" at bounding box center [1163, 183] width 90 height 27
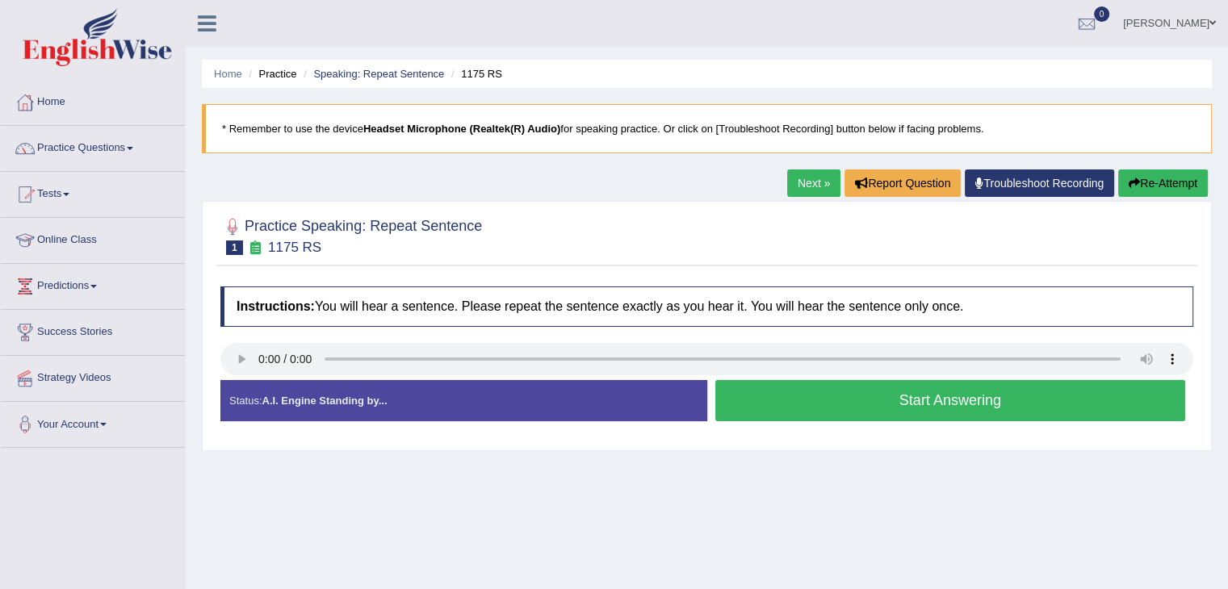
click at [898, 400] on button "Start Answering" at bounding box center [950, 400] width 471 height 41
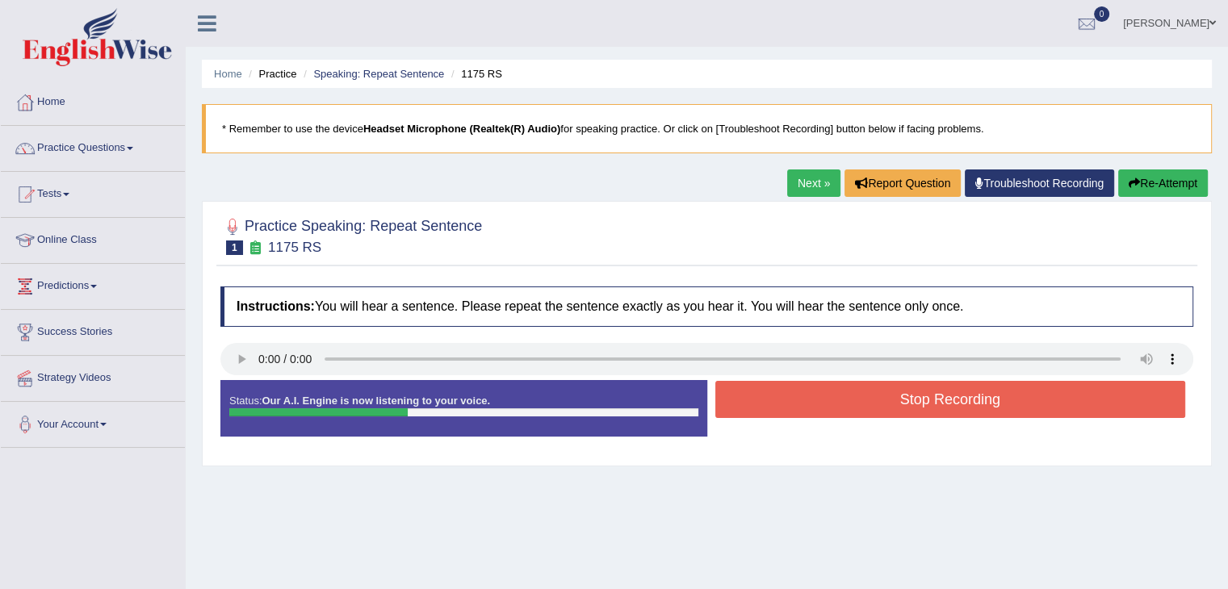
click at [895, 396] on button "Stop Recording" at bounding box center [950, 399] width 471 height 37
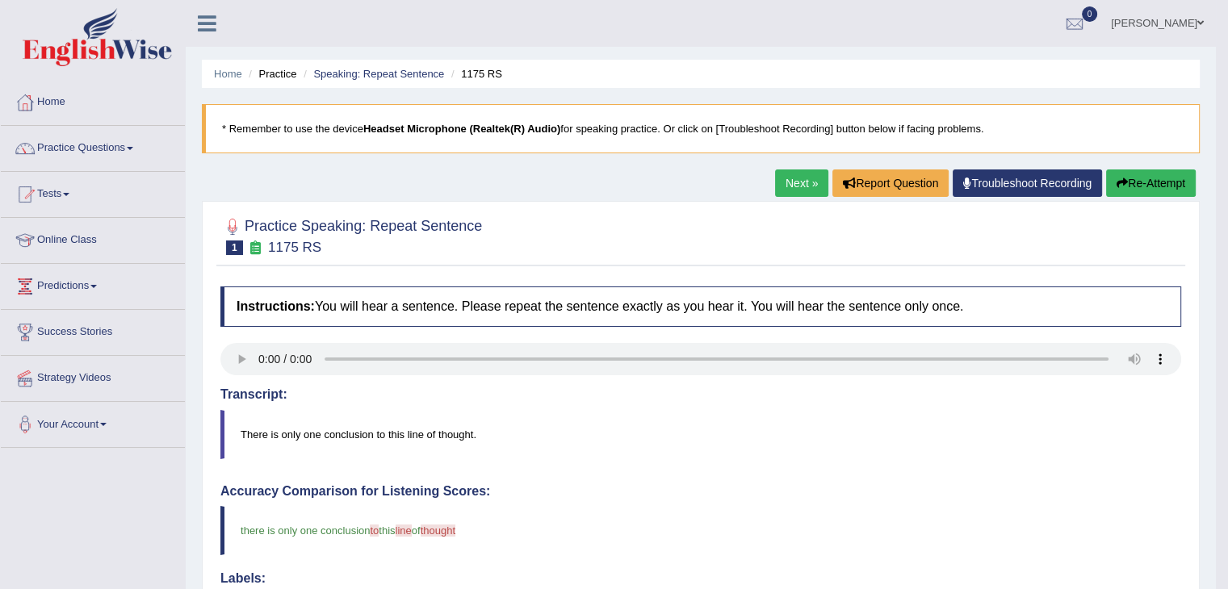
click at [779, 182] on link "Next »" at bounding box center [801, 183] width 53 height 27
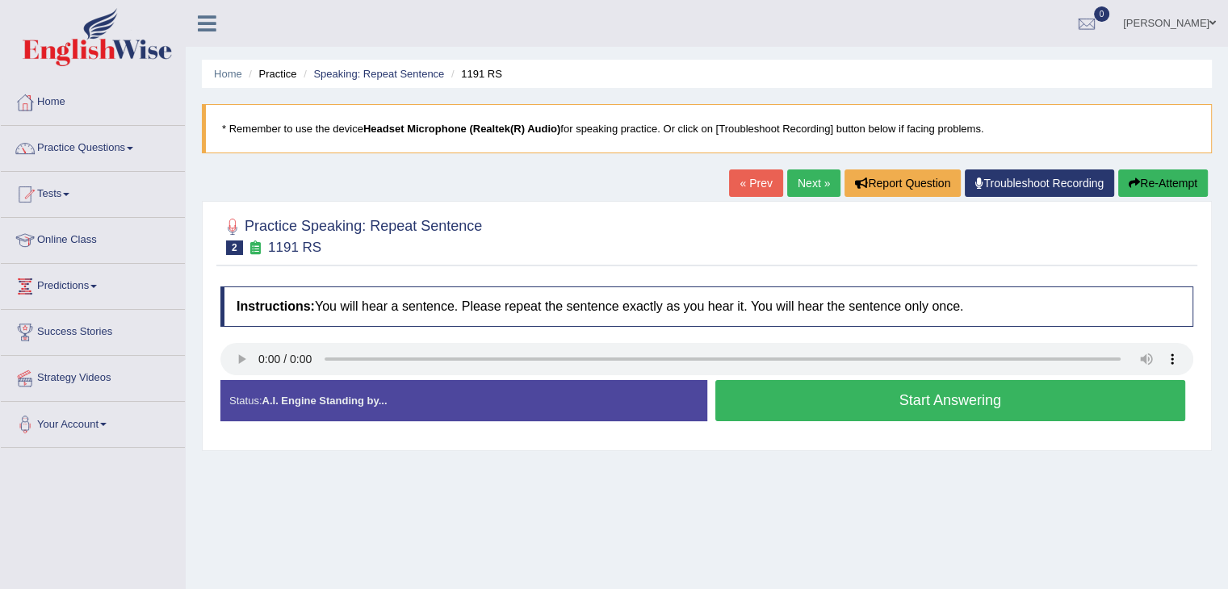
click at [872, 394] on button "Start Answering" at bounding box center [950, 400] width 471 height 41
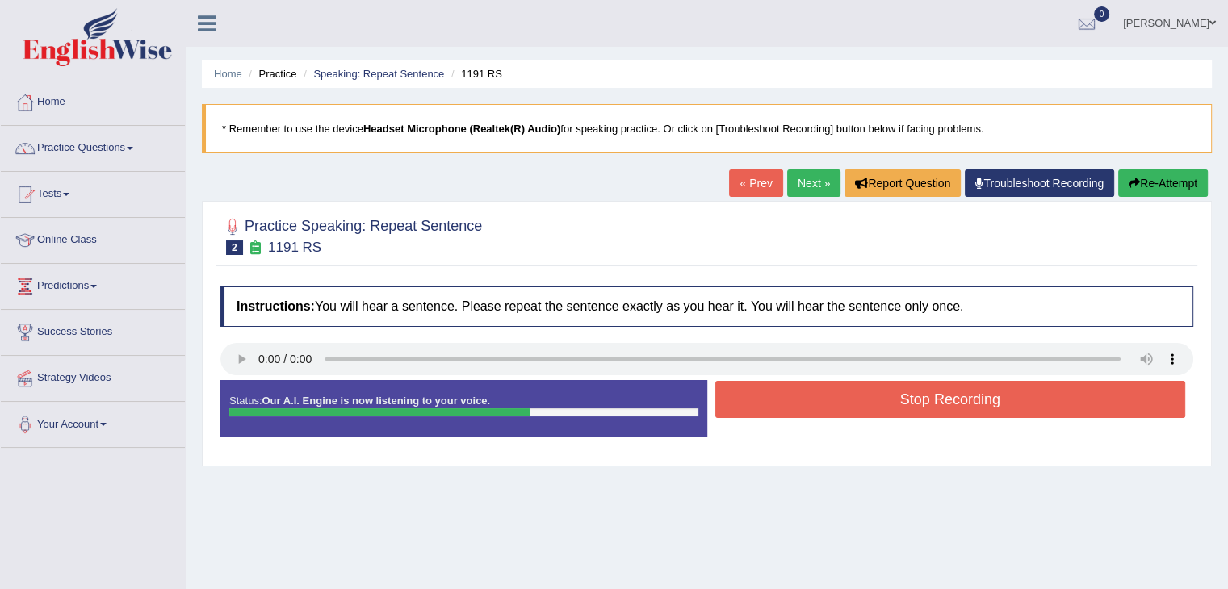
click at [871, 394] on button "Stop Recording" at bounding box center [950, 399] width 471 height 37
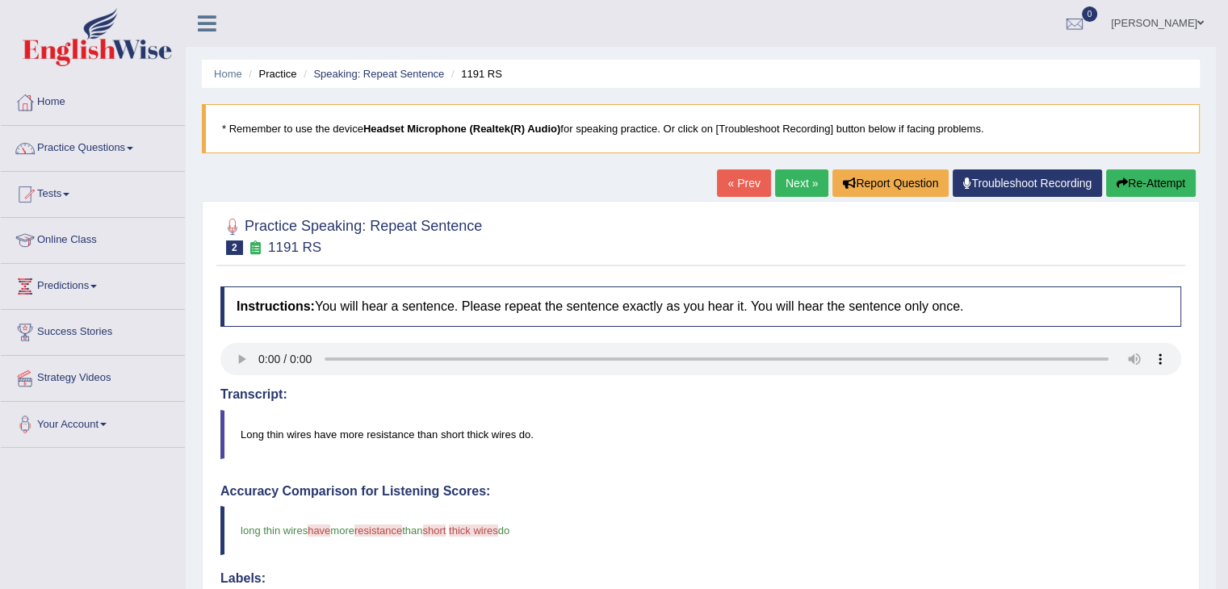
click at [804, 179] on link "Next »" at bounding box center [801, 183] width 53 height 27
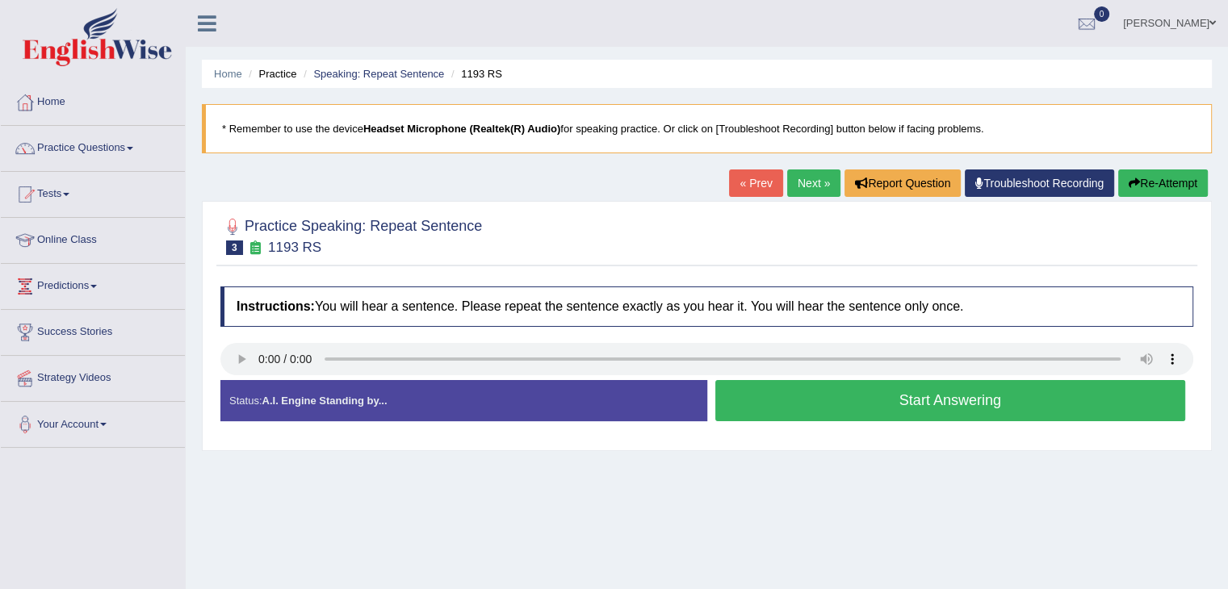
click at [900, 395] on button "Start Answering" at bounding box center [950, 400] width 471 height 41
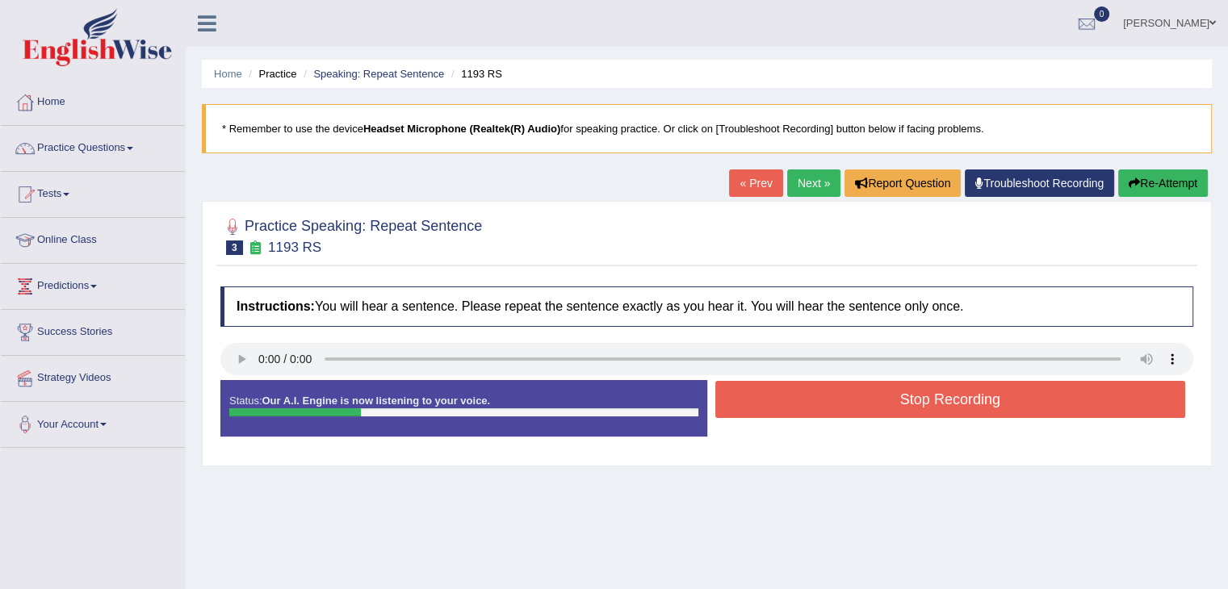
click at [903, 400] on button "Stop Recording" at bounding box center [950, 399] width 471 height 37
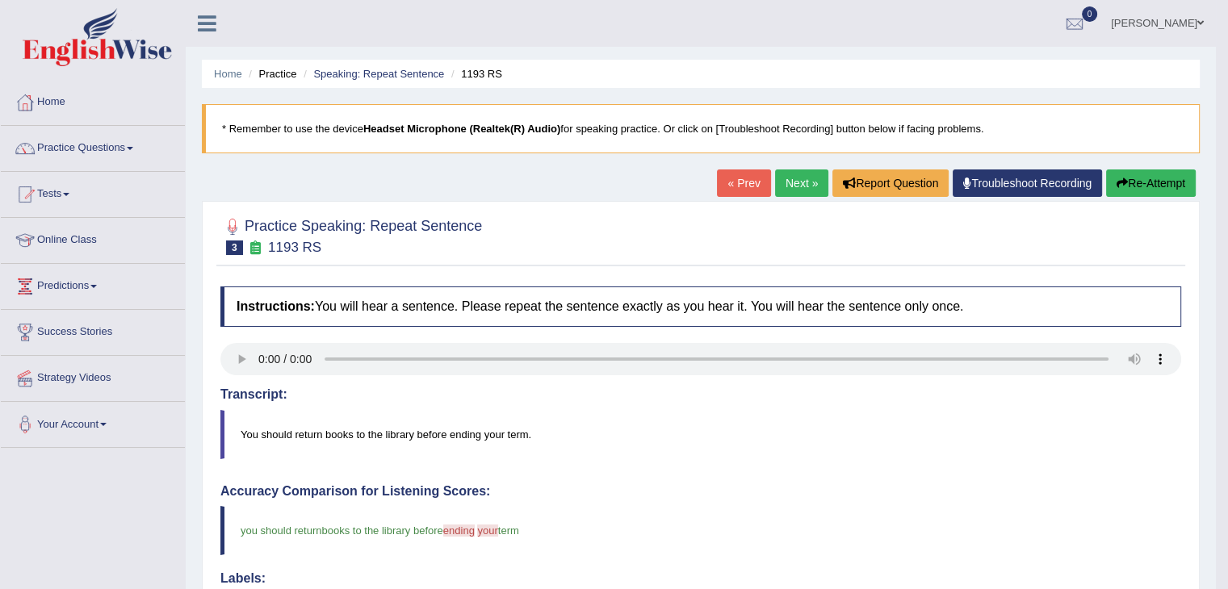
click at [794, 182] on link "Next »" at bounding box center [801, 183] width 53 height 27
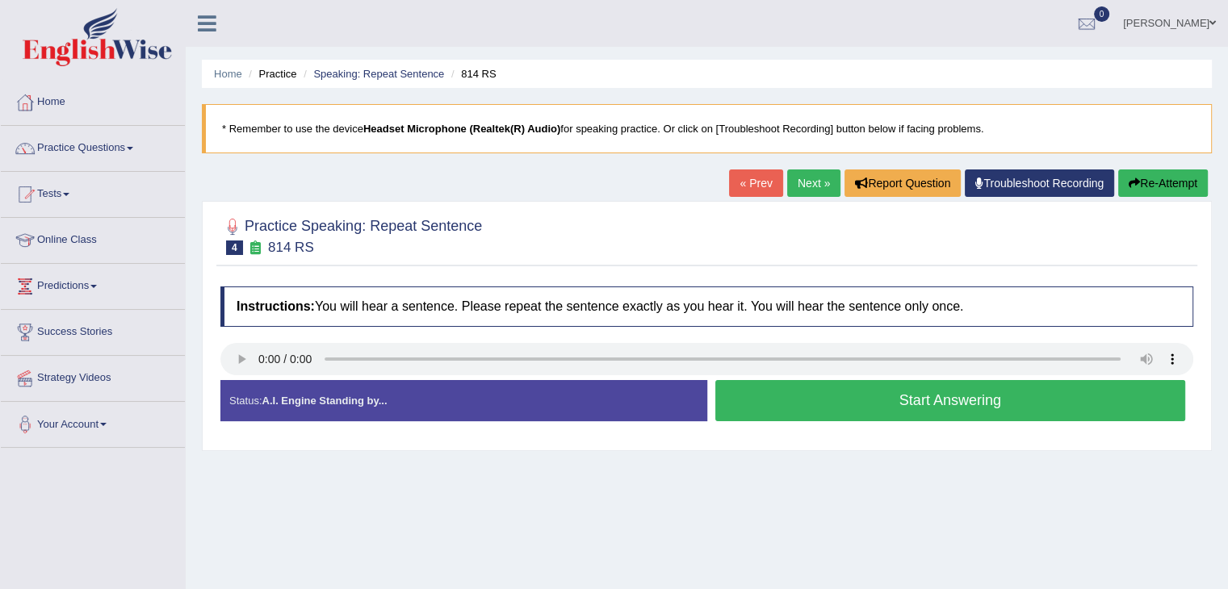
click at [930, 400] on button "Start Answering" at bounding box center [950, 400] width 471 height 41
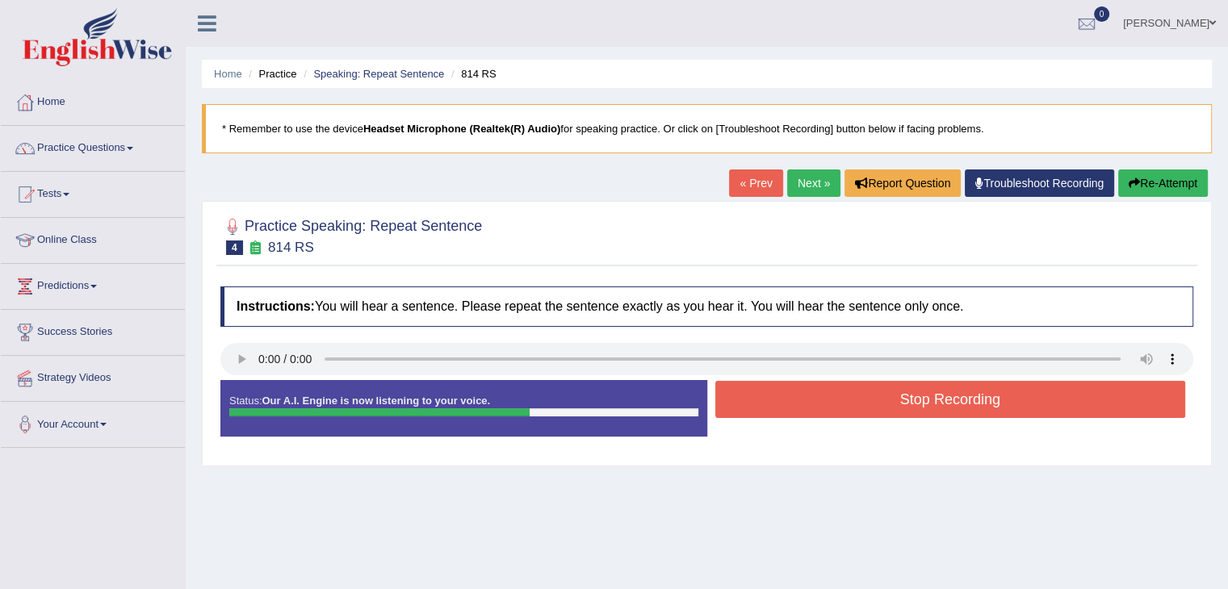
click at [929, 405] on button "Stop Recording" at bounding box center [950, 399] width 471 height 37
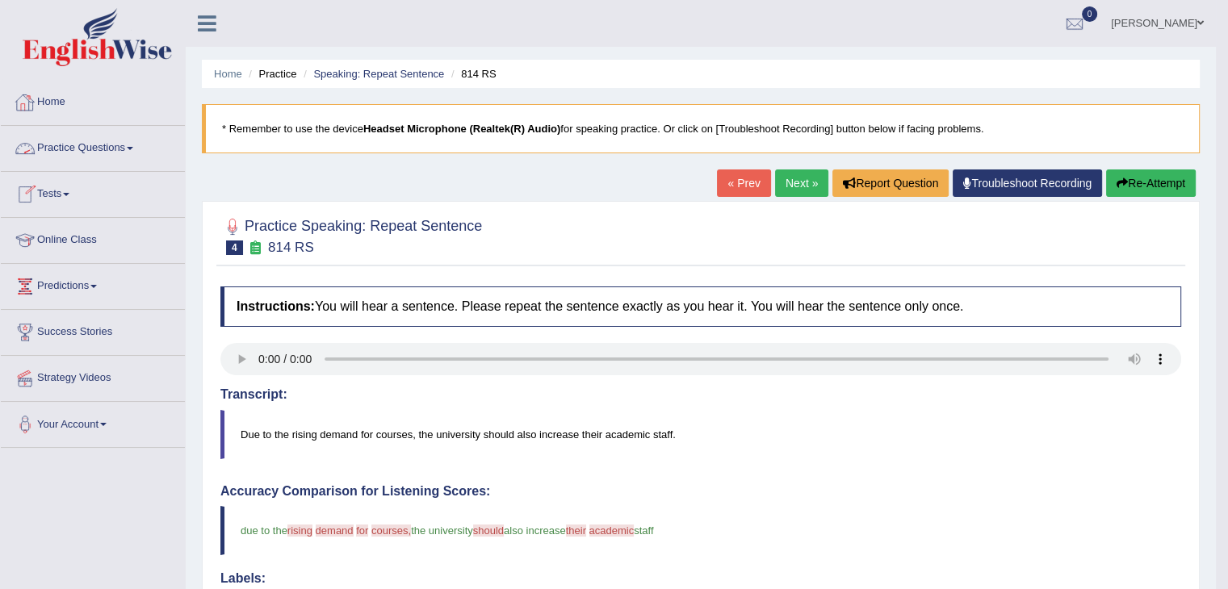
click at [61, 149] on link "Practice Questions" at bounding box center [93, 146] width 184 height 40
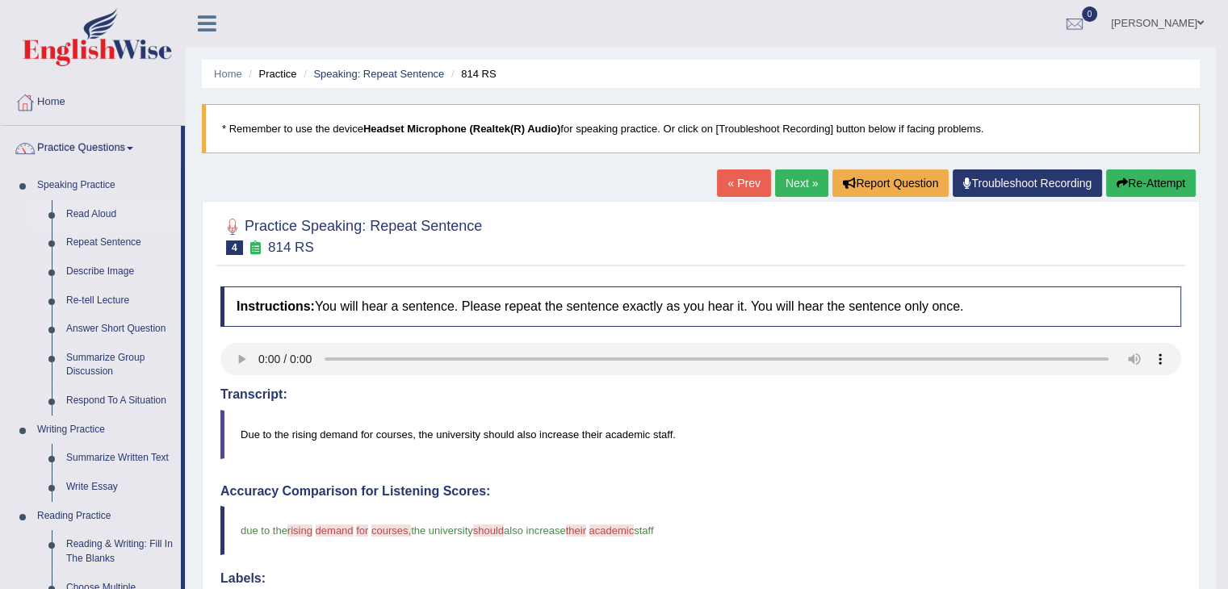
click at [95, 215] on link "Read Aloud" at bounding box center [120, 214] width 122 height 29
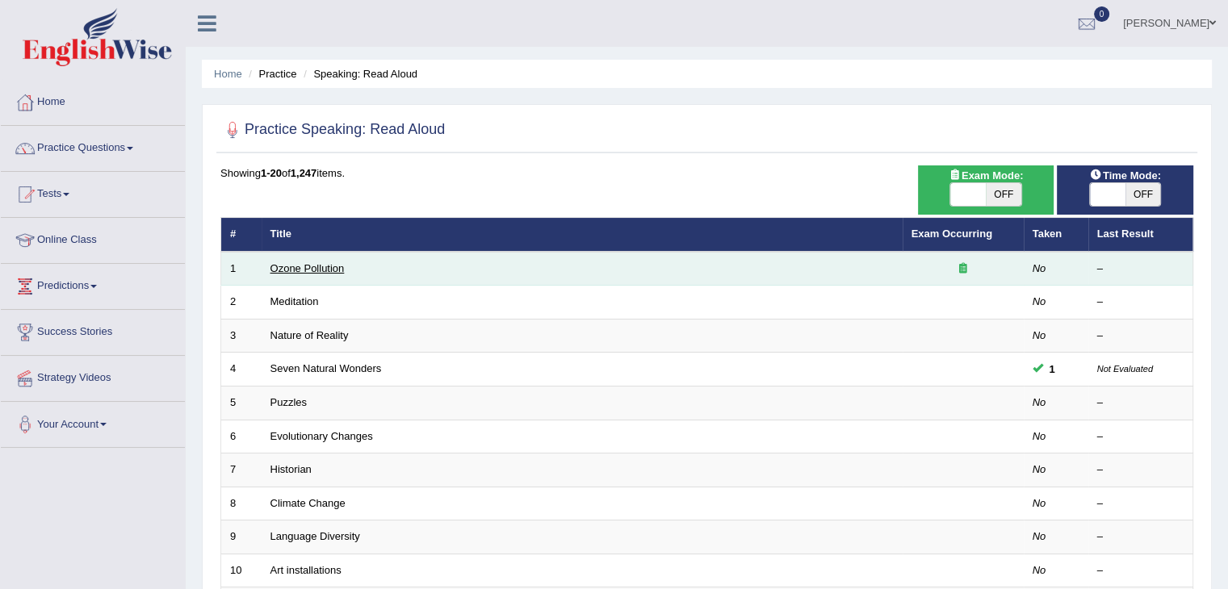
click at [312, 272] on link "Ozone Pollution" at bounding box center [307, 268] width 74 height 12
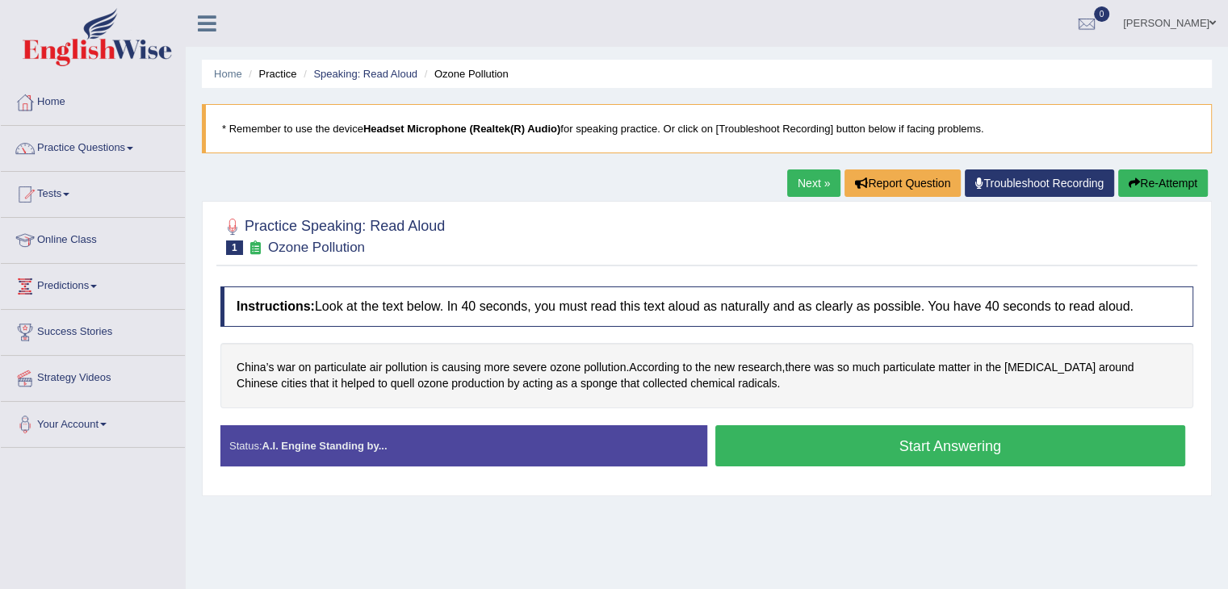
click at [846, 432] on button "Start Answering" at bounding box center [950, 445] width 471 height 41
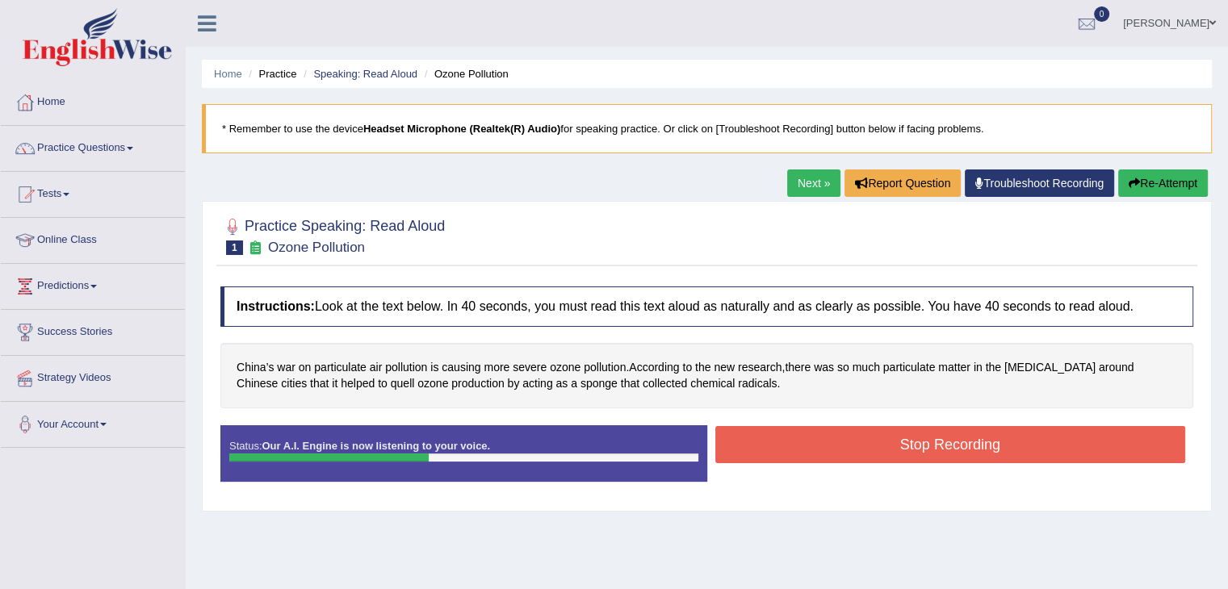
click at [877, 440] on button "Stop Recording" at bounding box center [950, 444] width 471 height 37
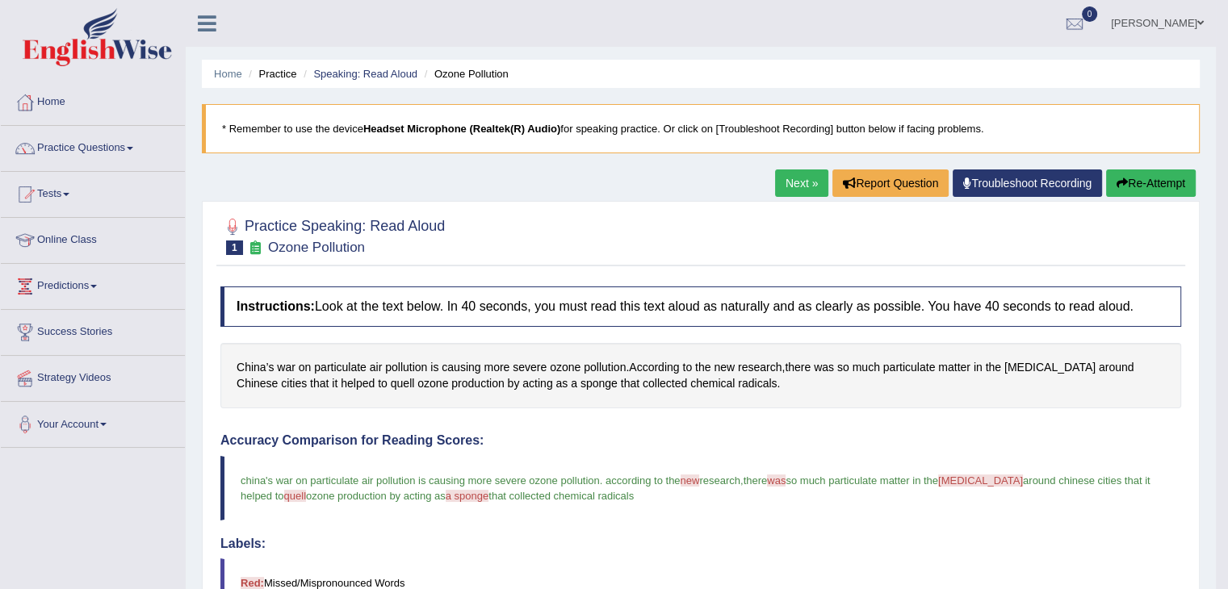
click at [801, 174] on link "Next »" at bounding box center [801, 183] width 53 height 27
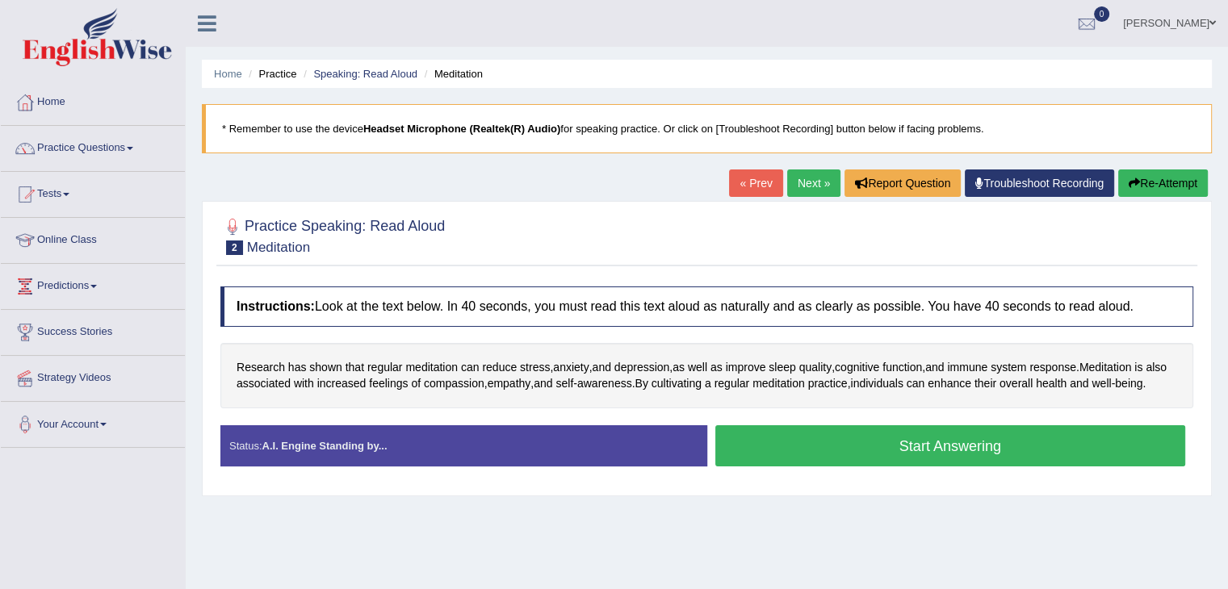
click at [950, 459] on button "Start Answering" at bounding box center [950, 445] width 471 height 41
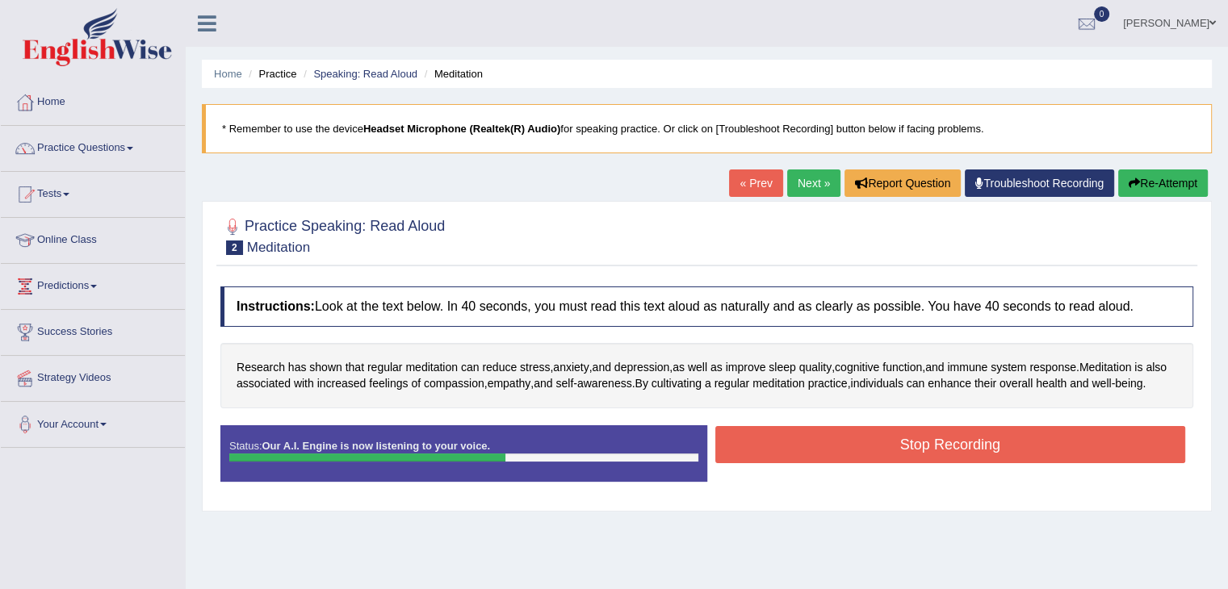
click at [927, 454] on button "Stop Recording" at bounding box center [950, 444] width 471 height 37
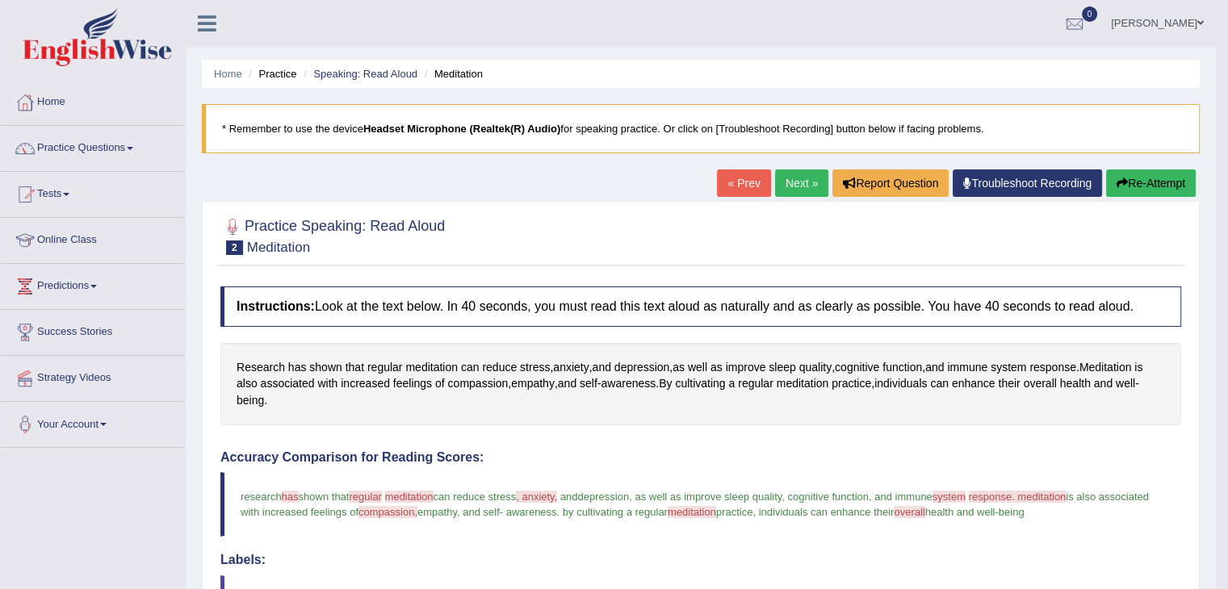
click at [789, 191] on link "Next »" at bounding box center [801, 183] width 53 height 27
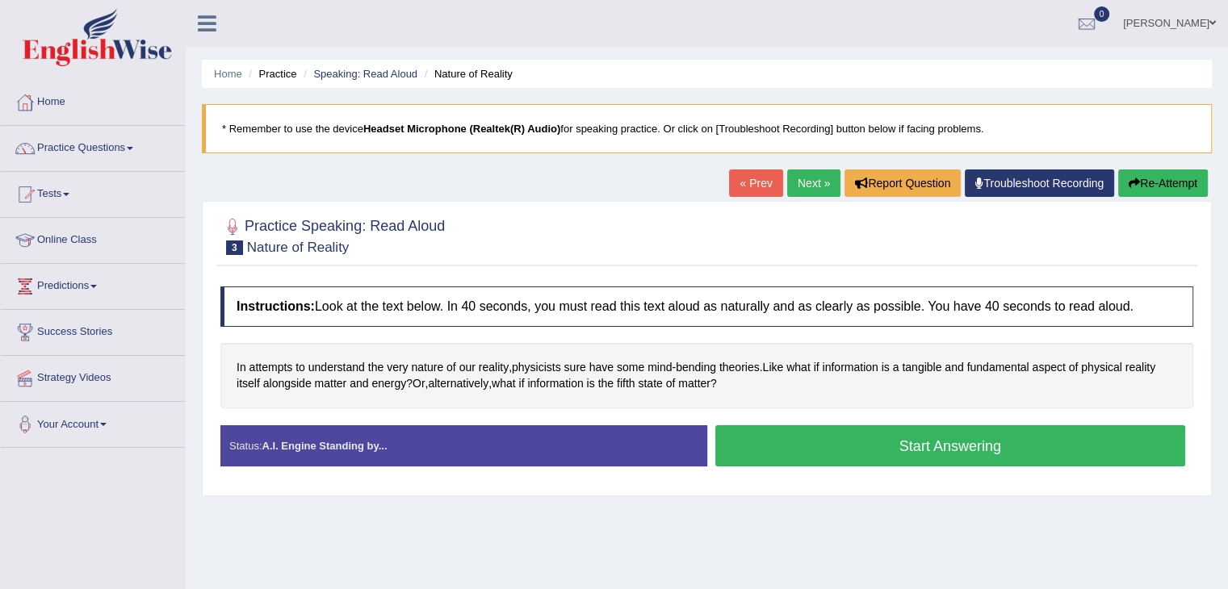
click at [856, 447] on button "Start Answering" at bounding box center [950, 445] width 471 height 41
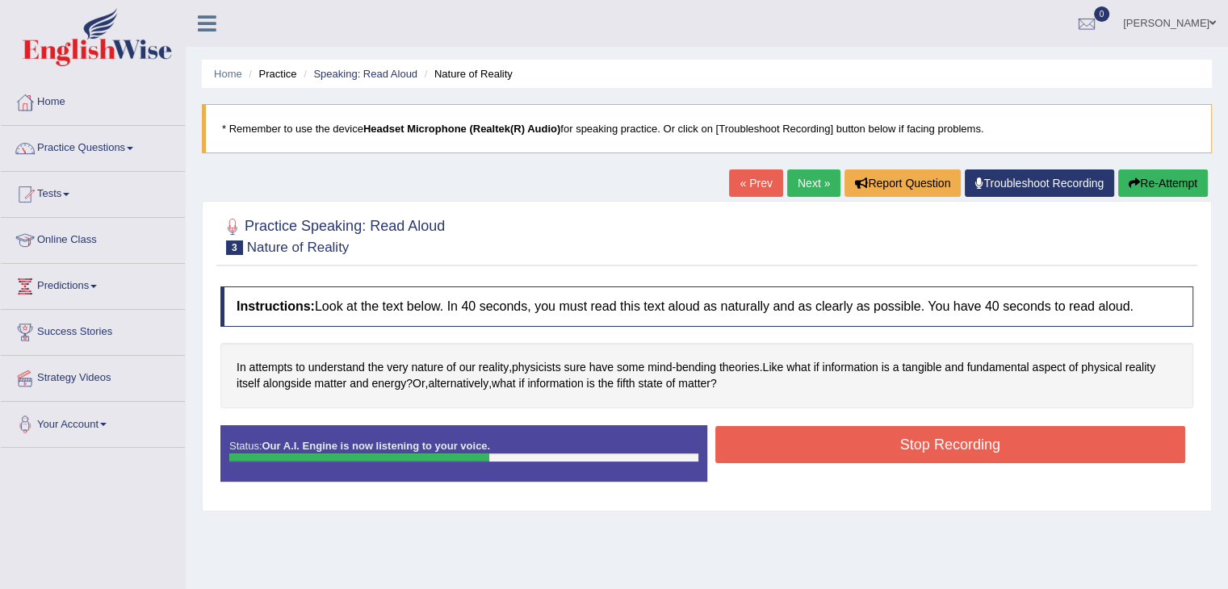
click at [855, 453] on button "Stop Recording" at bounding box center [950, 444] width 471 height 37
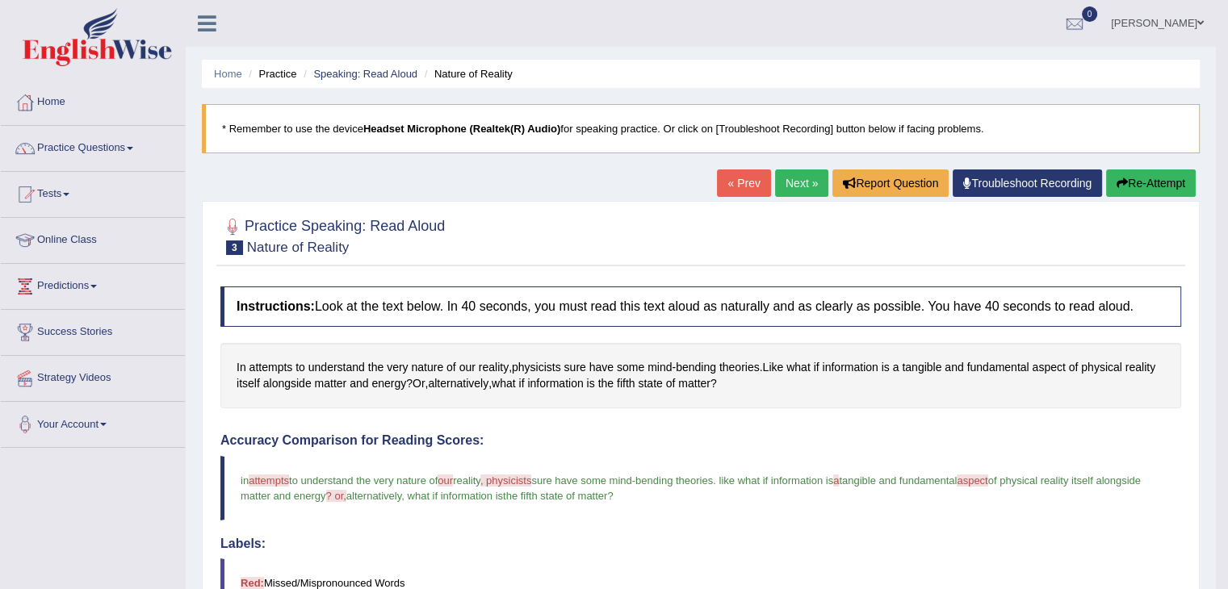
click at [786, 175] on link "Next »" at bounding box center [801, 183] width 53 height 27
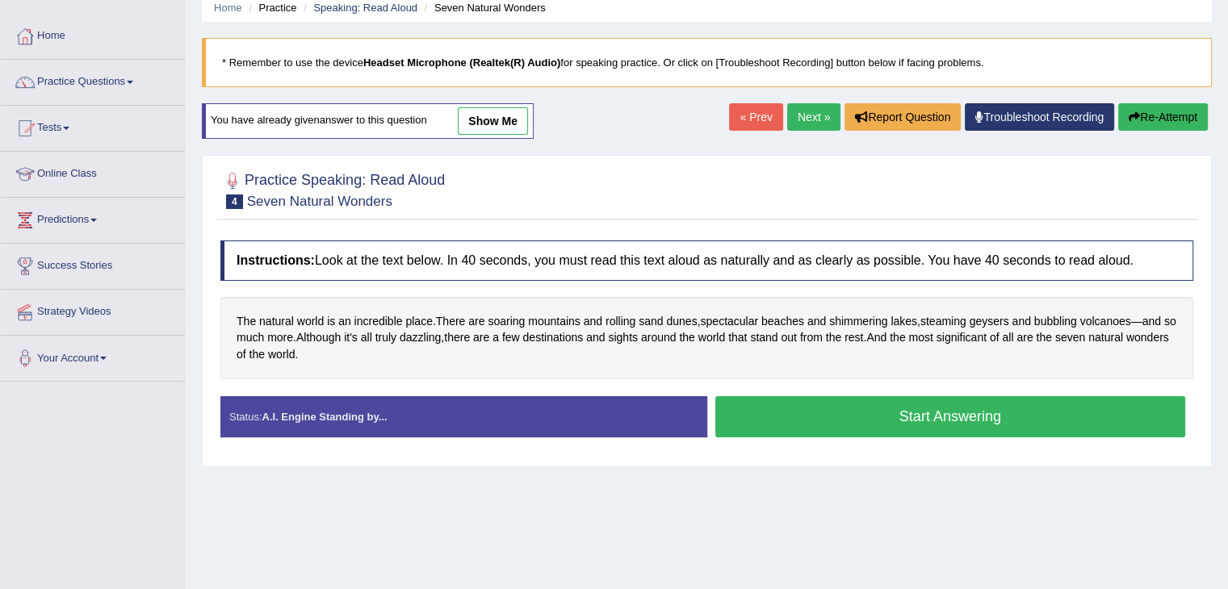
scroll to position [161, 0]
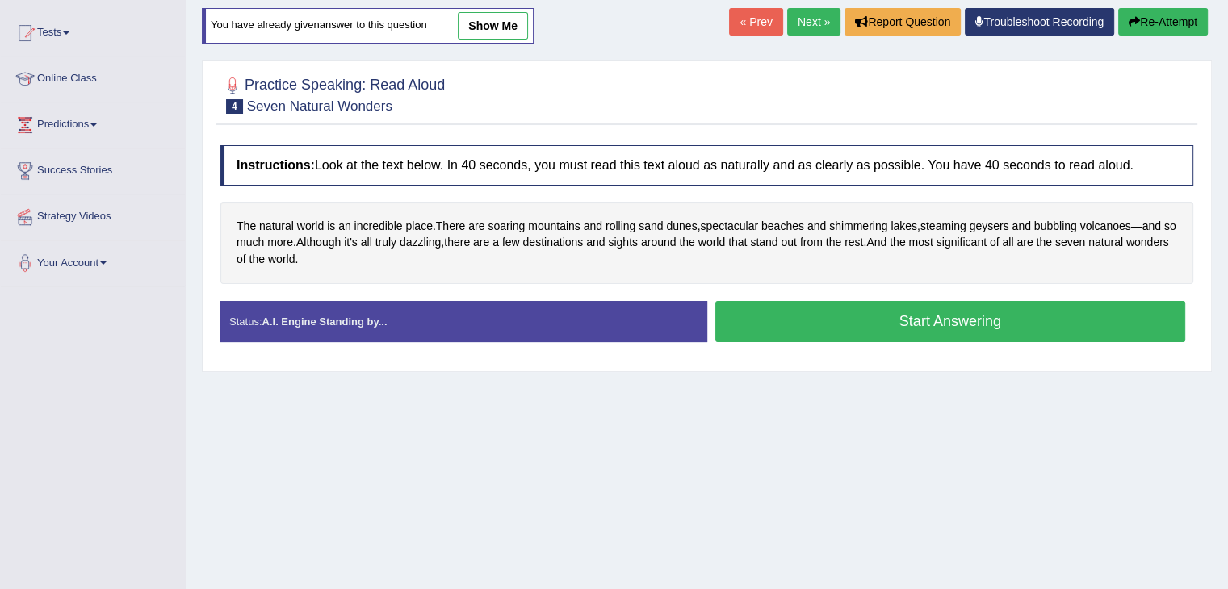
click at [836, 312] on button "Start Answering" at bounding box center [950, 321] width 471 height 41
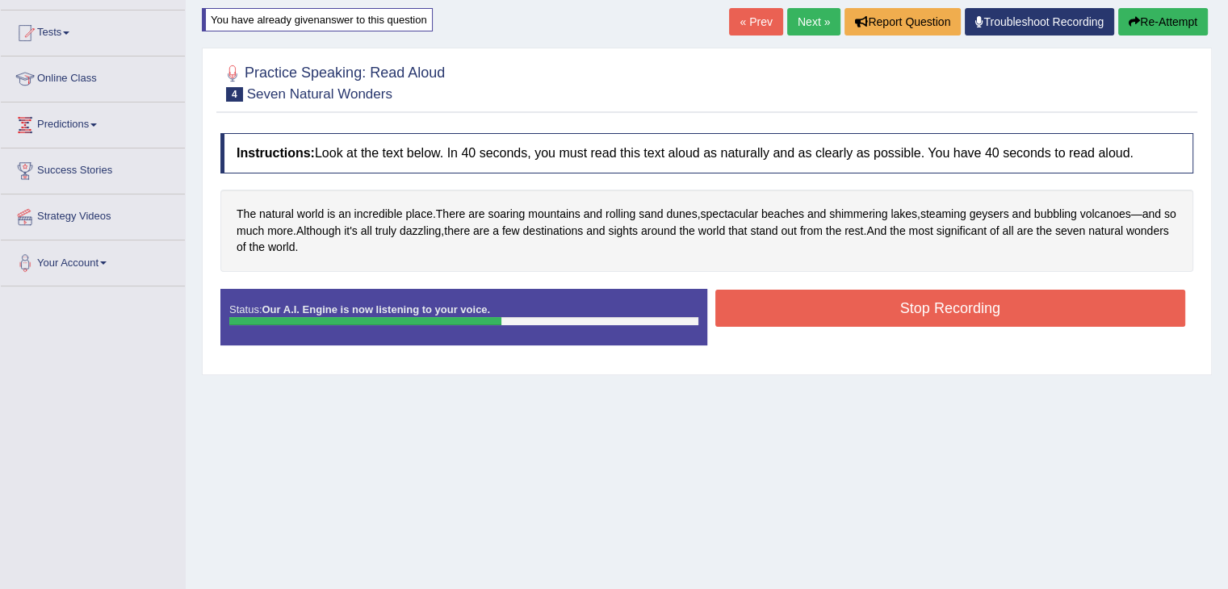
click at [906, 301] on button "Stop Recording" at bounding box center [950, 308] width 471 height 37
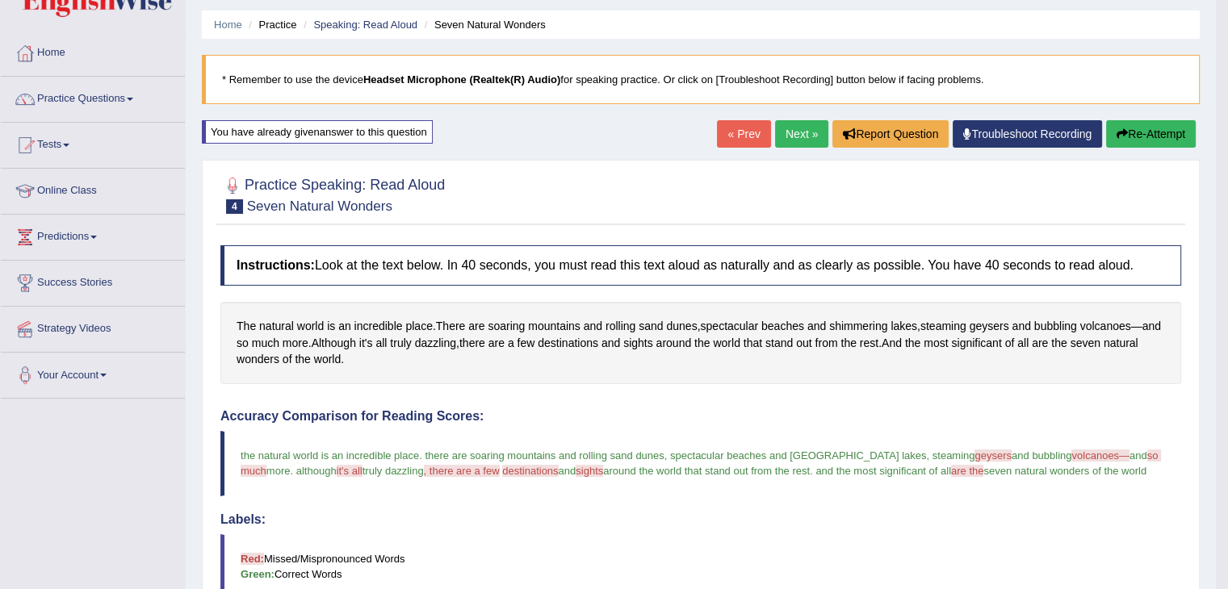
scroll to position [0, 0]
